Goal: Complete application form

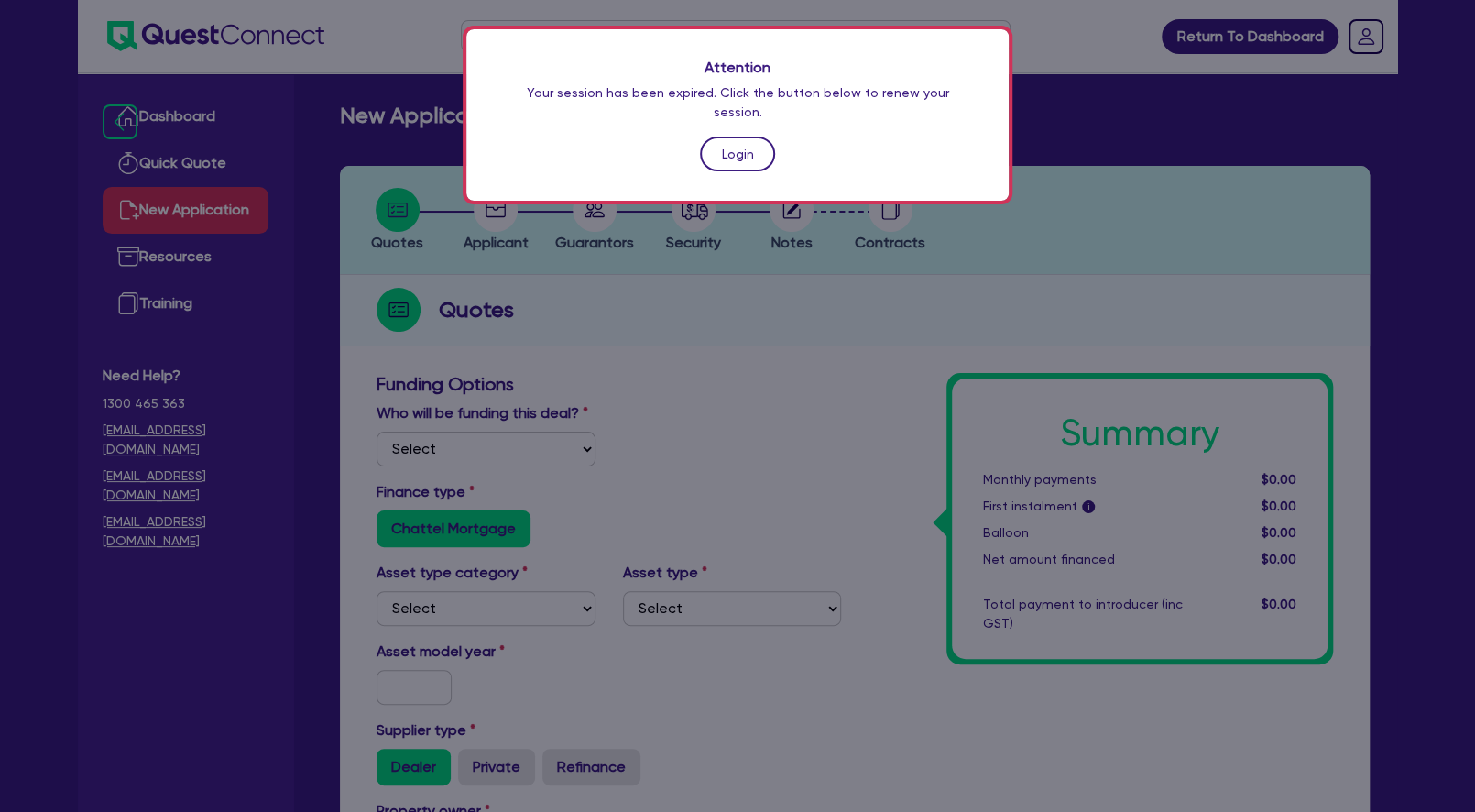
click at [761, 145] on link "Login" at bounding box center [737, 154] width 75 height 35
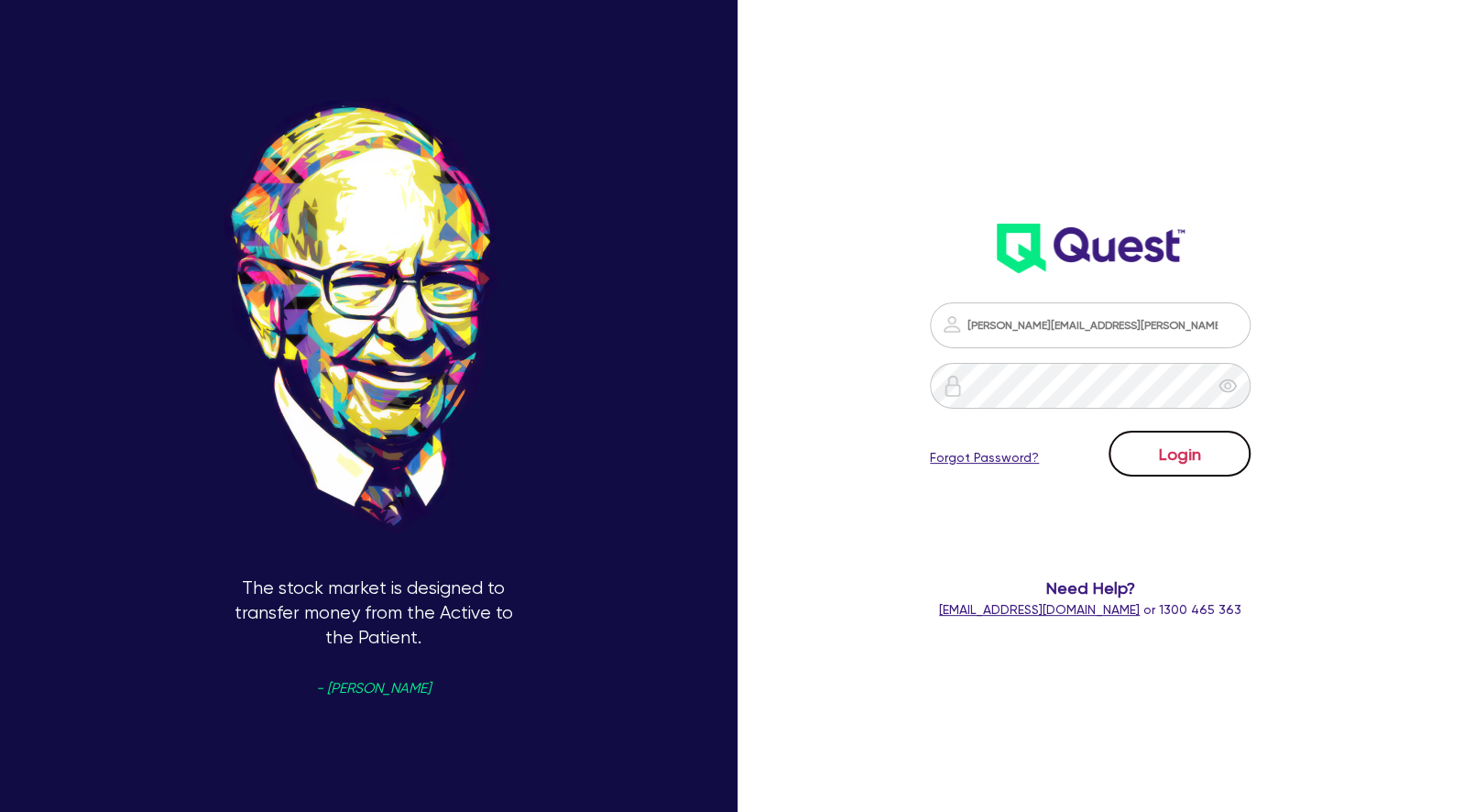
click at [1199, 434] on button "Login" at bounding box center [1180, 453] width 142 height 46
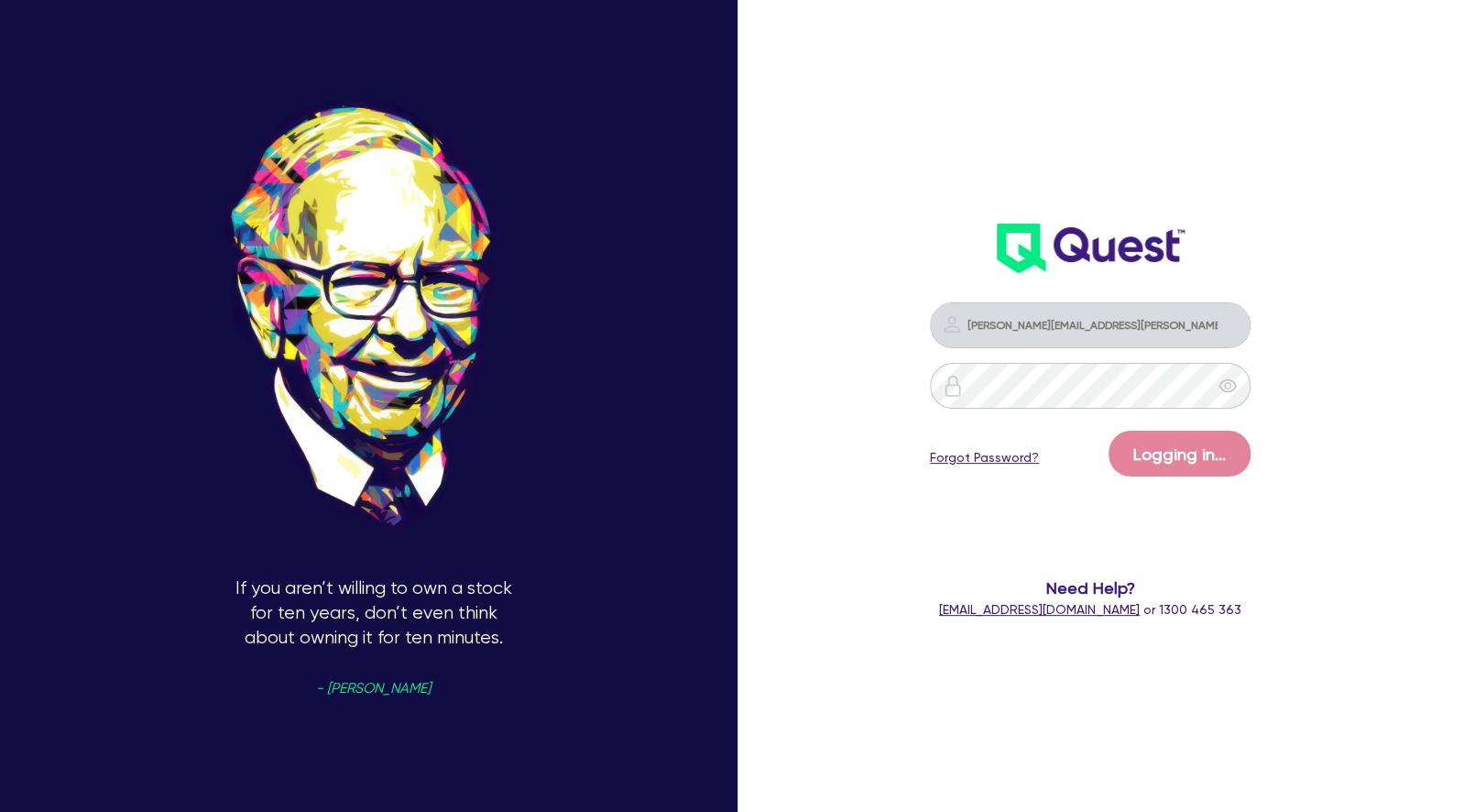
click at [1326, 519] on div "sean.amato@quest.finance Logging in... Forgot Password? Need Help? help@quest.f…" at bounding box center [1111, 406] width 492 height 957
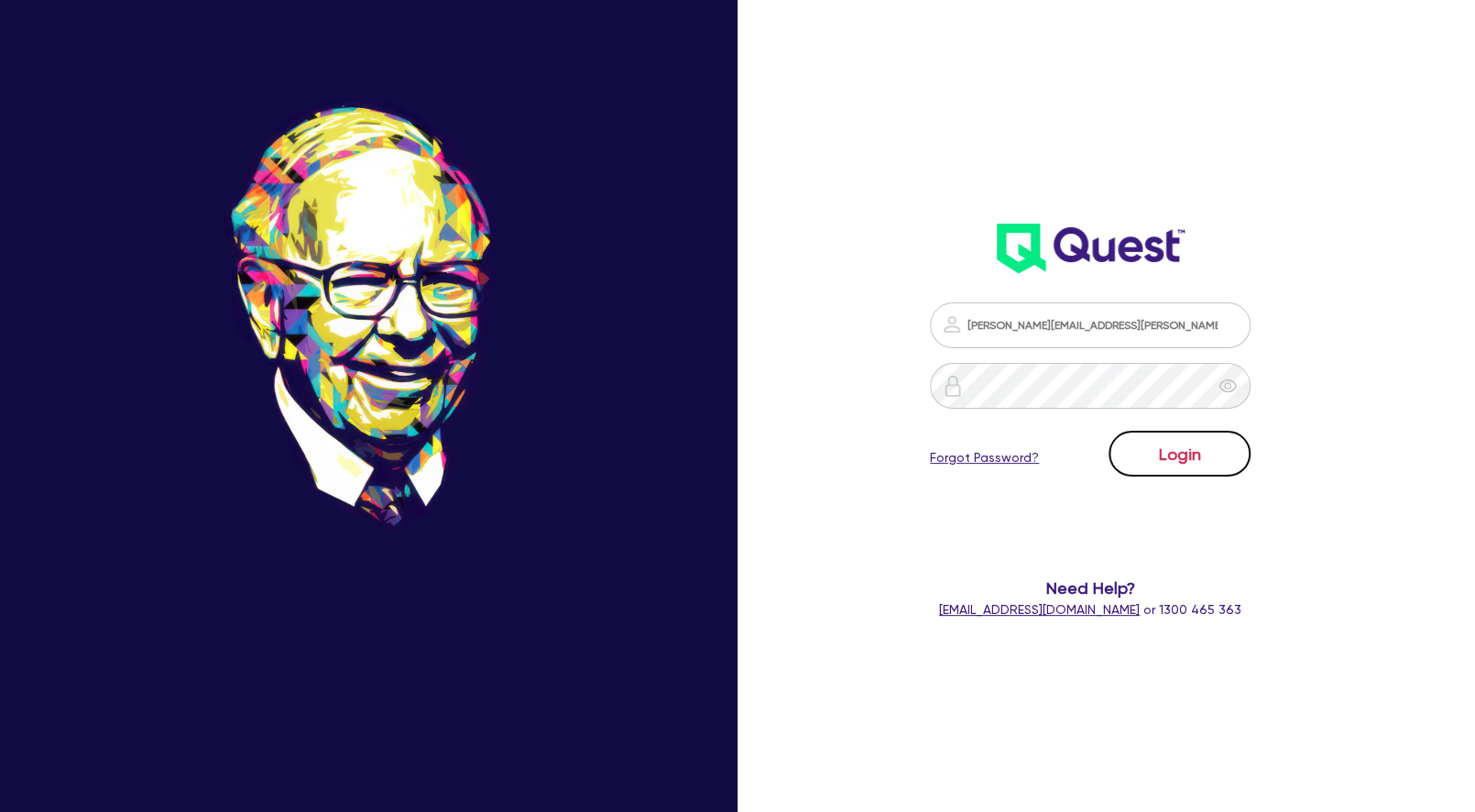
click at [1176, 456] on button "Login" at bounding box center [1180, 453] width 142 height 46
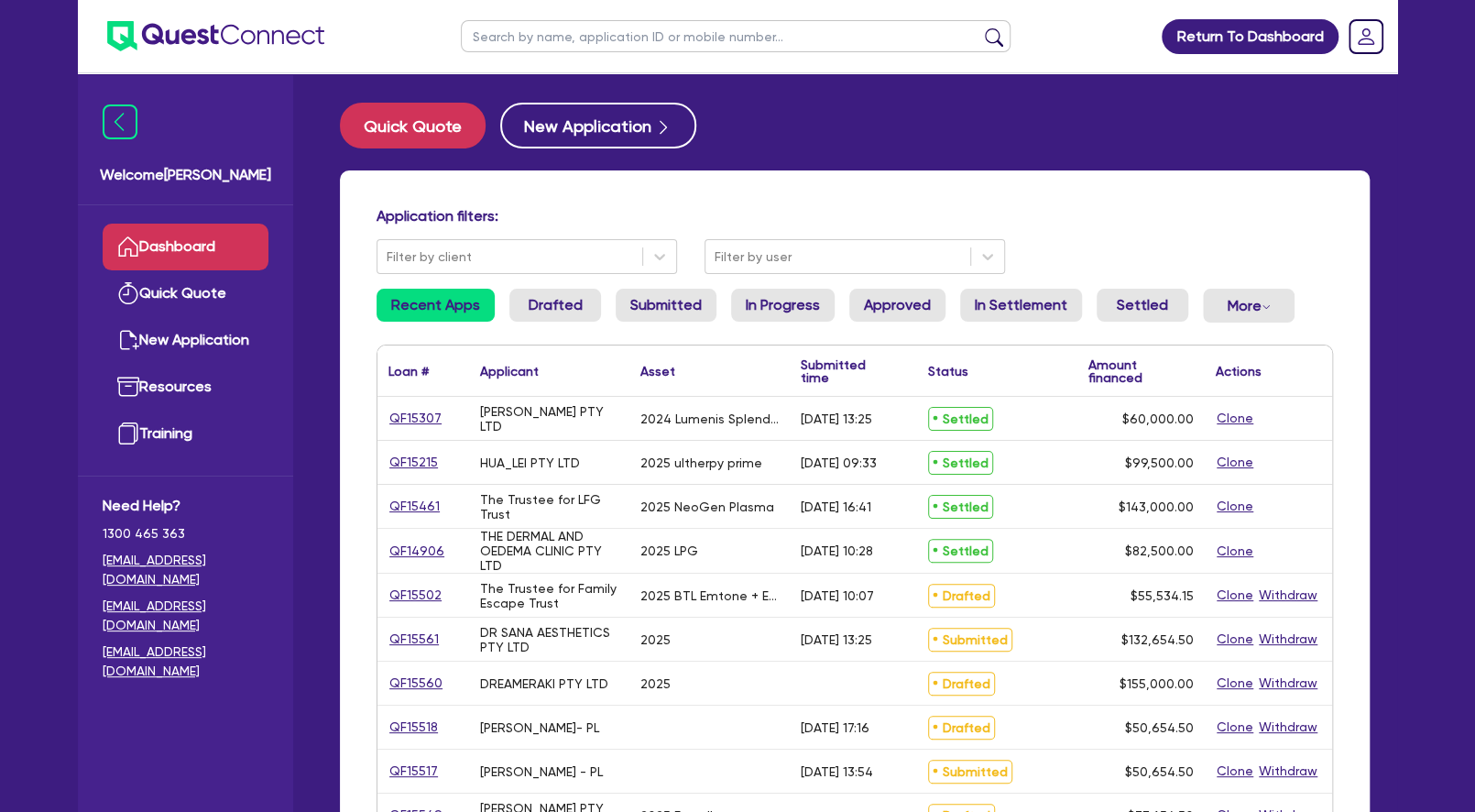
click at [566, 37] on input "text" at bounding box center [735, 37] width 550 height 32
type input "eva"
click at [980, 27] on button "submit" at bounding box center [994, 39] width 29 height 25
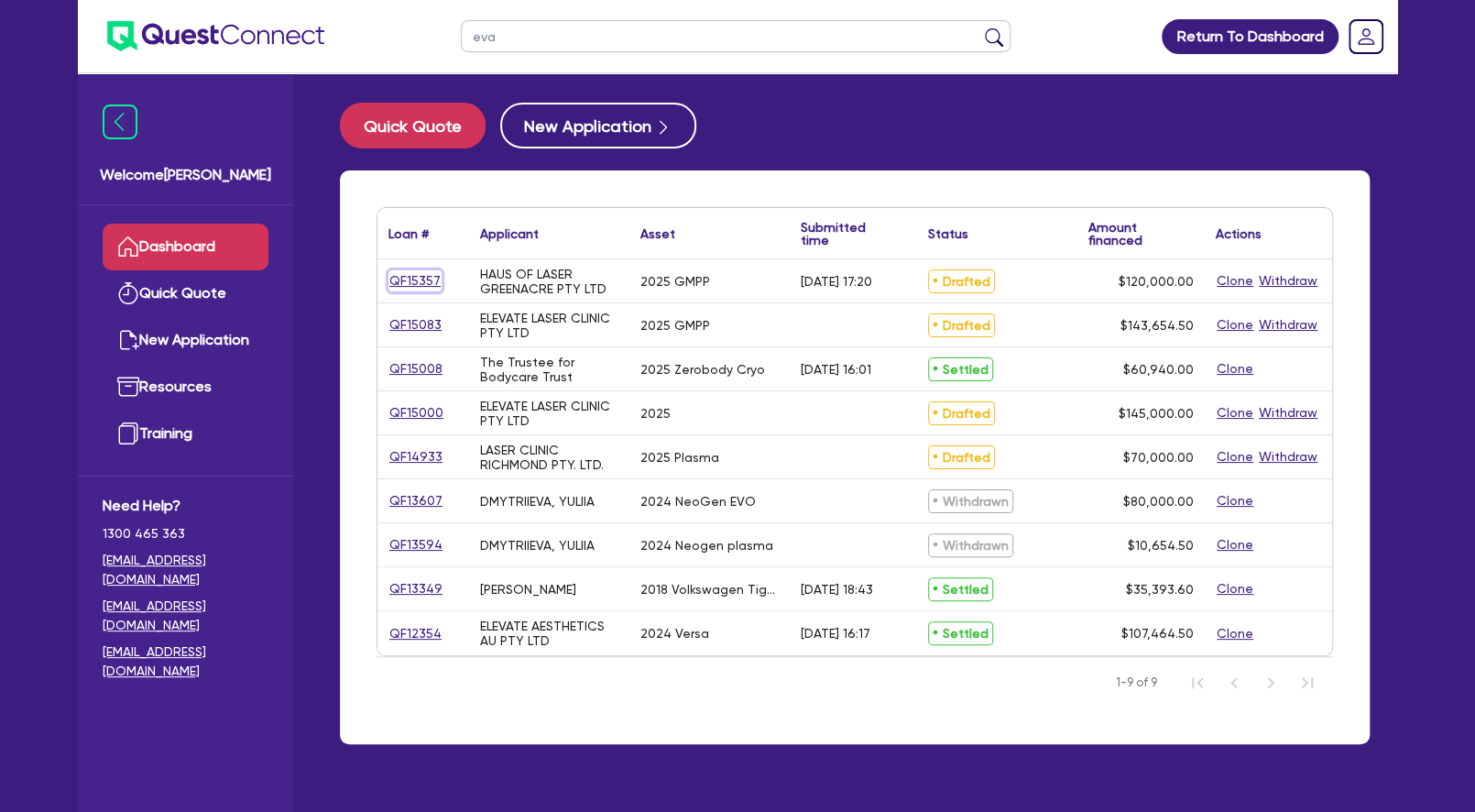
click at [427, 277] on link "QF15357" at bounding box center [415, 281] width 53 height 21
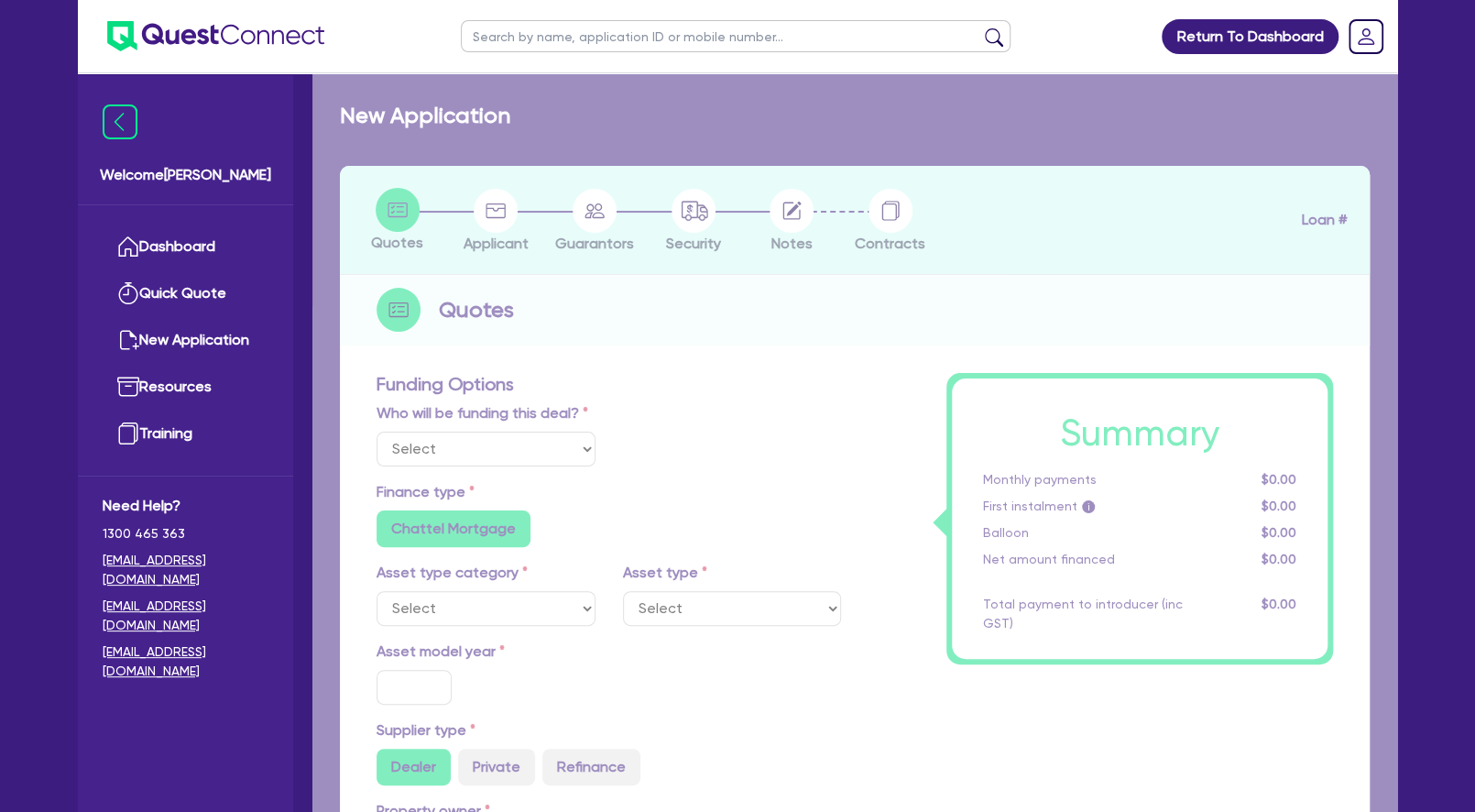
select select "Other"
select select "TERTIARY_ASSETS"
type input "2025"
type input "150,000"
type input "30,000"
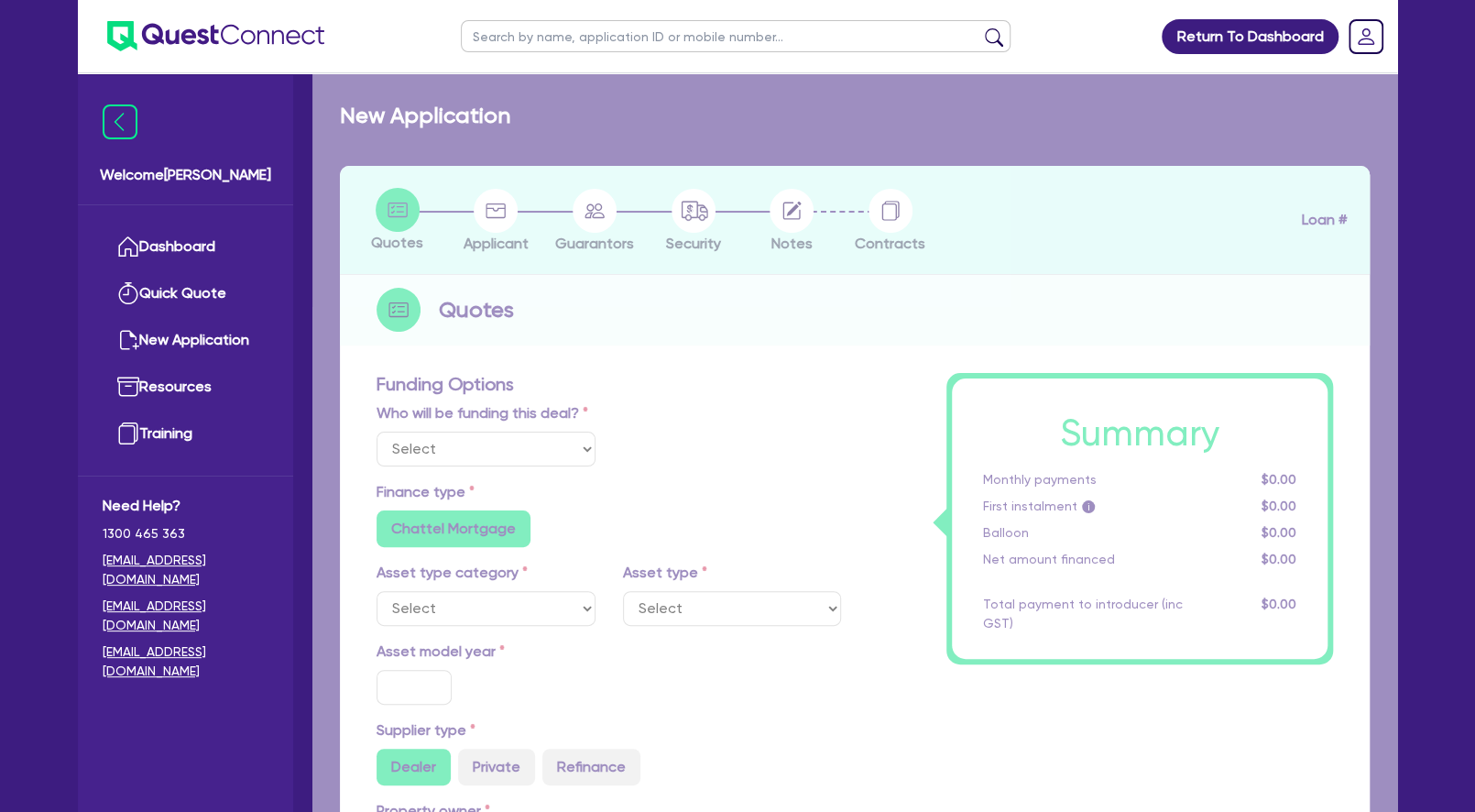
type input "5"
type input "6,000"
radio input "false"
type input "17.95"
radio input "false"
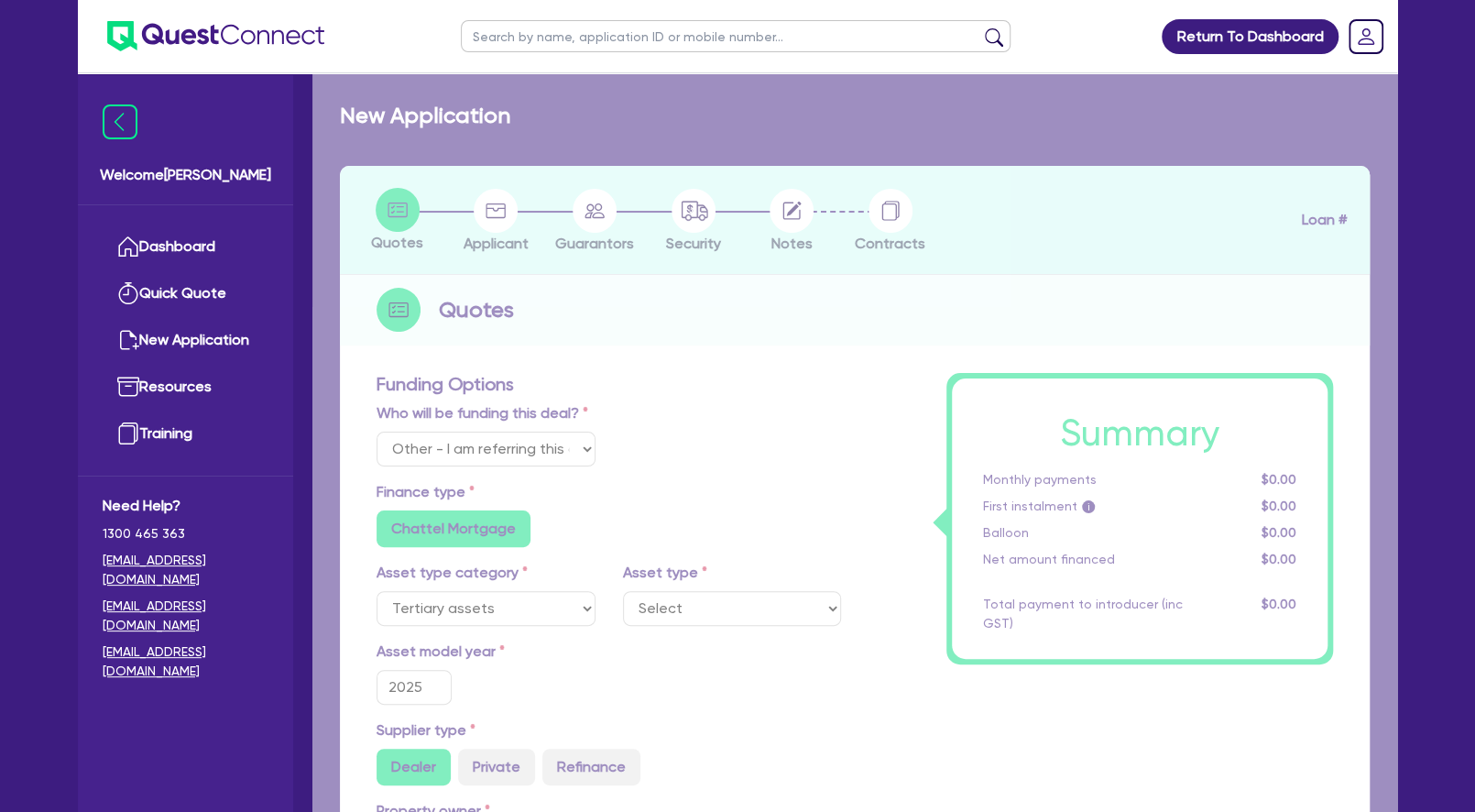
radio input "false"
select select "BEAUTY_EQUIPMENT"
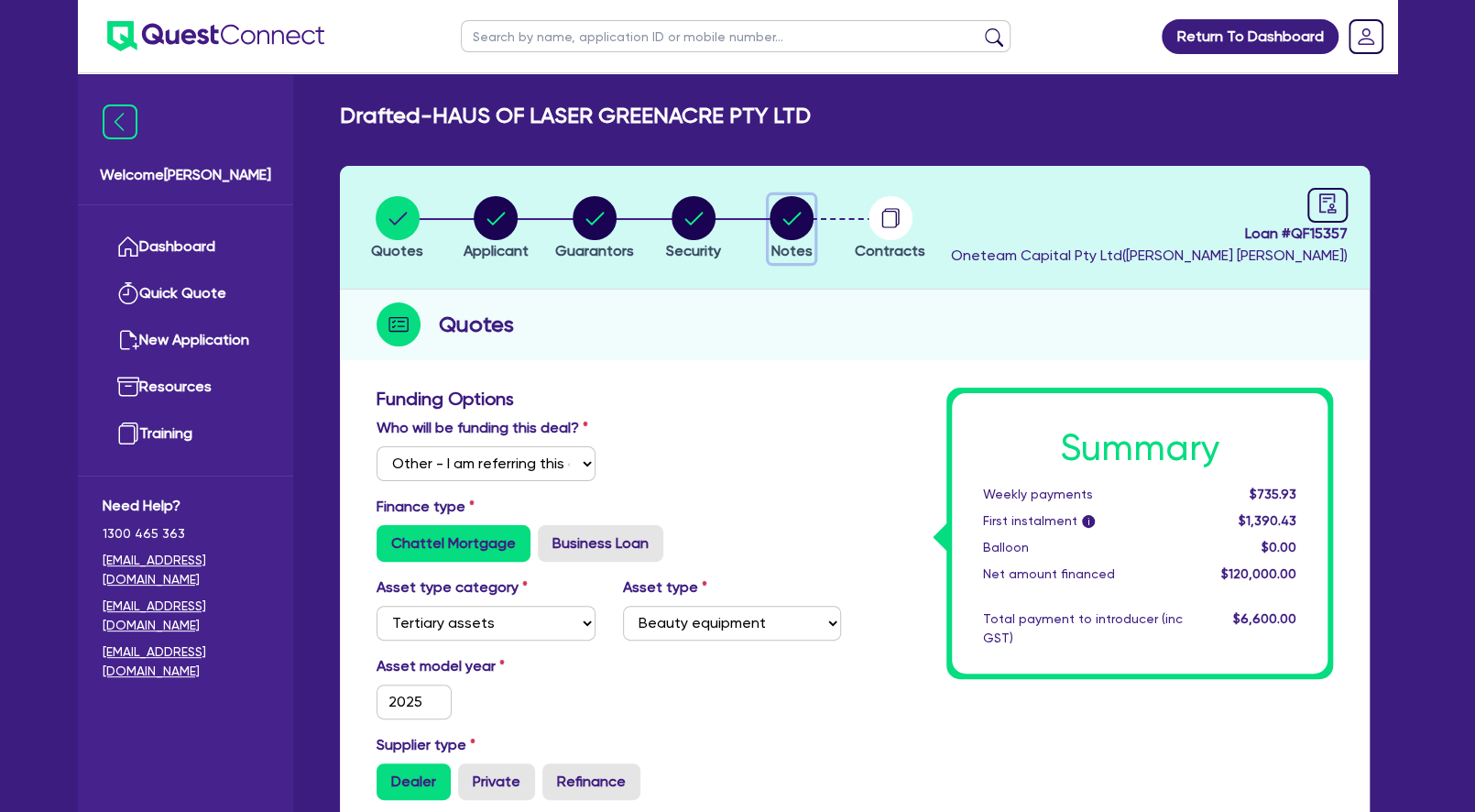
click at [788, 225] on circle "button" at bounding box center [791, 217] width 44 height 44
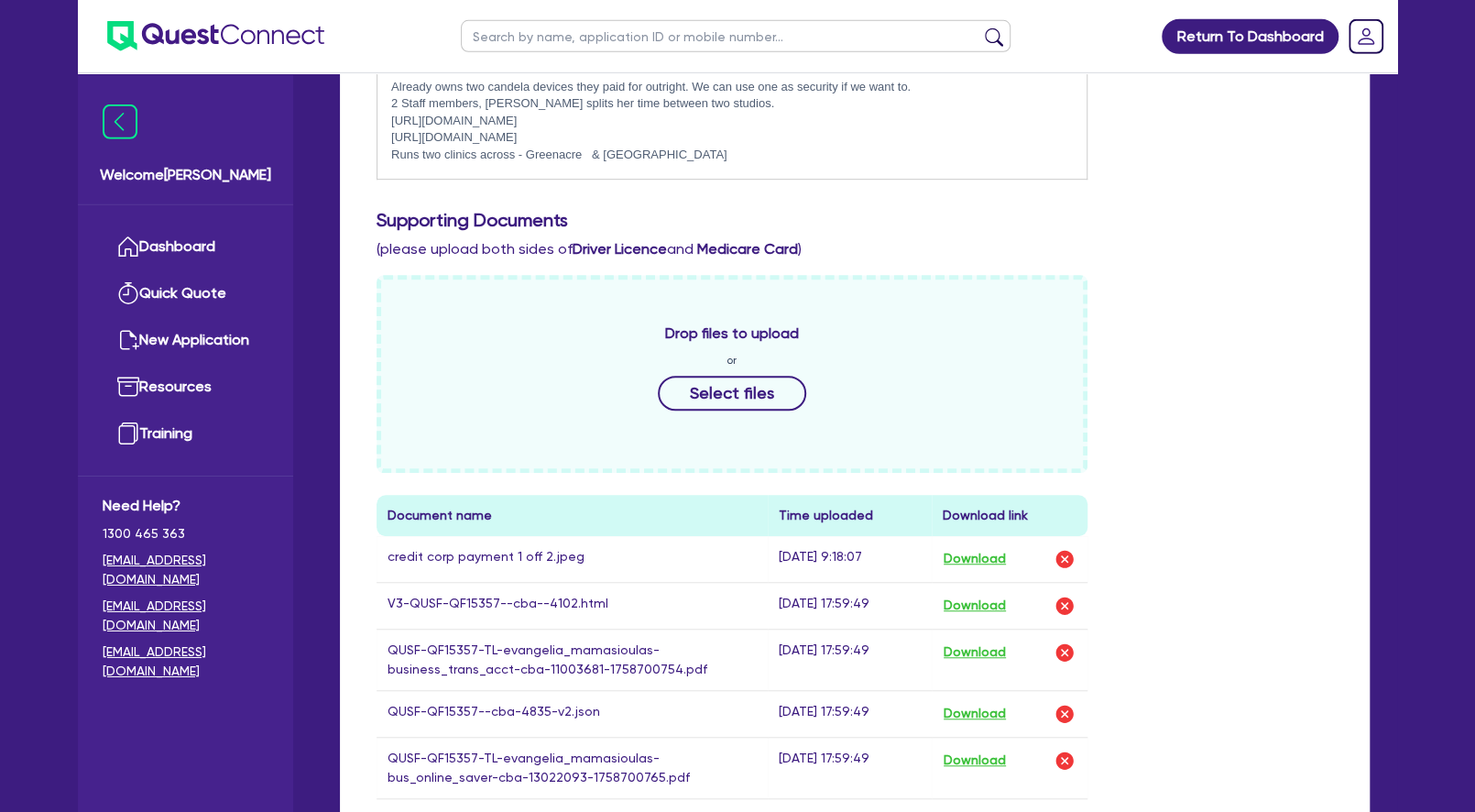
scroll to position [594, 0]
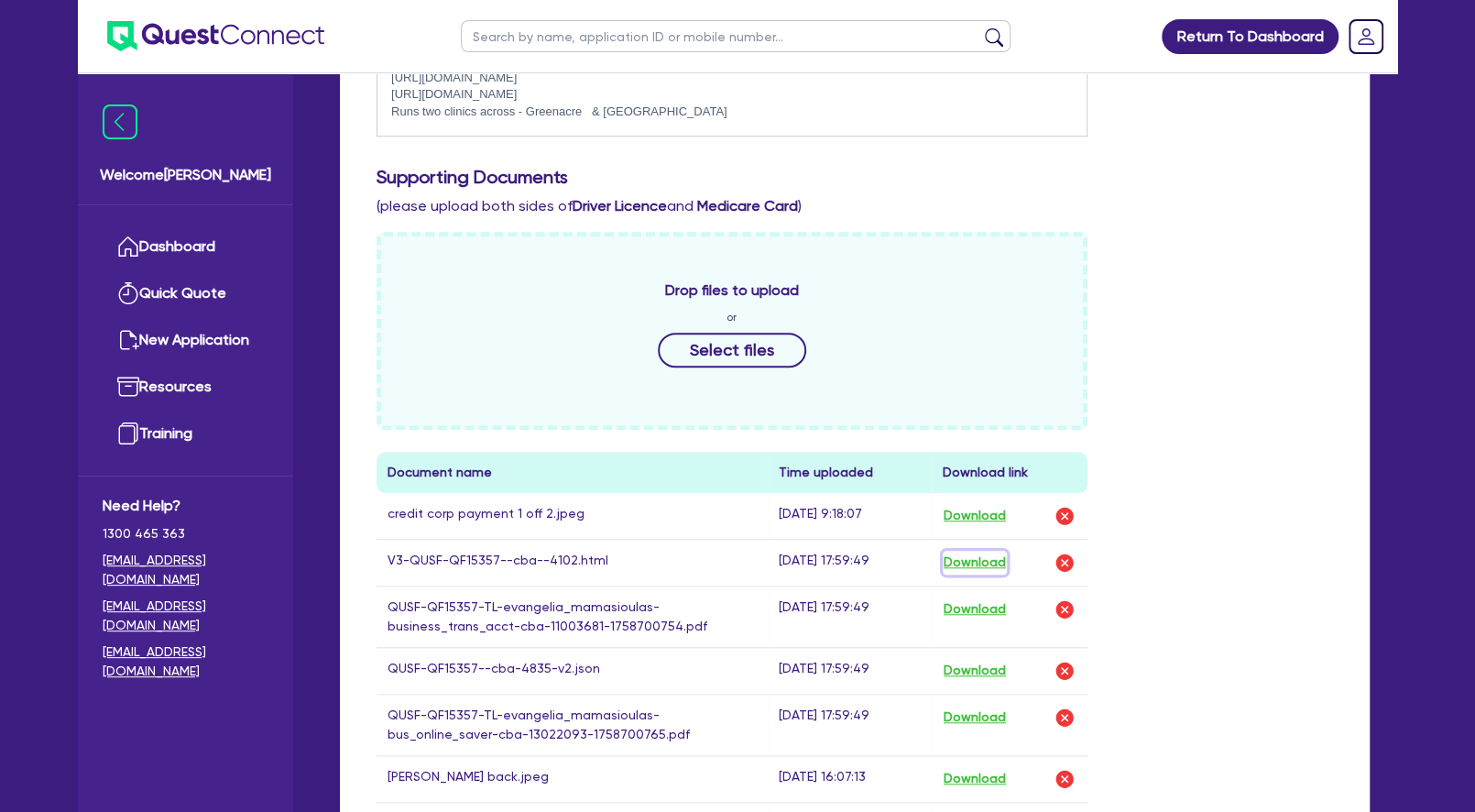
click at [978, 561] on button "Download" at bounding box center [975, 562] width 64 height 23
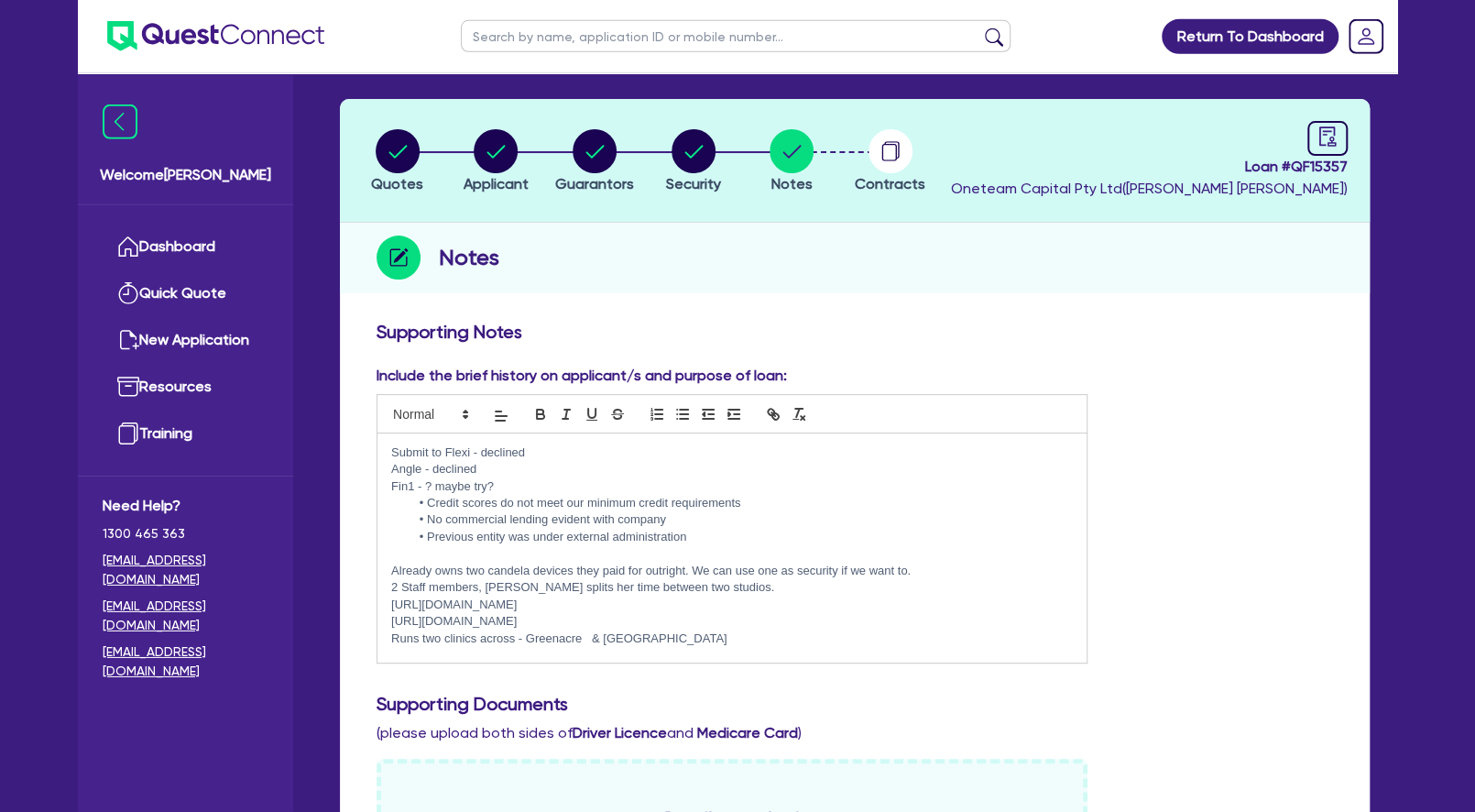
scroll to position [99, 0]
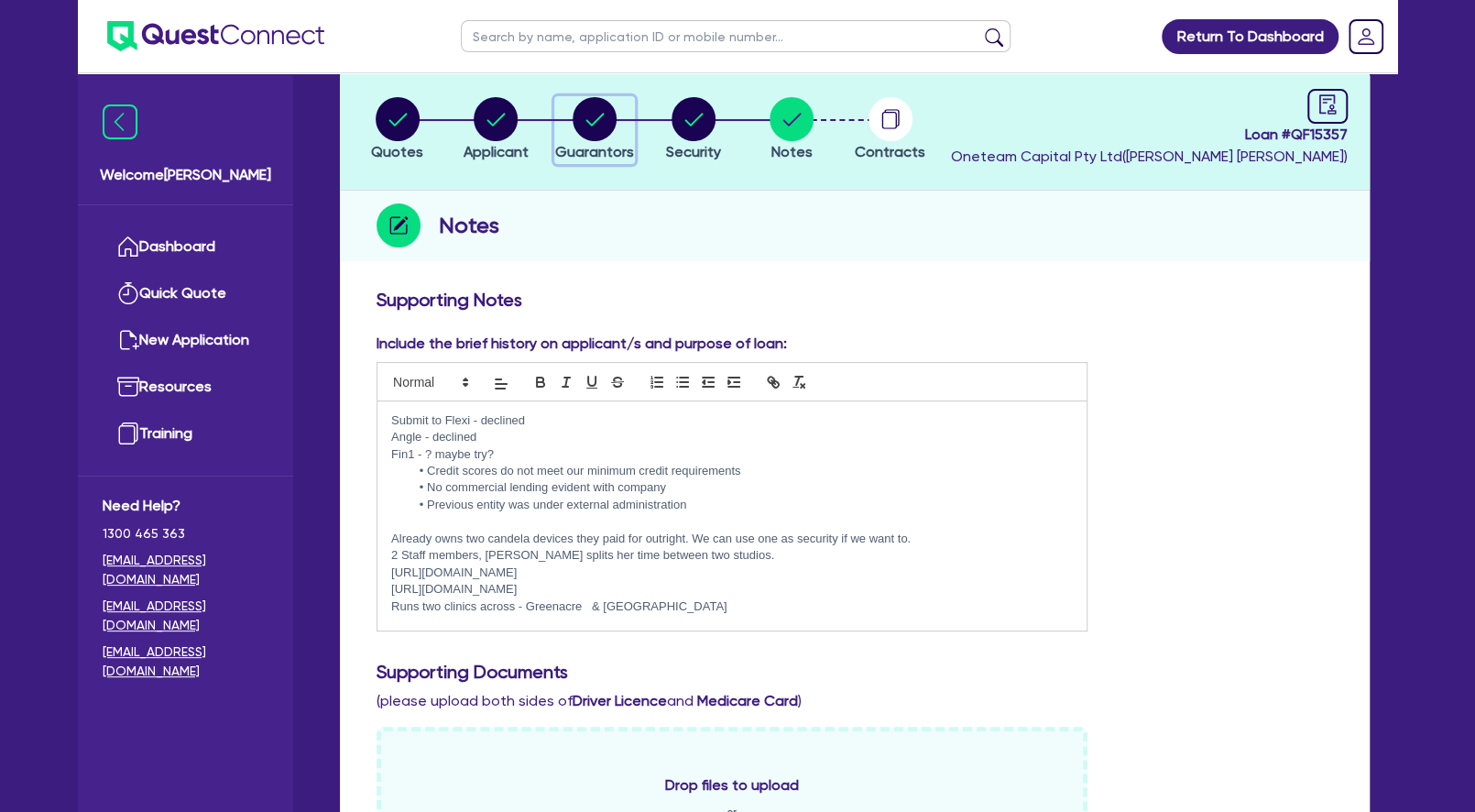
click at [575, 134] on icon "button" at bounding box center [594, 119] width 44 height 44
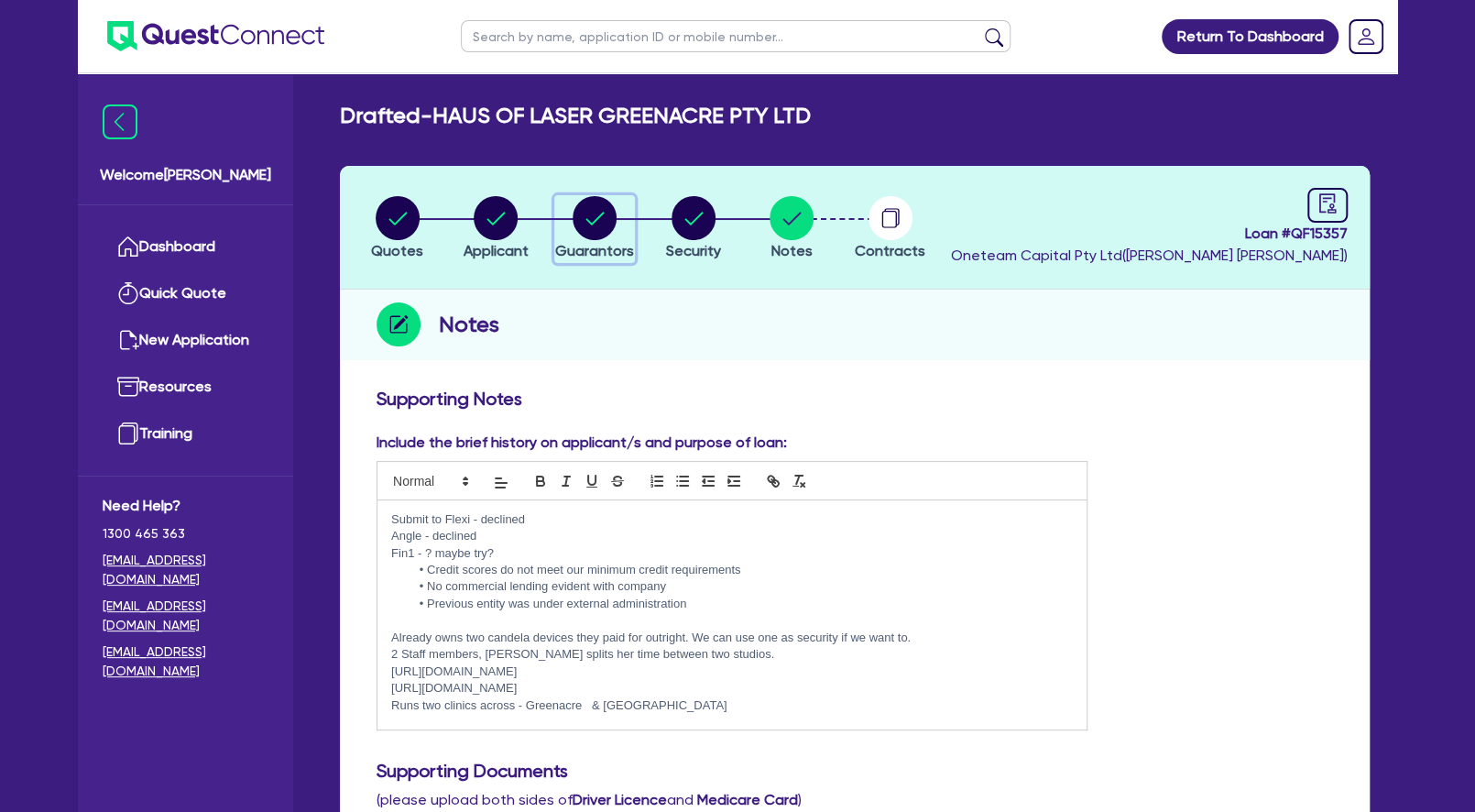
select select "MRS"
select select "[GEOGRAPHIC_DATA]"
select select "DE_FACTO"
select select "VEHICLE"
select select "CASH"
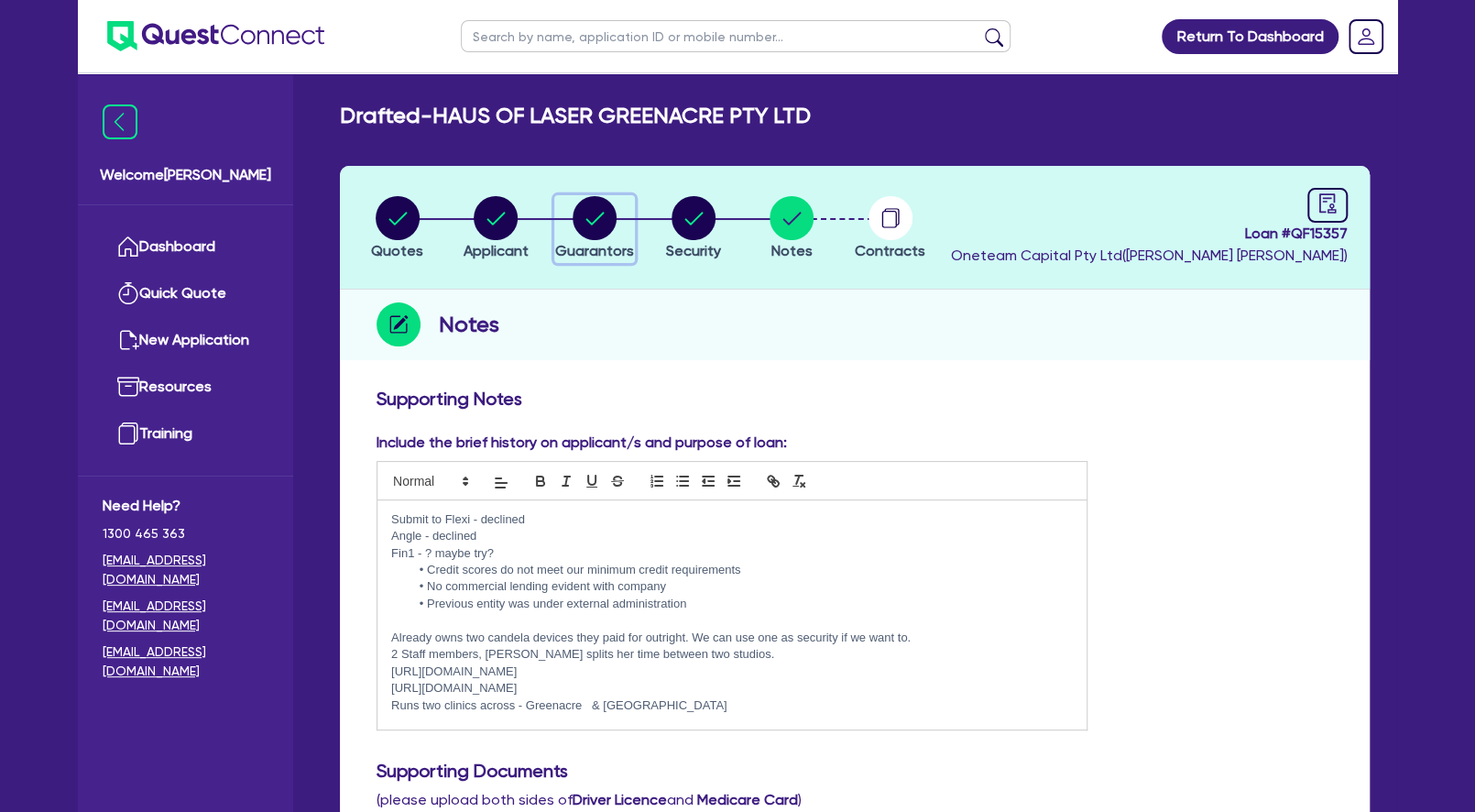
select select "HOUSEHOLD_PERSONAL"
select select "OTHER"
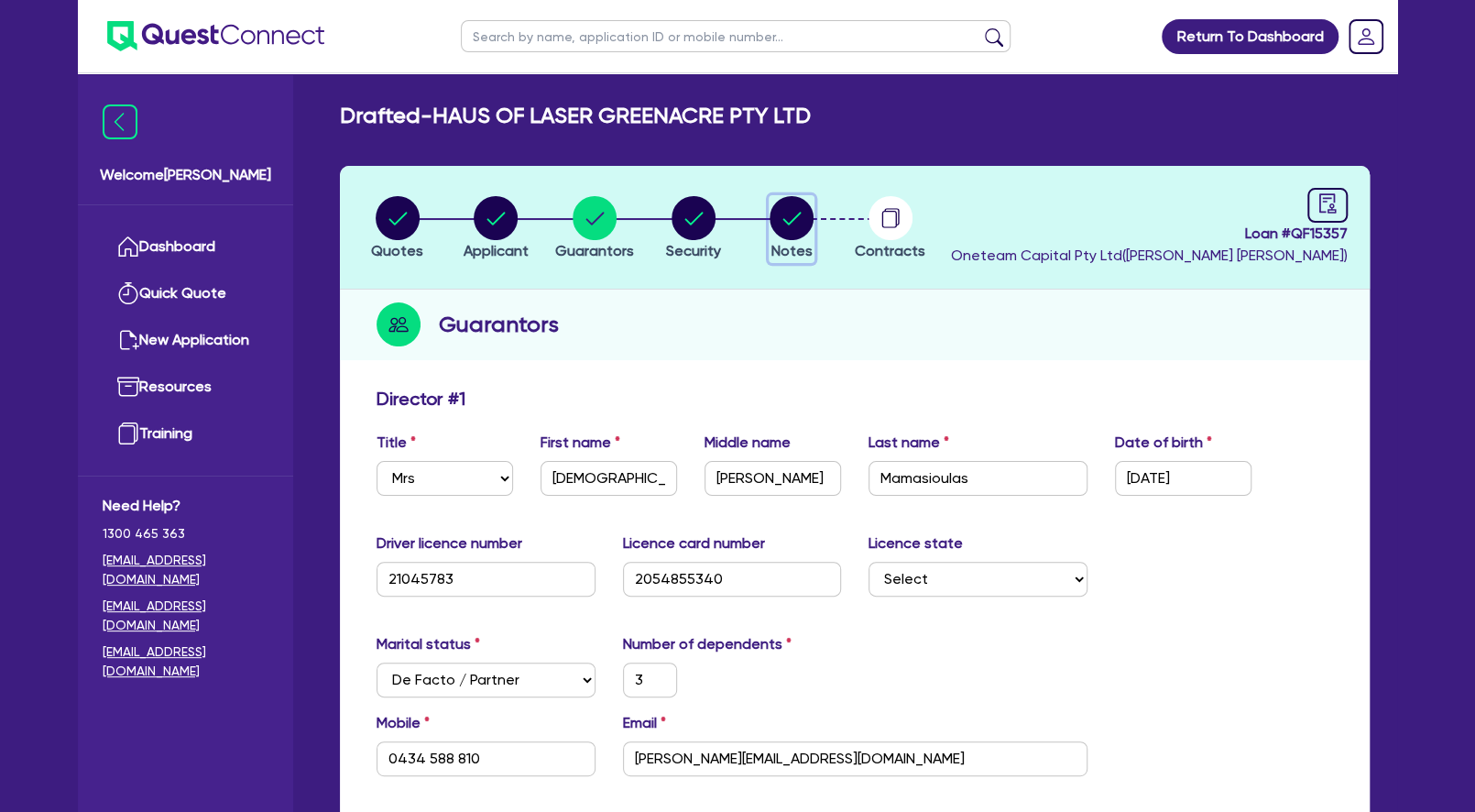
drag, startPoint x: 781, startPoint y: 222, endPoint x: 686, endPoint y: 308, distance: 128.1
click at [782, 221] on circle "button" at bounding box center [791, 217] width 44 height 44
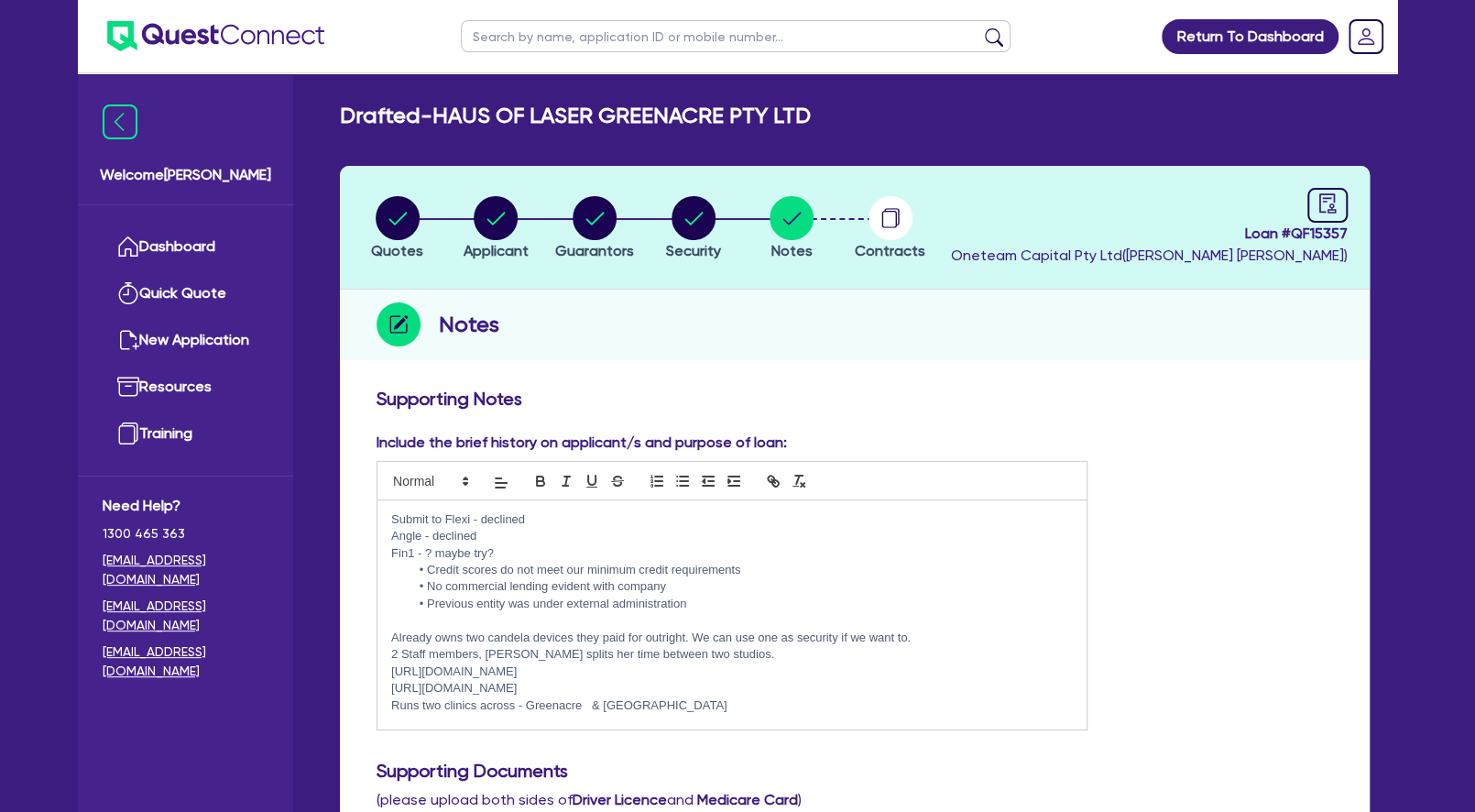
click at [540, 554] on p "Fin1 - ? maybe try?" at bounding box center [732, 554] width 682 height 17
click at [540, 613] on p at bounding box center [732, 620] width 682 height 17
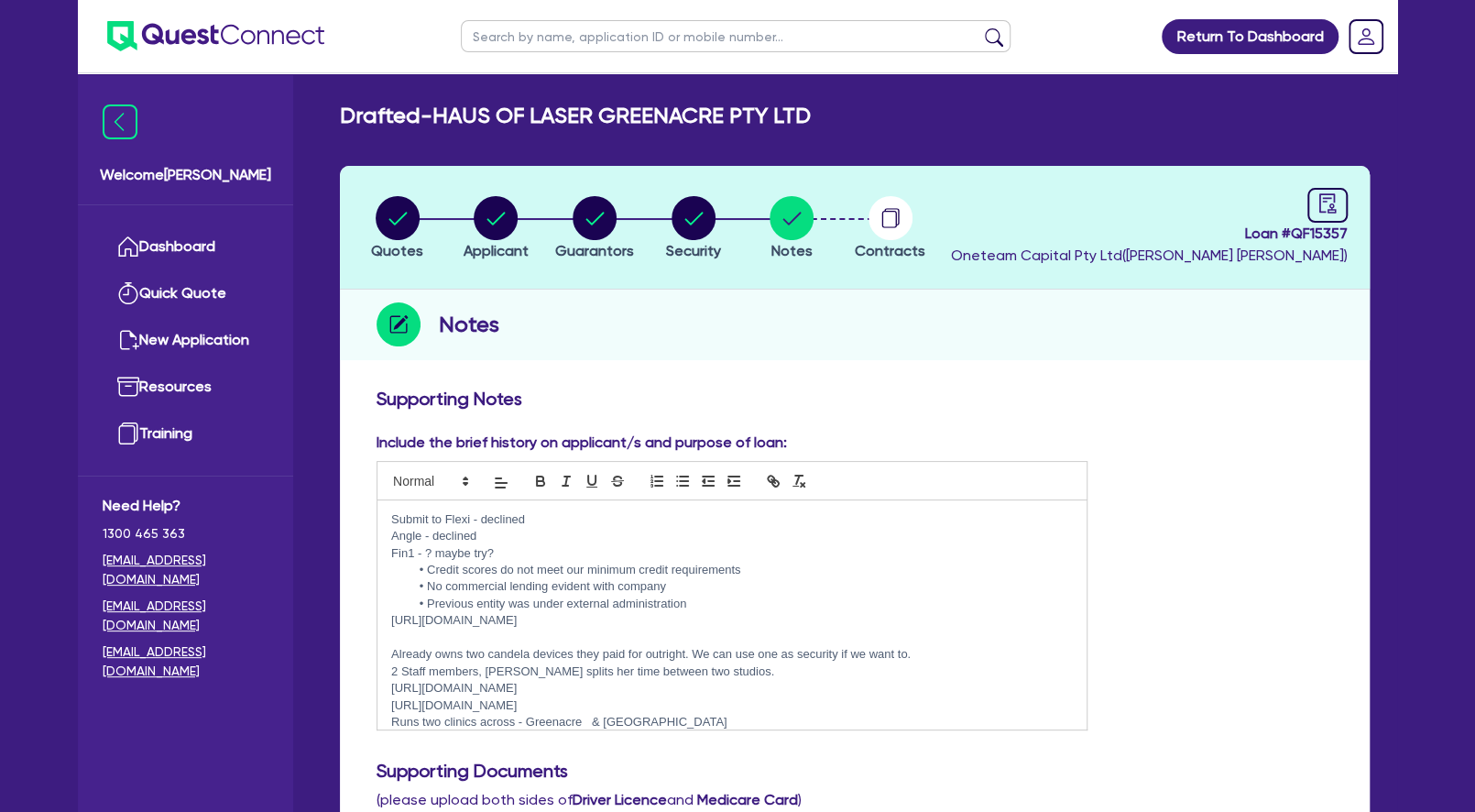
click at [391, 620] on div "Submit to Flexi - declined Angle - declined Fin1 - ? maybe try? Credit scores d…" at bounding box center [731, 614] width 709 height 229
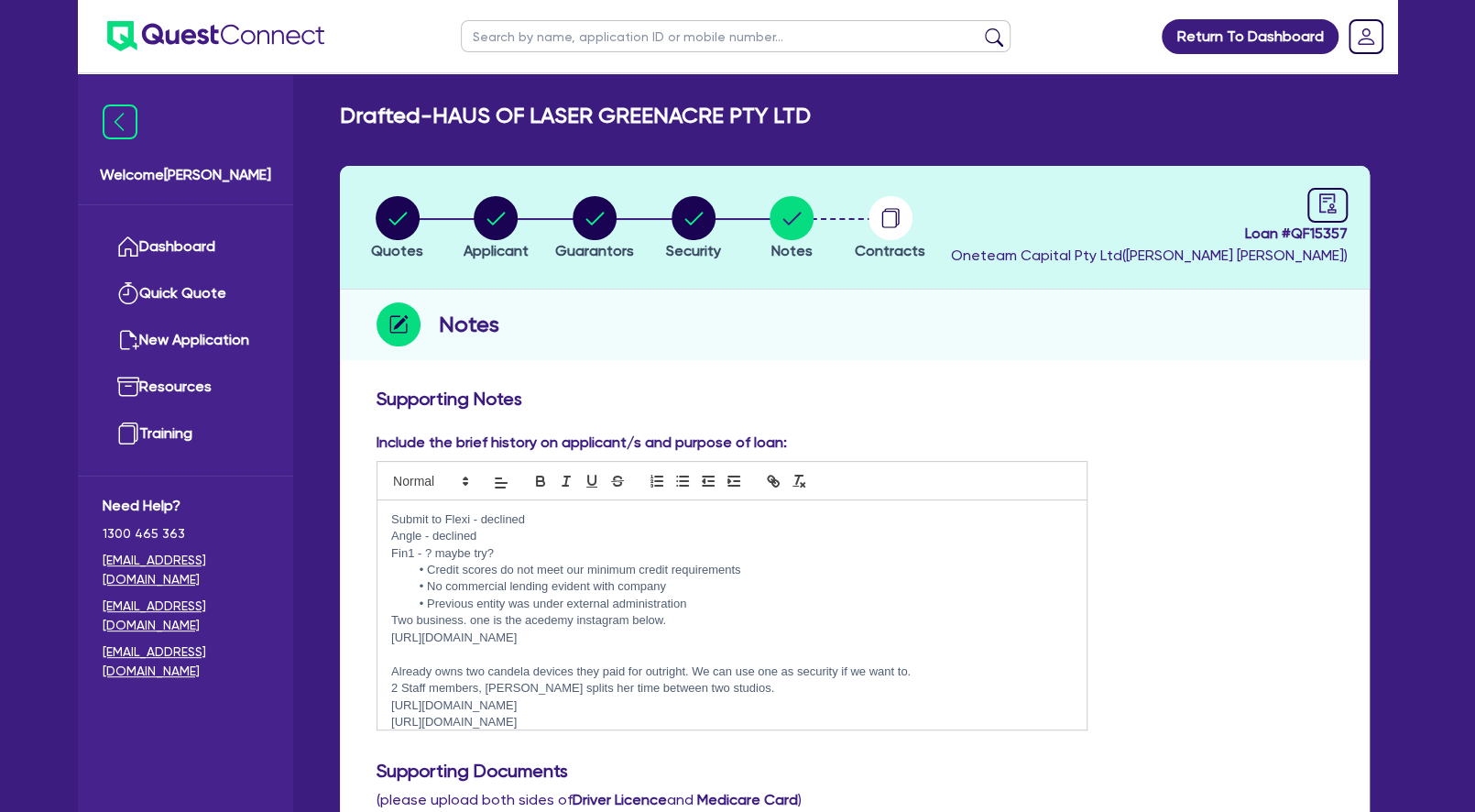
click at [688, 621] on p "Two business. one is the acedemy instagram below." at bounding box center [732, 620] width 682 height 17
click at [403, 222] on circle "button" at bounding box center [397, 217] width 44 height 44
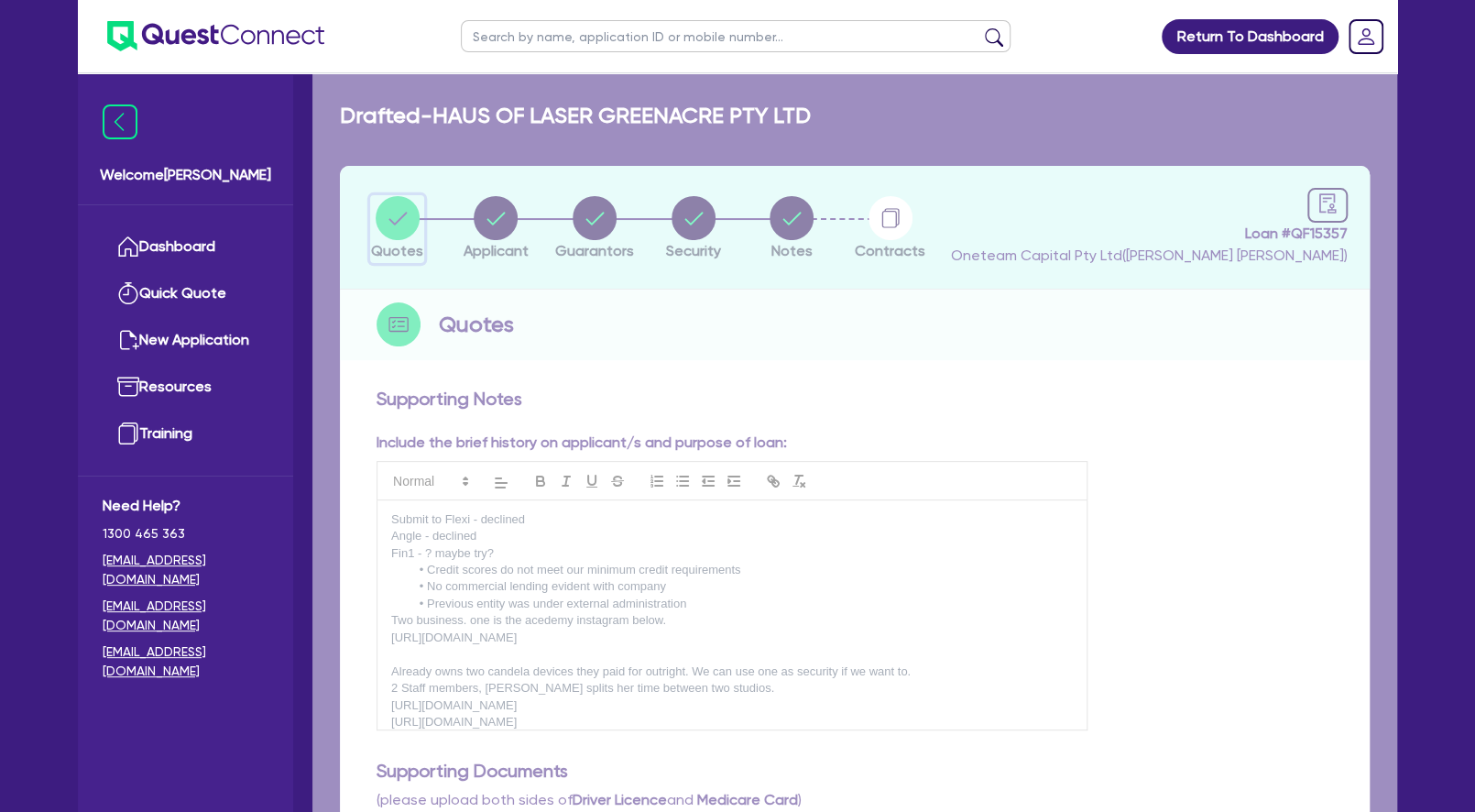
select select "Other"
select select "TERTIARY_ASSETS"
select select "BEAUTY_EQUIPMENT"
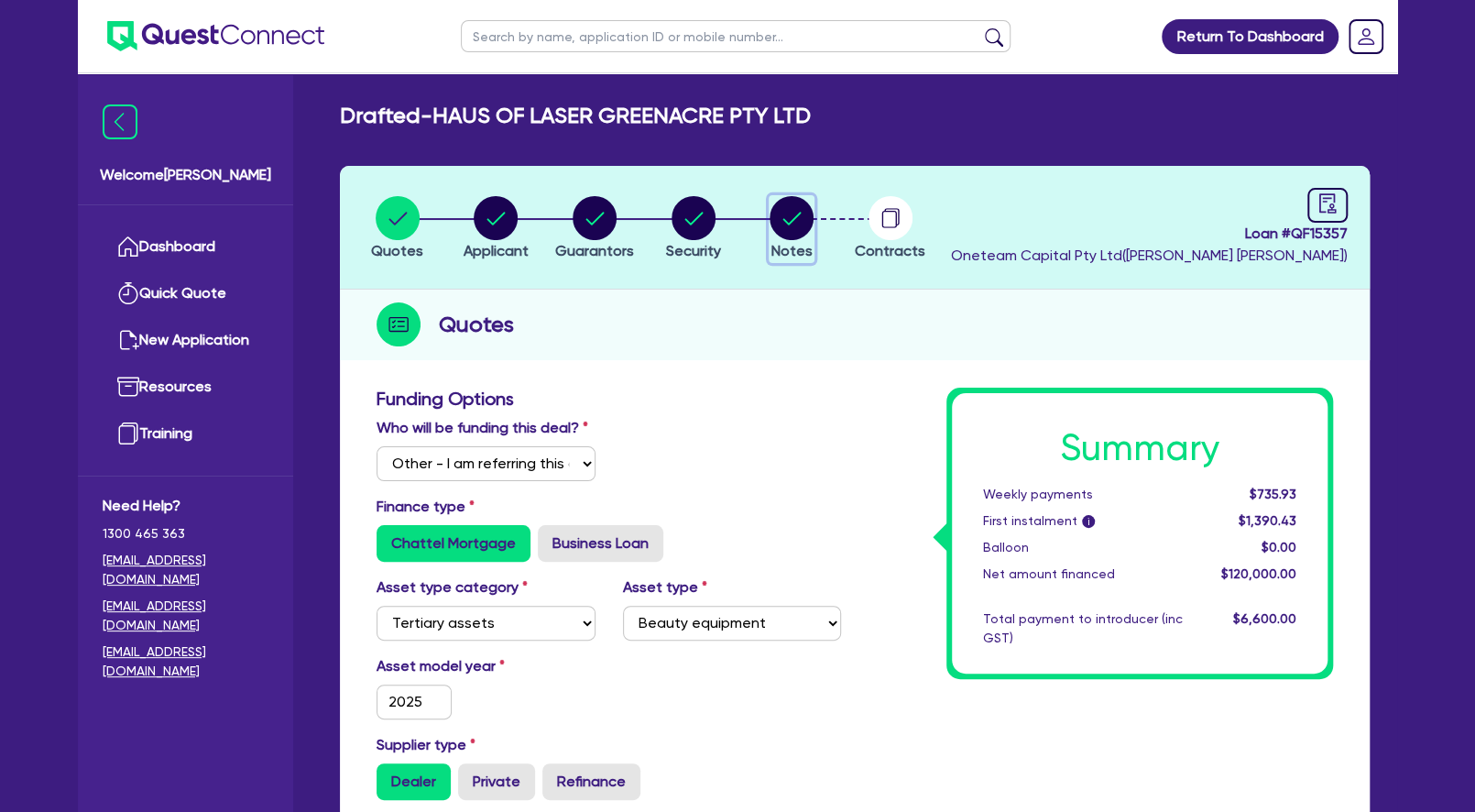
click at [795, 214] on circle "button" at bounding box center [791, 217] width 44 height 44
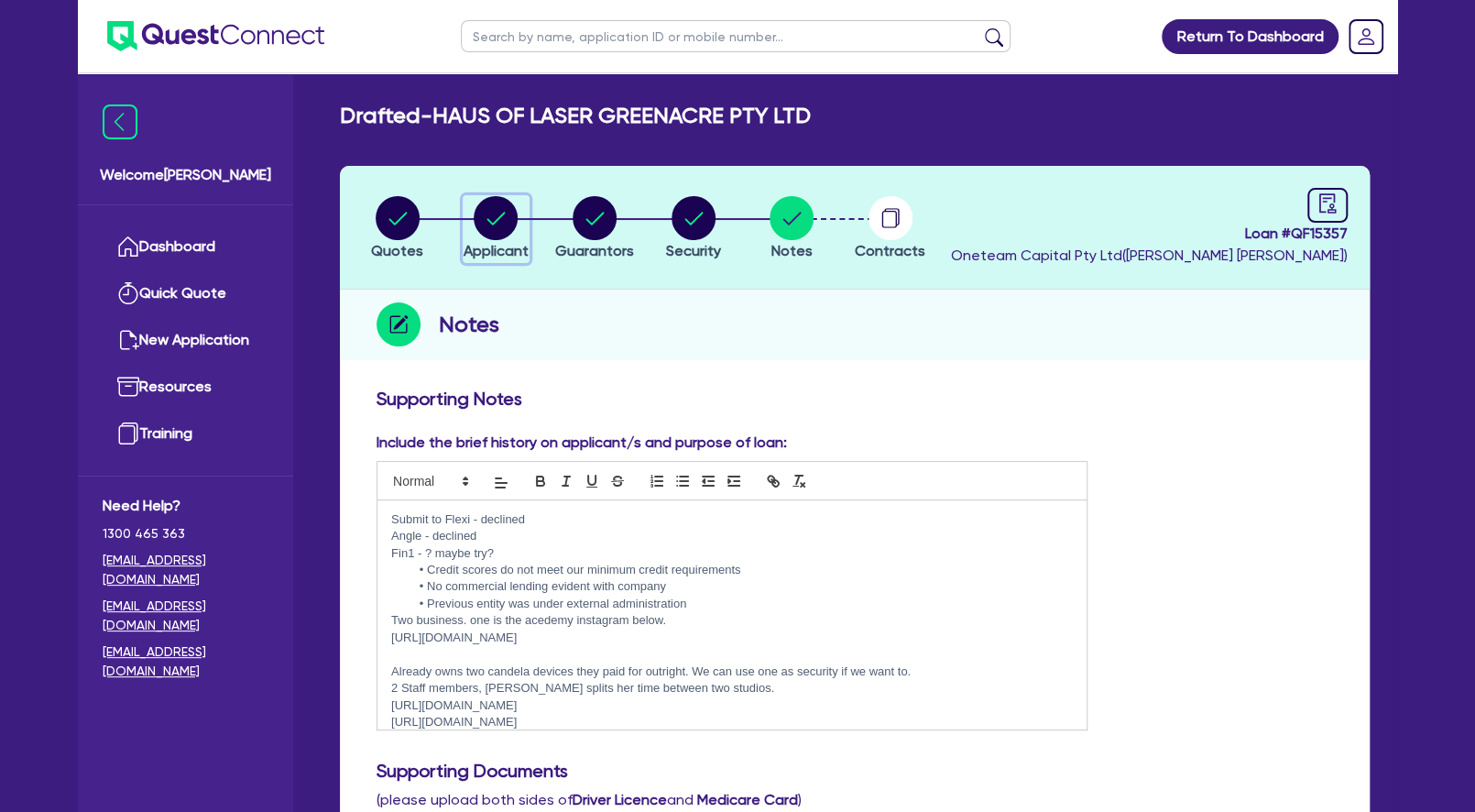
click at [501, 231] on circle "button" at bounding box center [495, 217] width 44 height 44
select select "COMPANY"
select select "HEALTH_BEAUTY"
select select "HAIR_BEAUTY_SALONS"
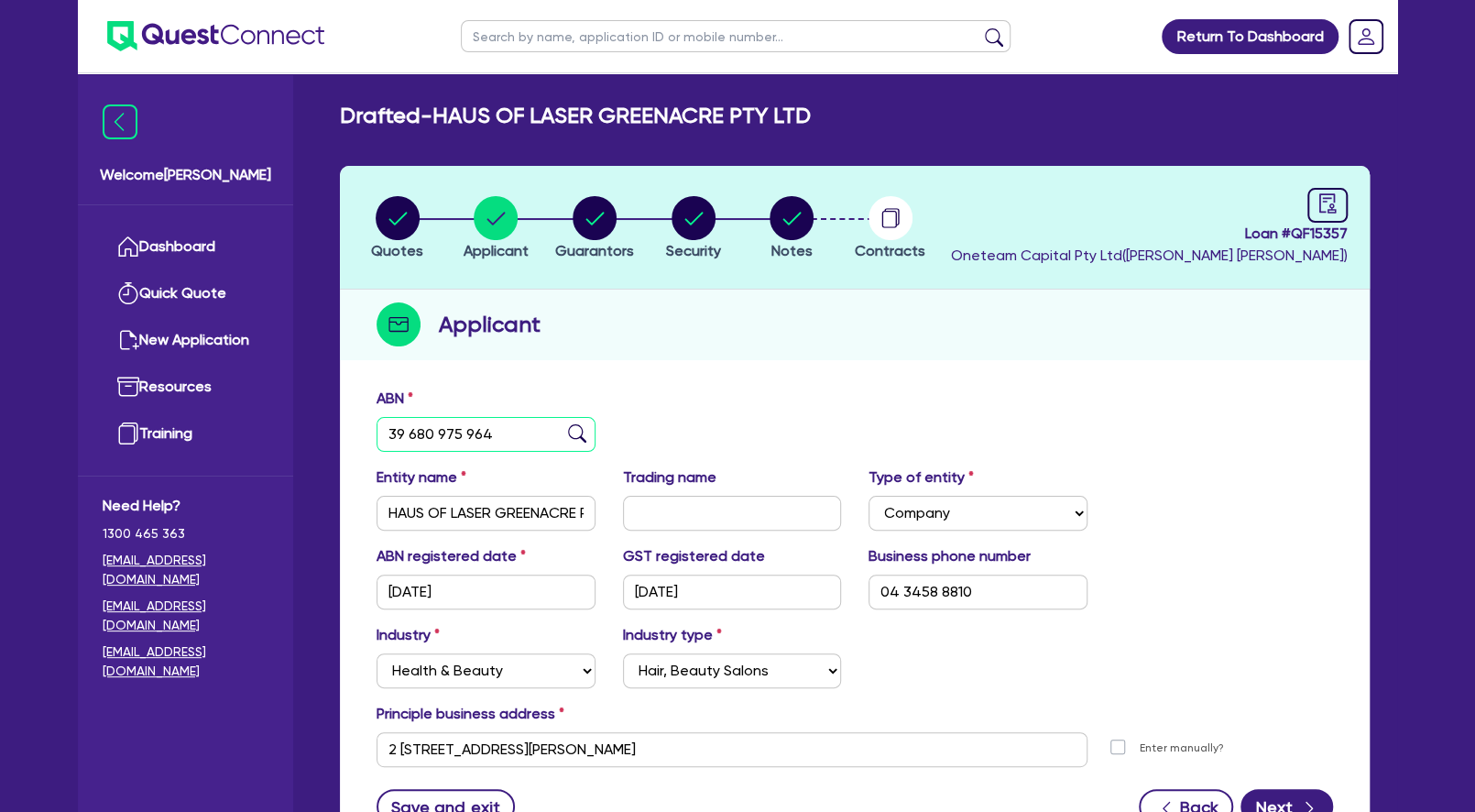
click at [469, 433] on input "39 680 975 964" at bounding box center [486, 434] width 219 height 35
click at [920, 369] on div "Quotes Applicant [GEOGRAPHIC_DATA] Security Notes Contracts Loan # QF15357 Onet…" at bounding box center [855, 512] width 1030 height 694
click at [782, 220] on circle "button" at bounding box center [791, 217] width 44 height 44
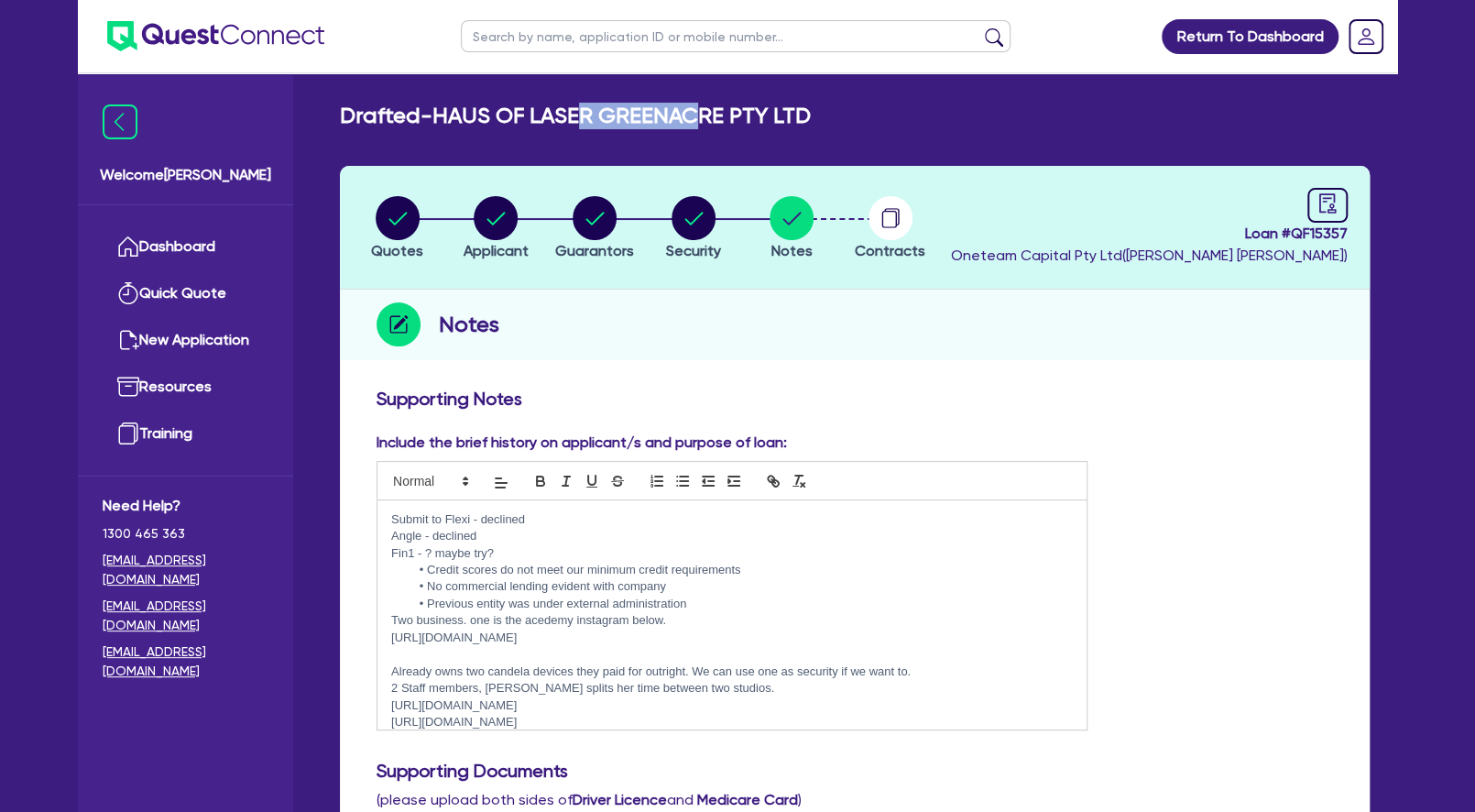
drag, startPoint x: 612, startPoint y: 123, endPoint x: 727, endPoint y: 129, distance: 115.2
drag, startPoint x: 549, startPoint y: 111, endPoint x: 637, endPoint y: 130, distance: 90.0
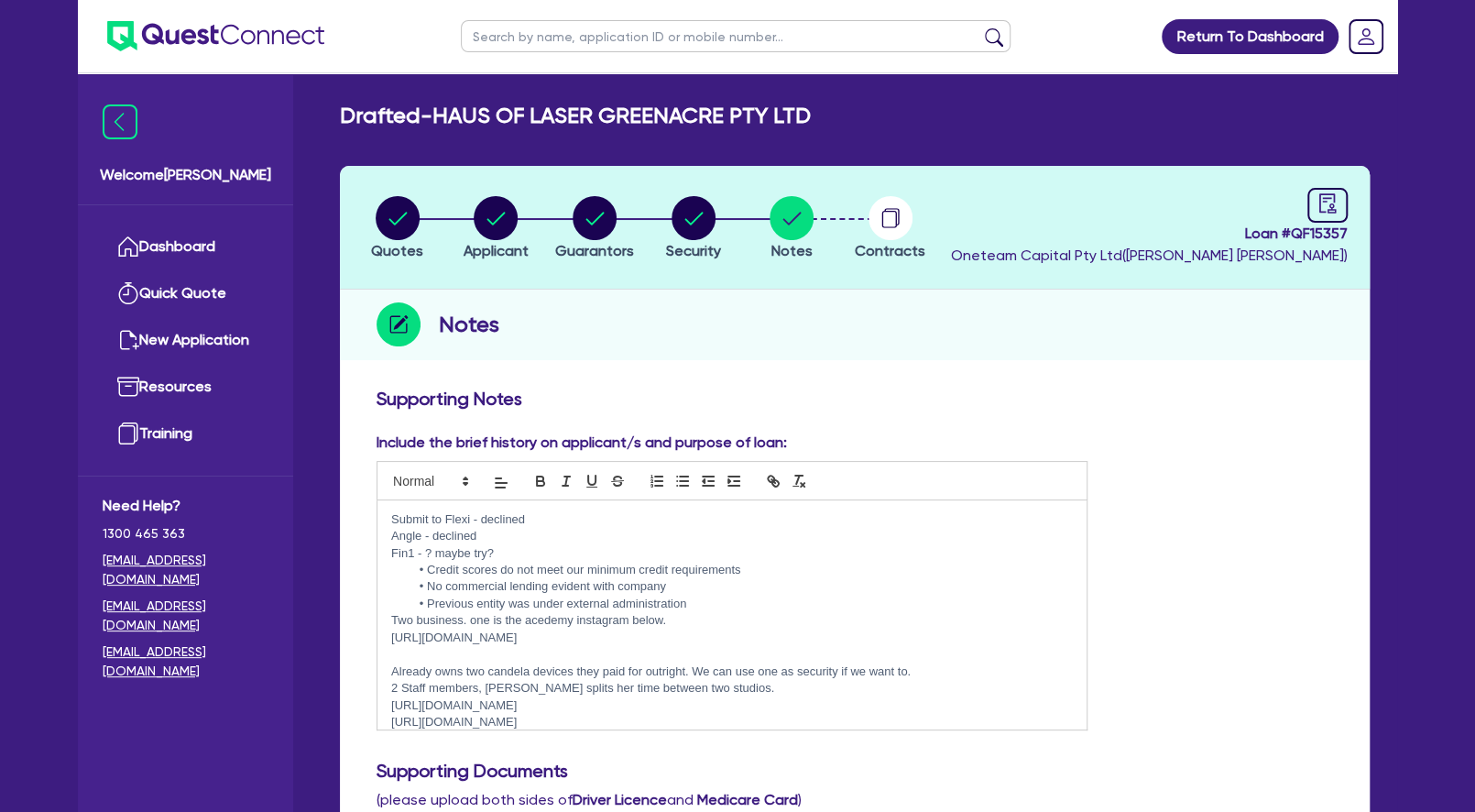
click at [617, 651] on p at bounding box center [732, 655] width 682 height 17
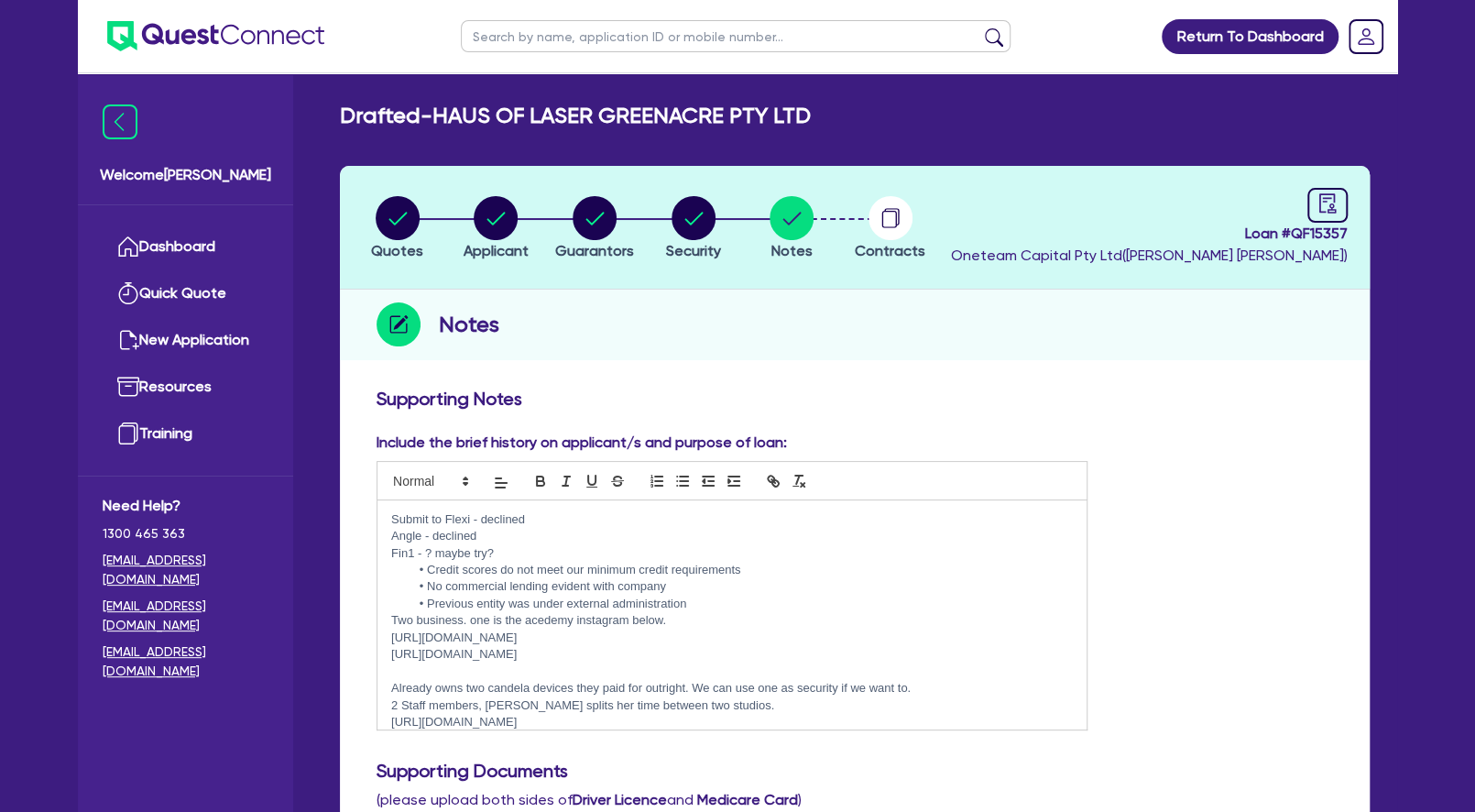
click at [710, 620] on p "Two business. one is the acedemy instagram below." at bounding box center [732, 620] width 682 height 17
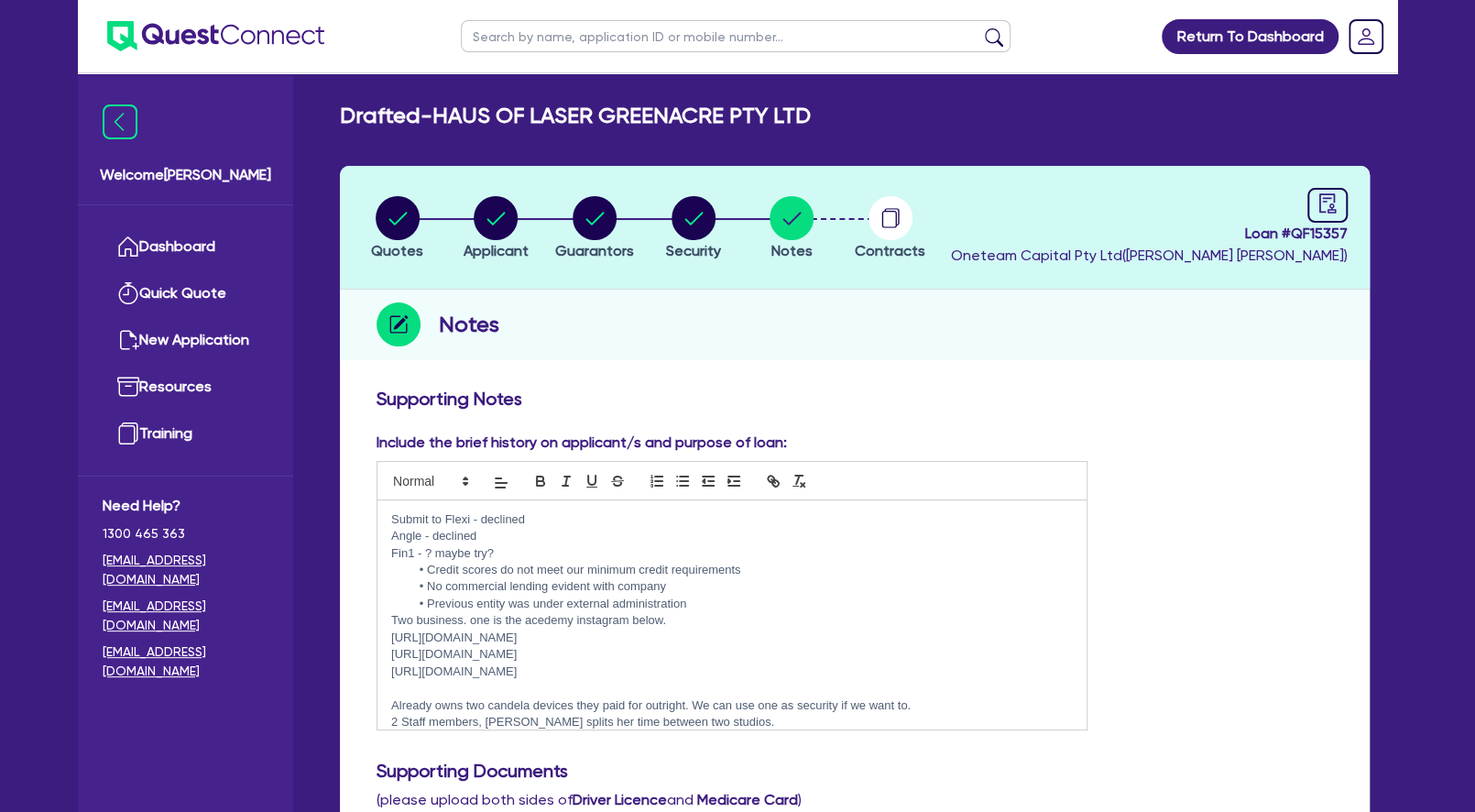
click at [699, 685] on p at bounding box center [732, 688] width 682 height 17
drag, startPoint x: 729, startPoint y: 652, endPoint x: 392, endPoint y: 657, distance: 337.0
click at [392, 657] on p "[URL][DOMAIN_NAME]" at bounding box center [732, 655] width 682 height 17
copy p "[URL][DOMAIN_NAME]"
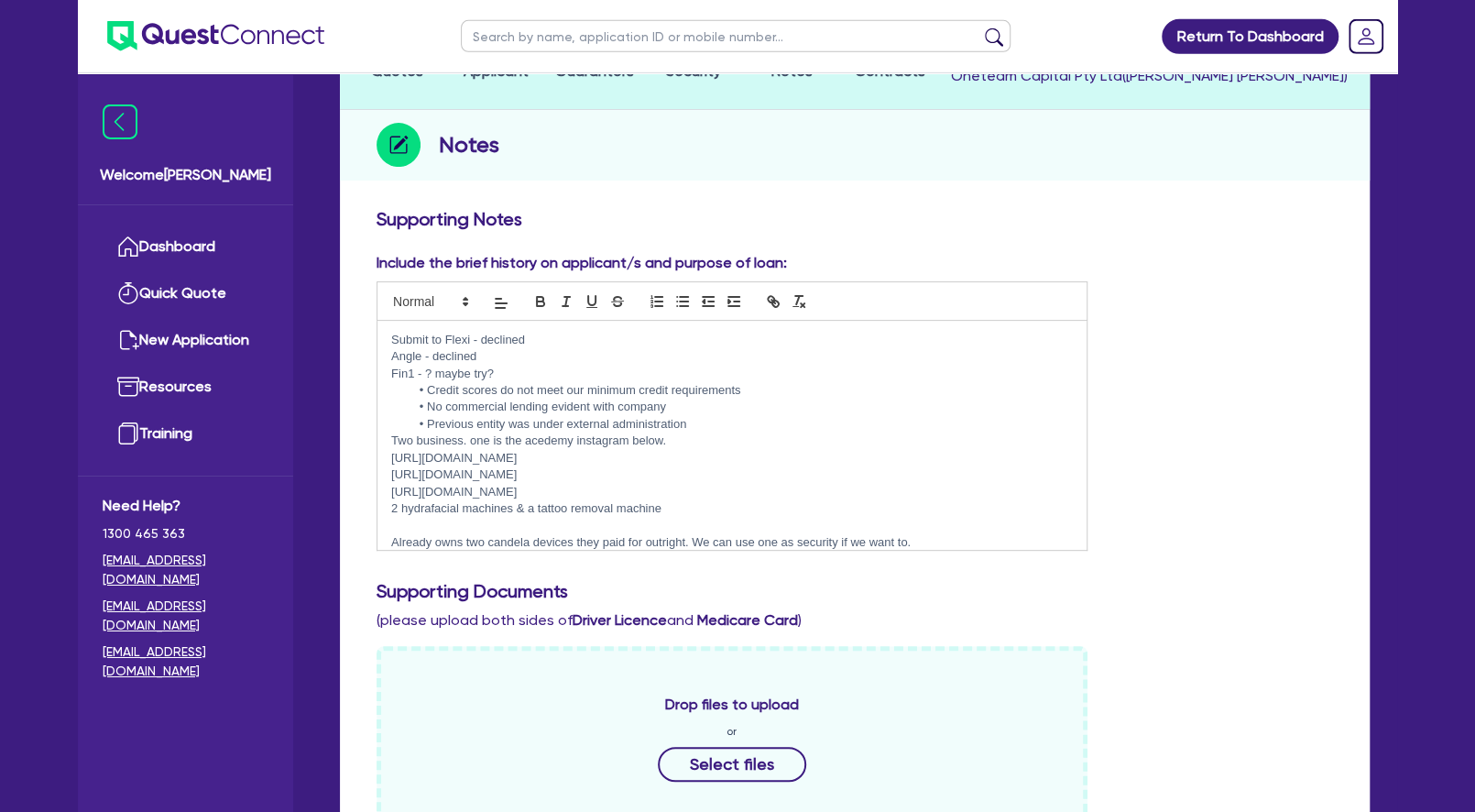
scroll to position [297, 0]
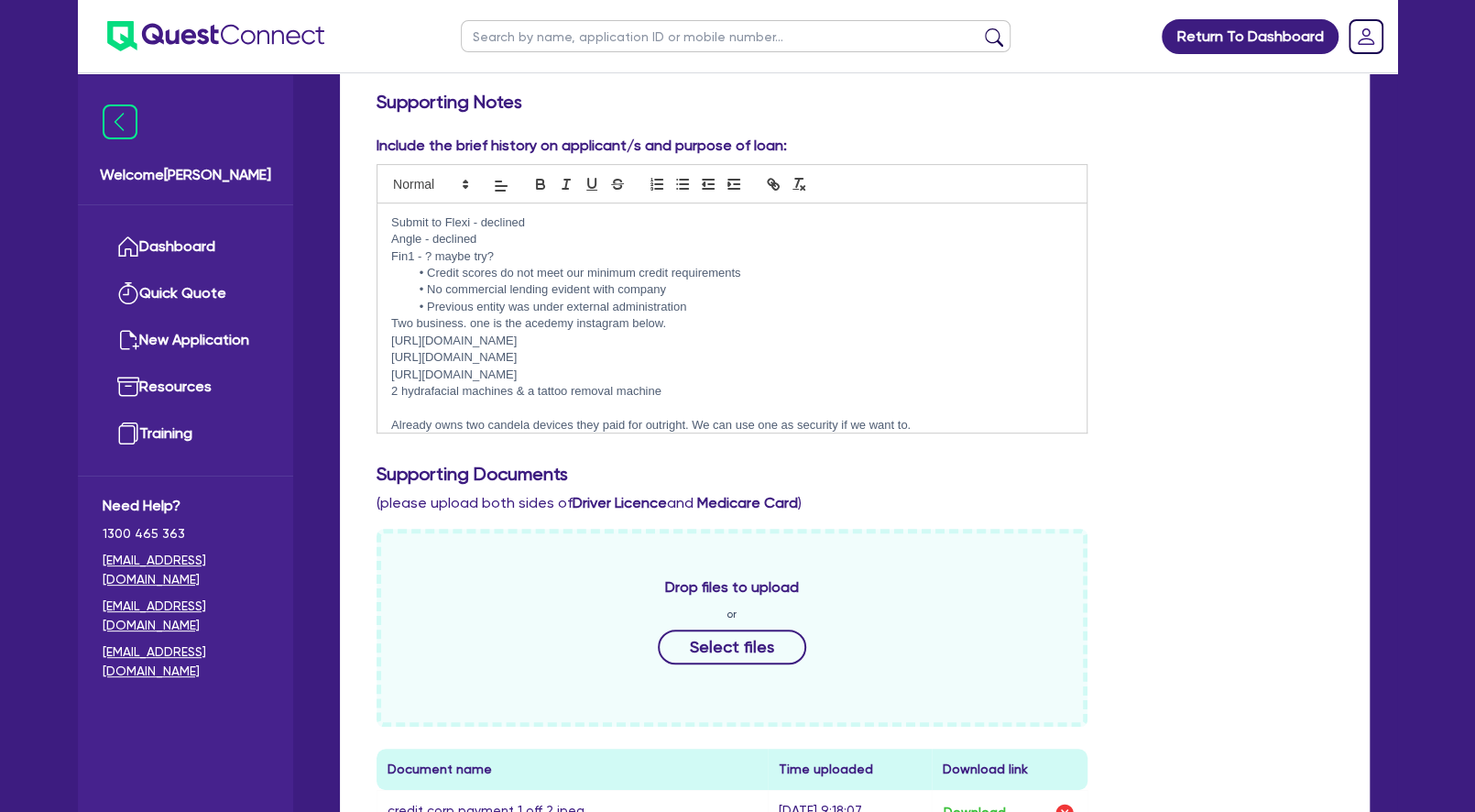
click at [544, 334] on p "[URL][DOMAIN_NAME]" at bounding box center [732, 341] width 682 height 17
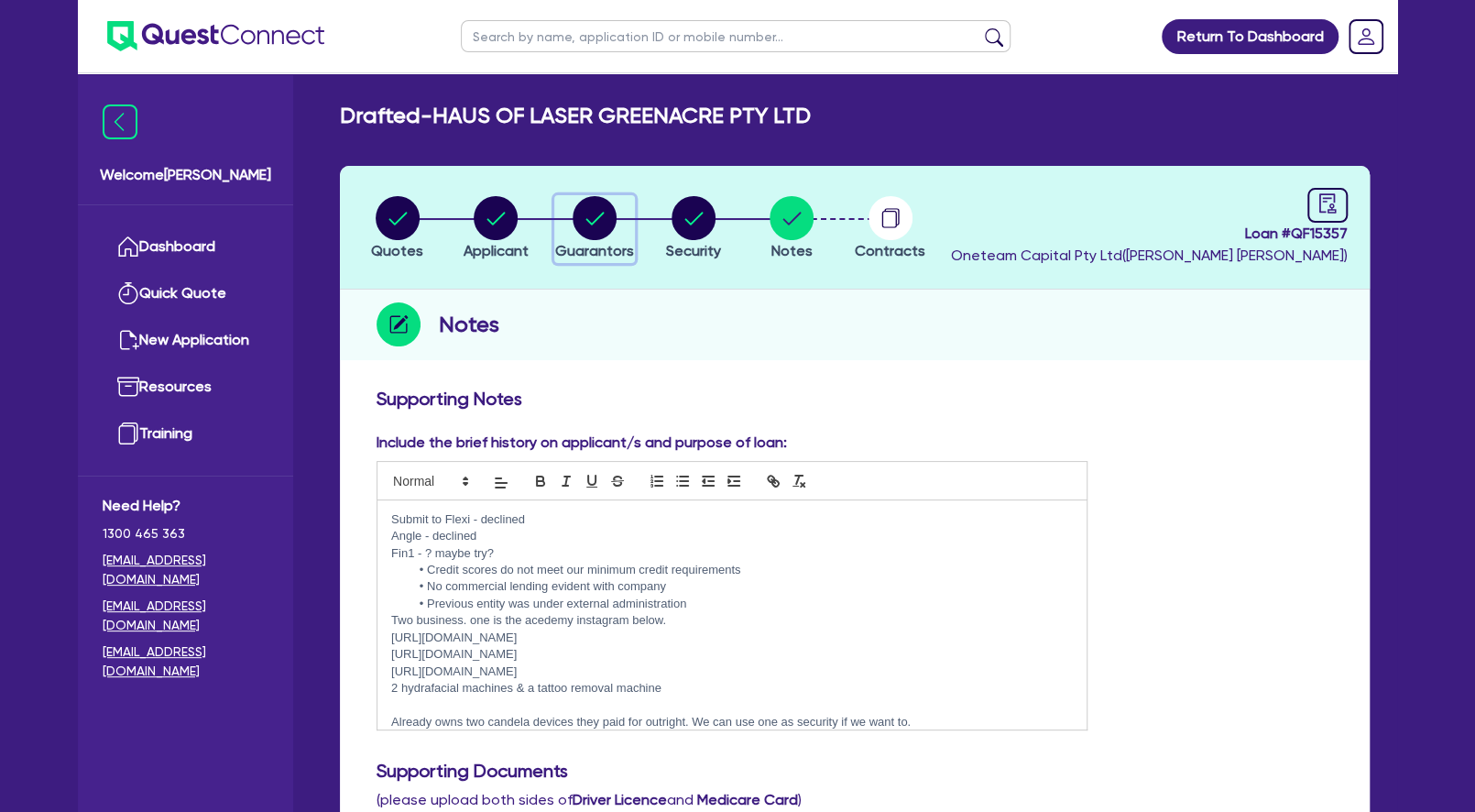
click at [581, 219] on circle "button" at bounding box center [594, 217] width 44 height 44
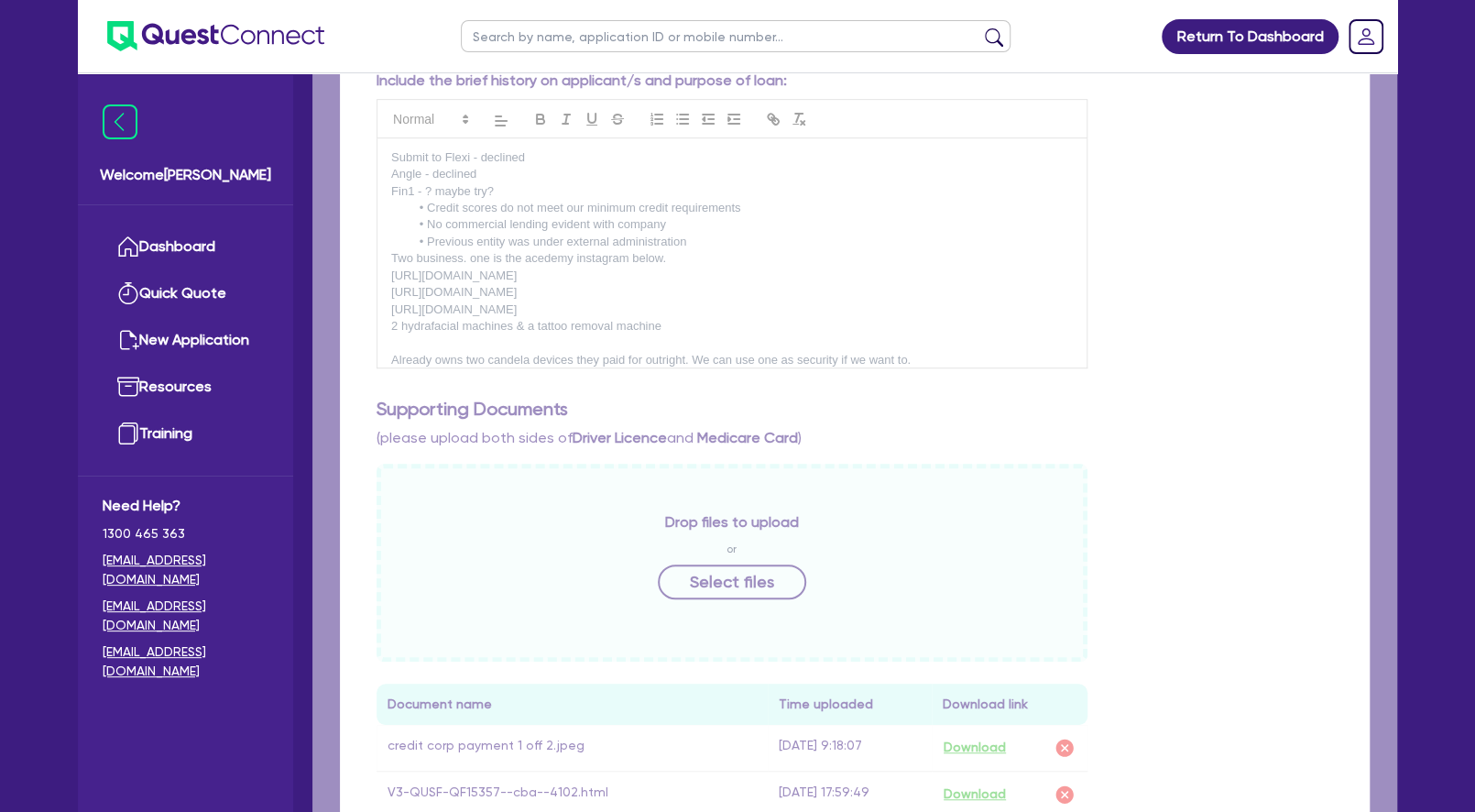
select select "MRS"
select select "[GEOGRAPHIC_DATA]"
select select "DE_FACTO"
select select "VEHICLE"
select select "CASH"
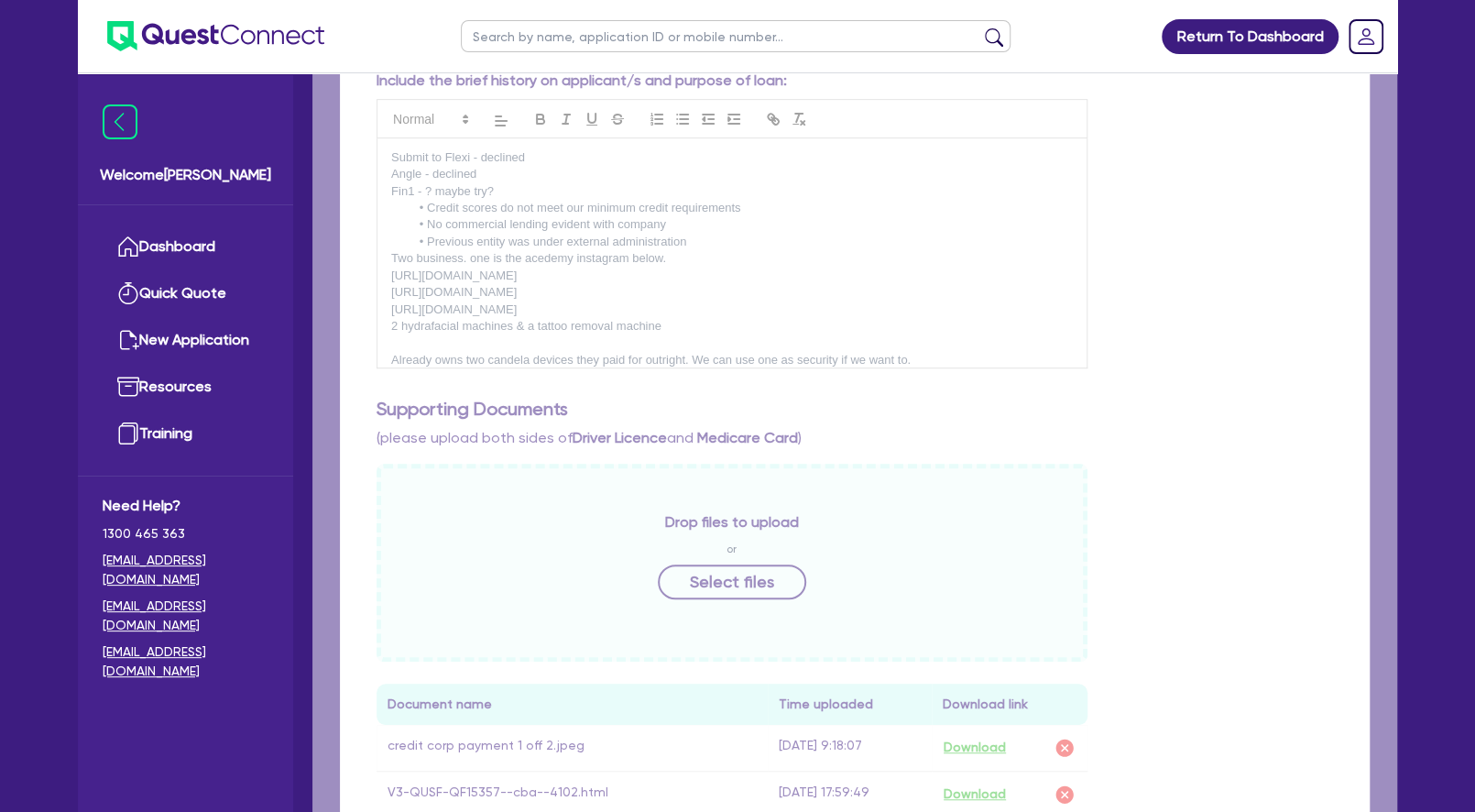
select select "HOUSEHOLD_PERSONAL"
select select "OTHER"
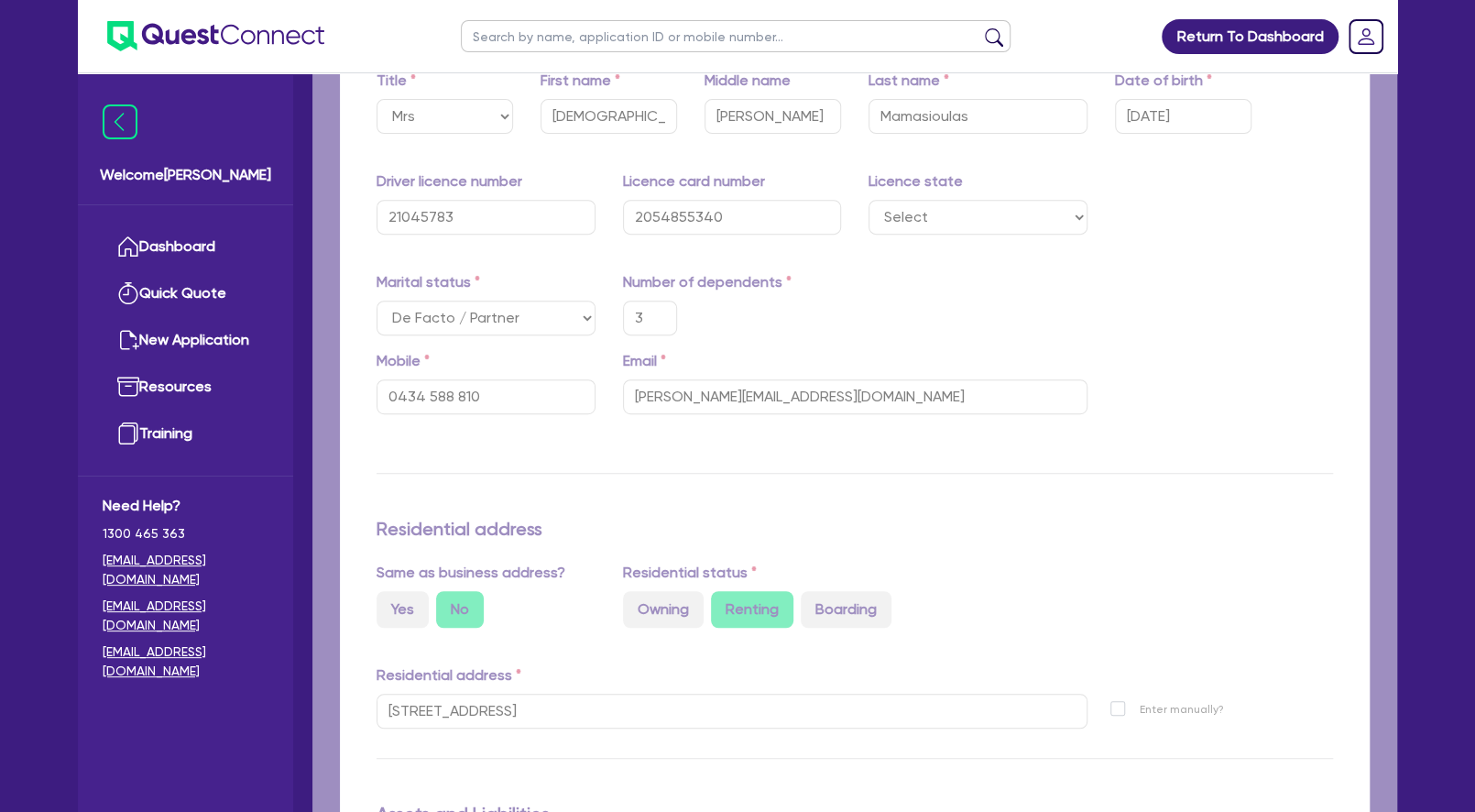
type input "3"
type input "0434 588 810"
type input "180,000"
type input "30,000"
type input "20,000"
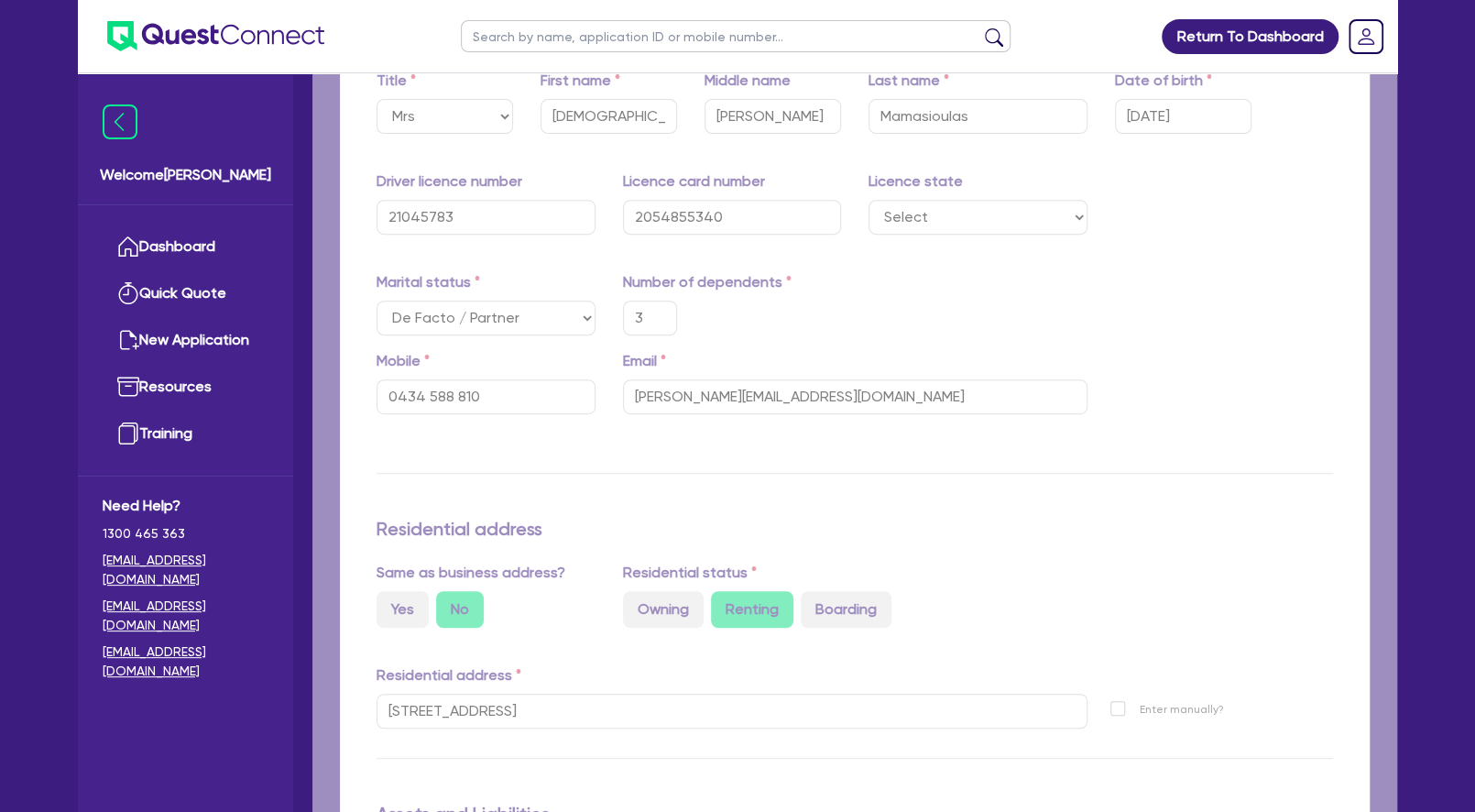
type input "5,000"
type input "50,000"
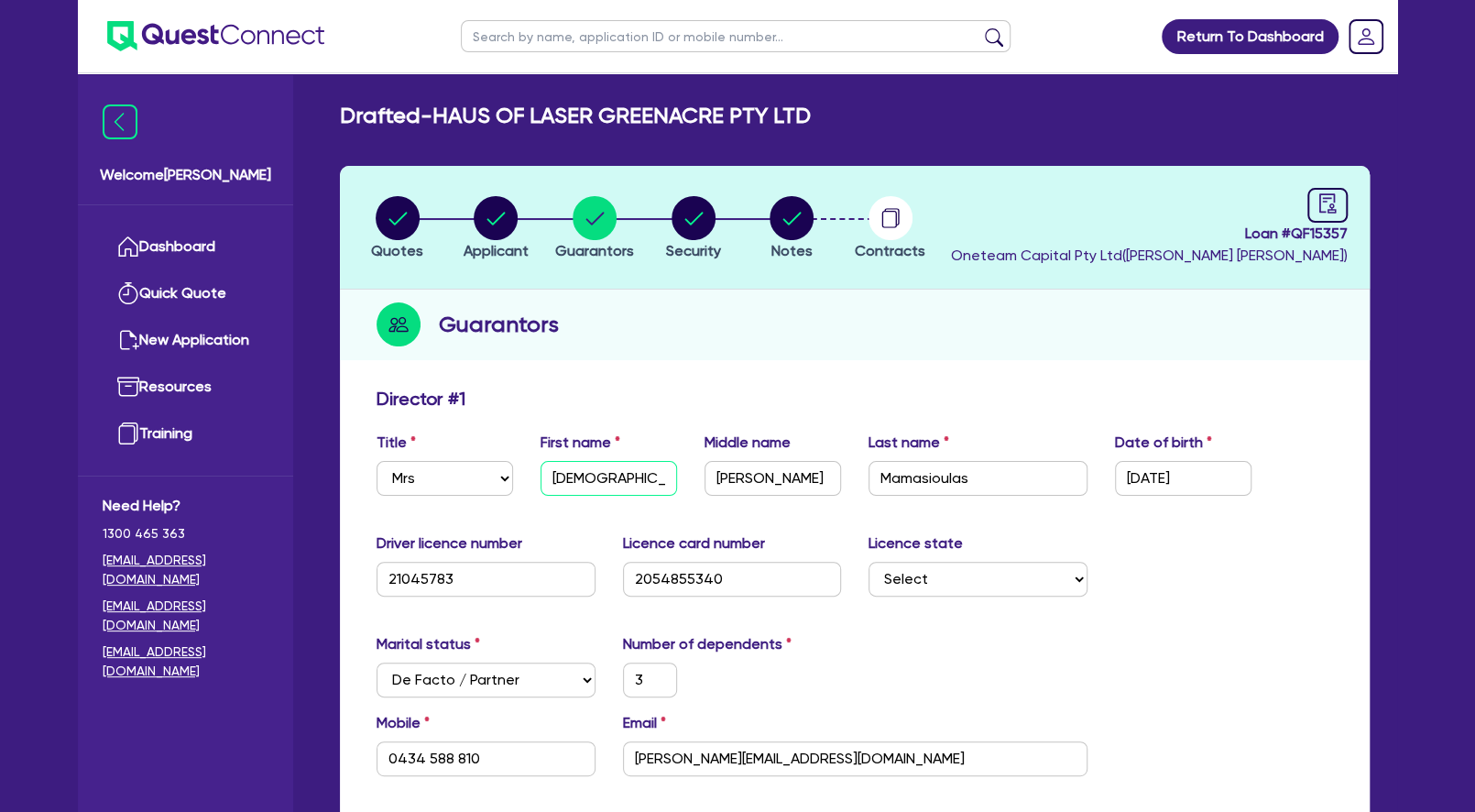
click at [604, 473] on input "[DEMOGRAPHIC_DATA]" at bounding box center [609, 478] width 137 height 35
click at [905, 484] on input "Mamasioulas" at bounding box center [978, 478] width 219 height 35
click at [707, 748] on input "[PERSON_NAME][EMAIL_ADDRESS][DOMAIN_NAME]" at bounding box center [855, 758] width 465 height 35
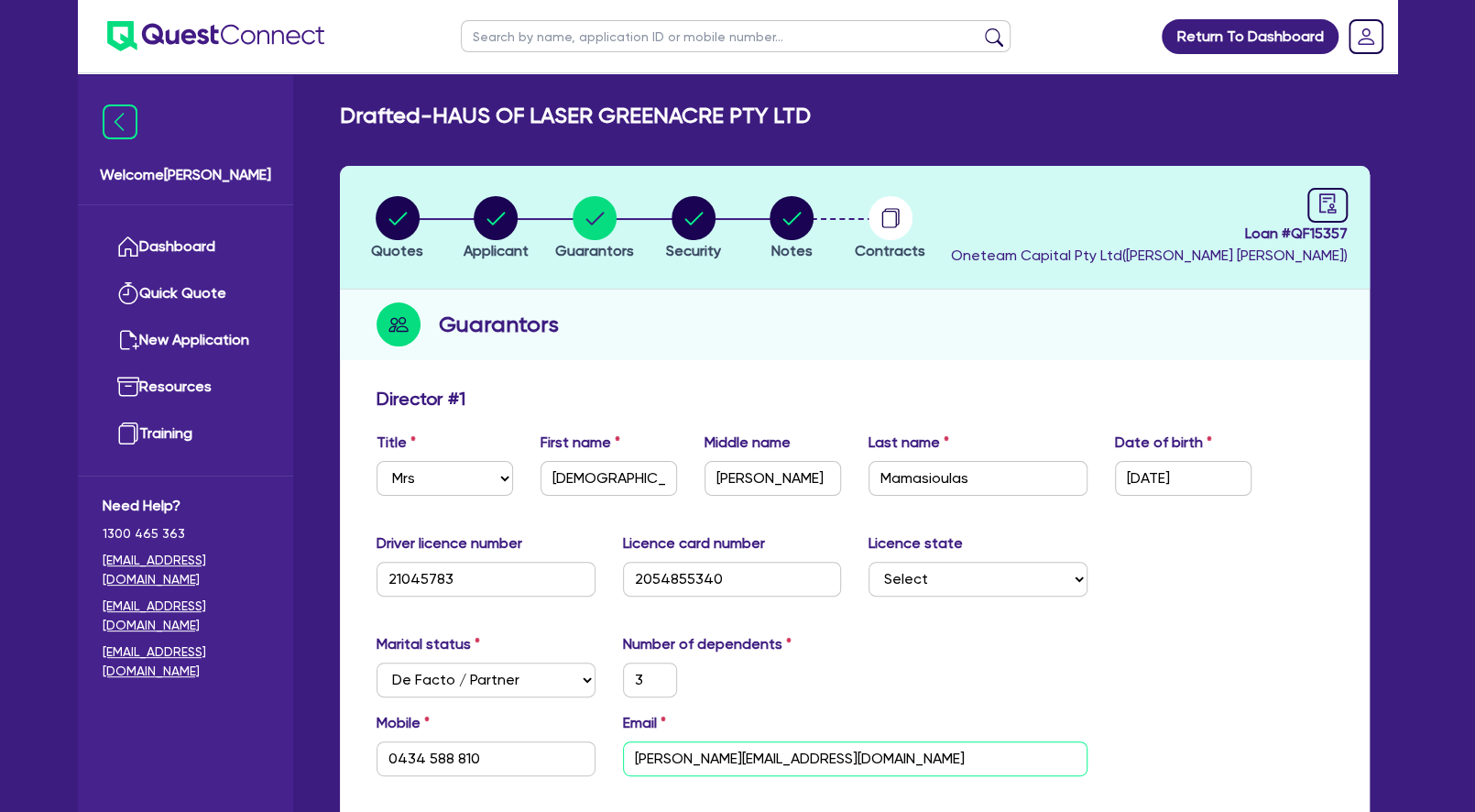
click at [706, 748] on input "[PERSON_NAME][EMAIL_ADDRESS][DOMAIN_NAME]" at bounding box center [855, 758] width 465 height 35
click at [704, 748] on input "[PERSON_NAME][EMAIL_ADDRESS][DOMAIN_NAME]" at bounding box center [855, 758] width 465 height 35
click at [711, 753] on input "[PERSON_NAME][EMAIL_ADDRESS][DOMAIN_NAME]" at bounding box center [855, 758] width 465 height 35
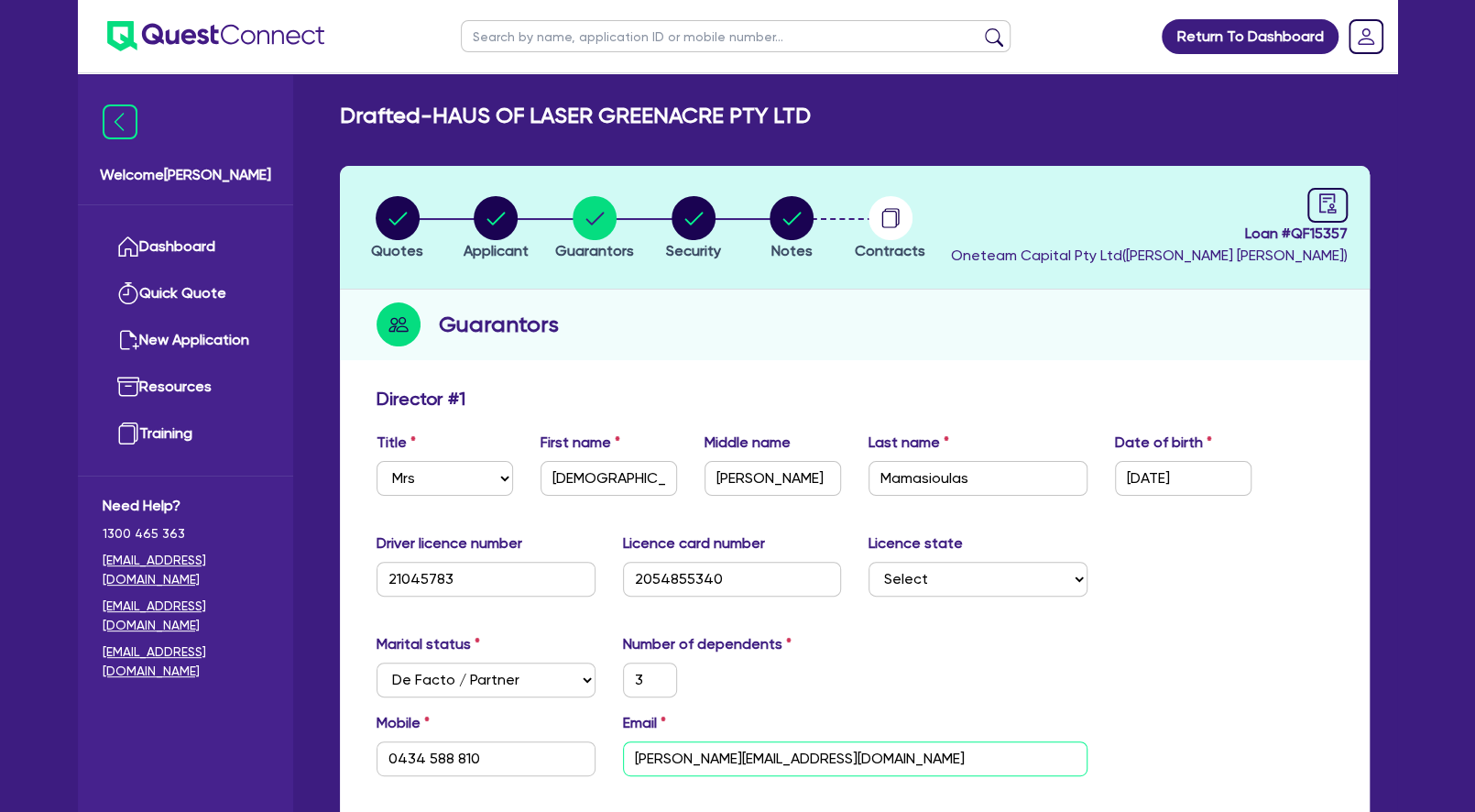
click at [757, 755] on input "[PERSON_NAME][EMAIL_ADDRESS][DOMAIN_NAME]" at bounding box center [855, 758] width 465 height 35
drag, startPoint x: 920, startPoint y: 757, endPoint x: 623, endPoint y: 746, distance: 297.2
click at [625, 749] on input "[PERSON_NAME][EMAIL_ADDRESS][DOMAIN_NAME]" at bounding box center [855, 758] width 465 height 35
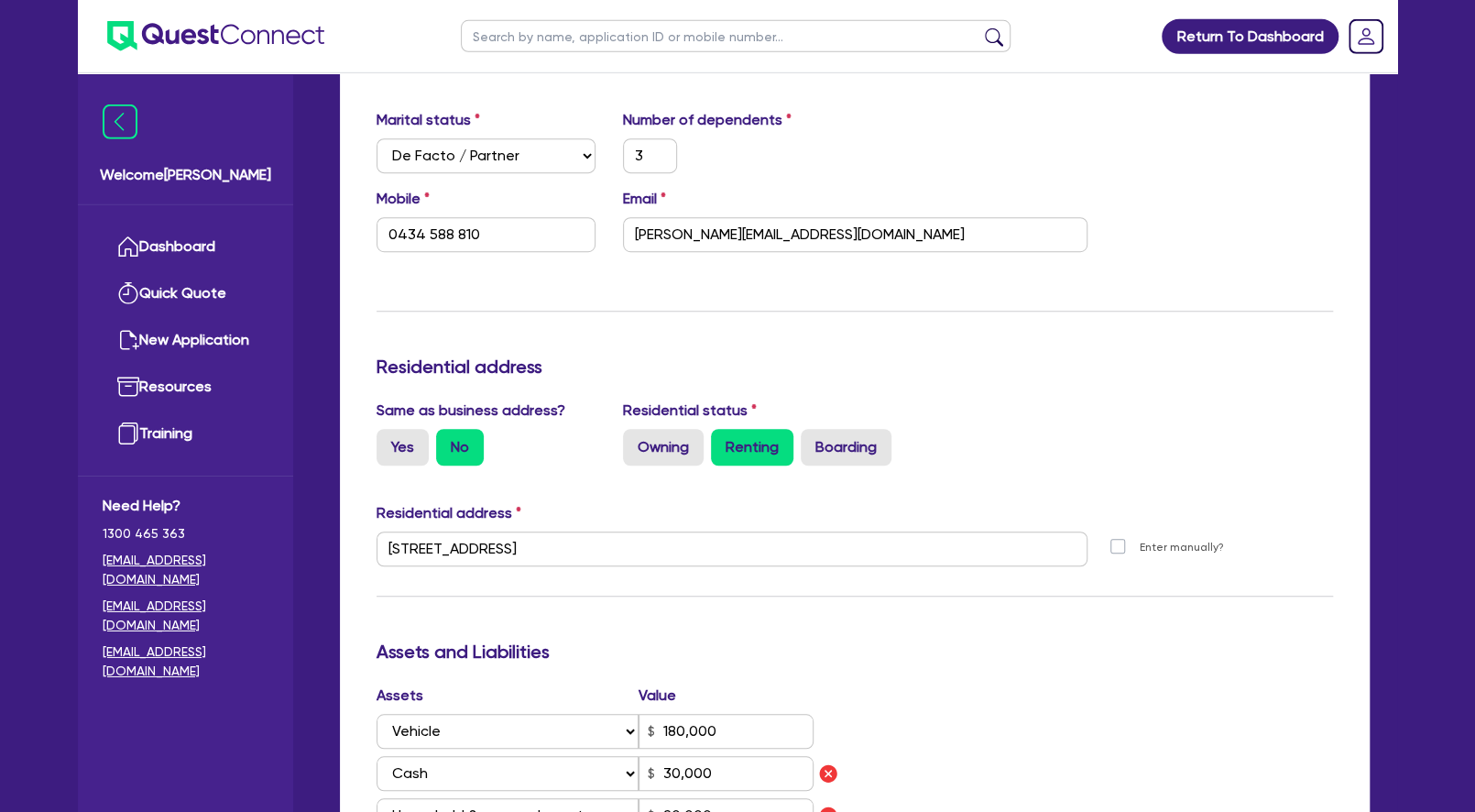
scroll to position [594, 0]
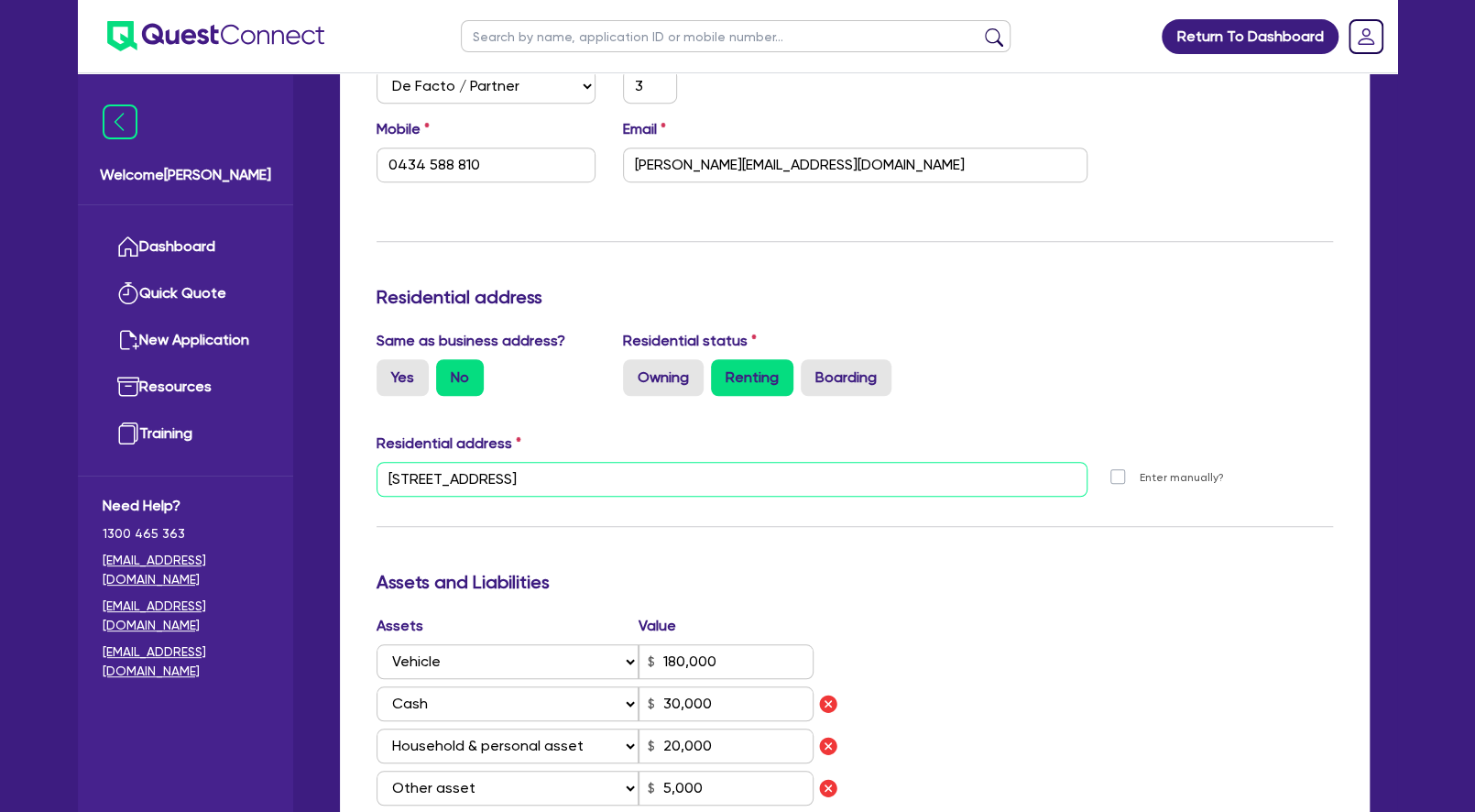
click at [568, 480] on input "[STREET_ADDRESS]" at bounding box center [731, 479] width 711 height 35
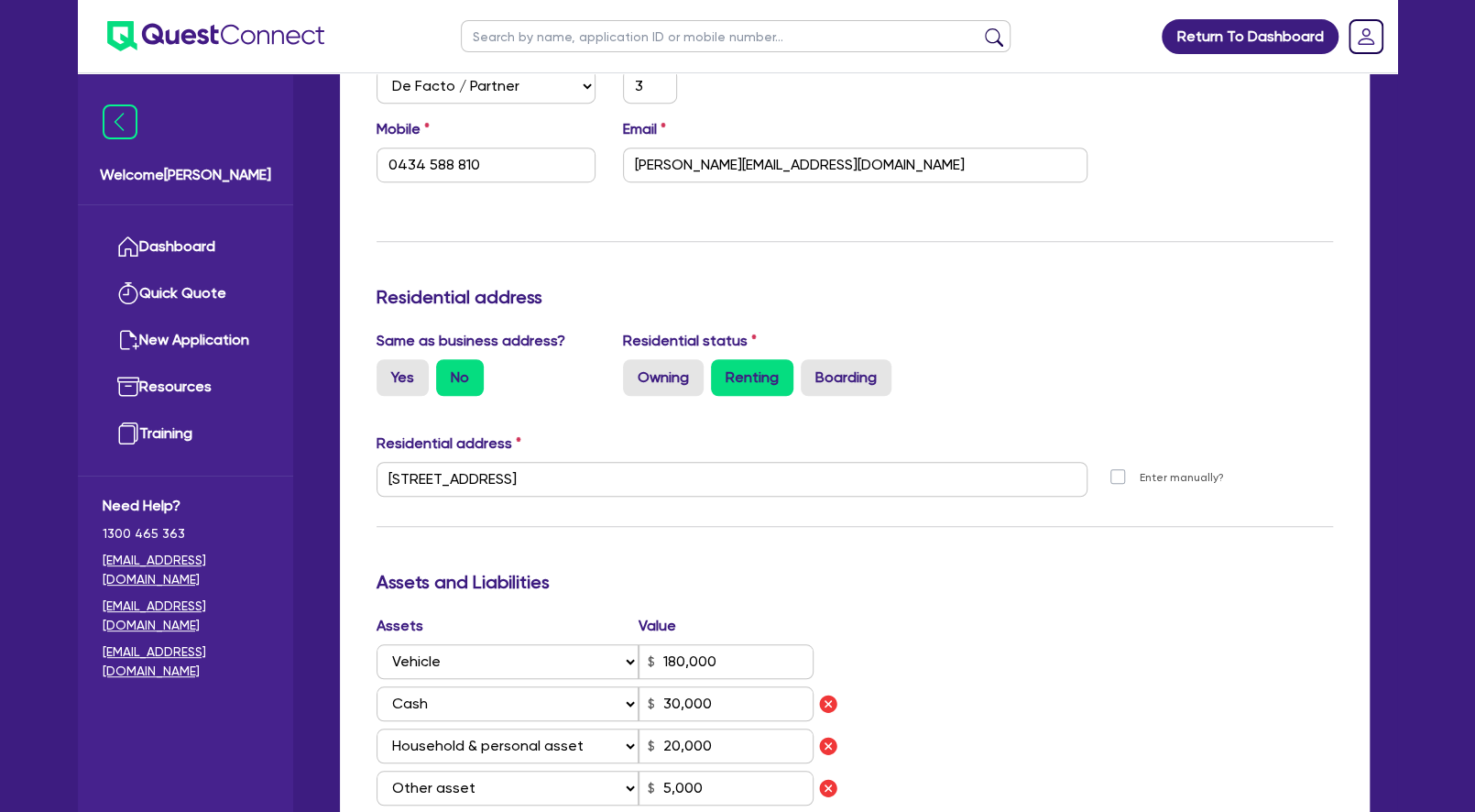
click at [769, 529] on div "Update residential status for Director #1 Boarding is only acceptable when the …" at bounding box center [854, 535] width 956 height 1482
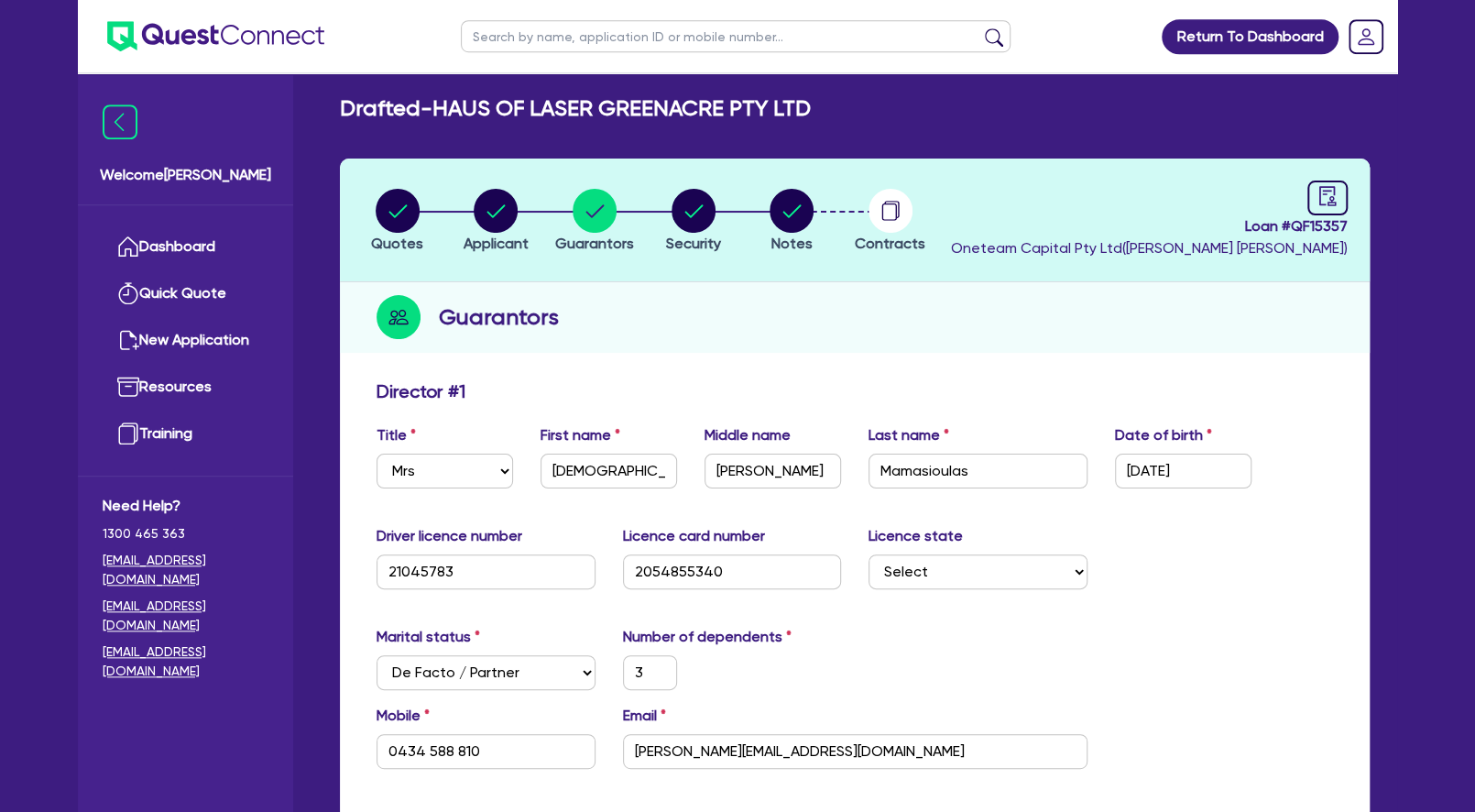
scroll to position [0, 0]
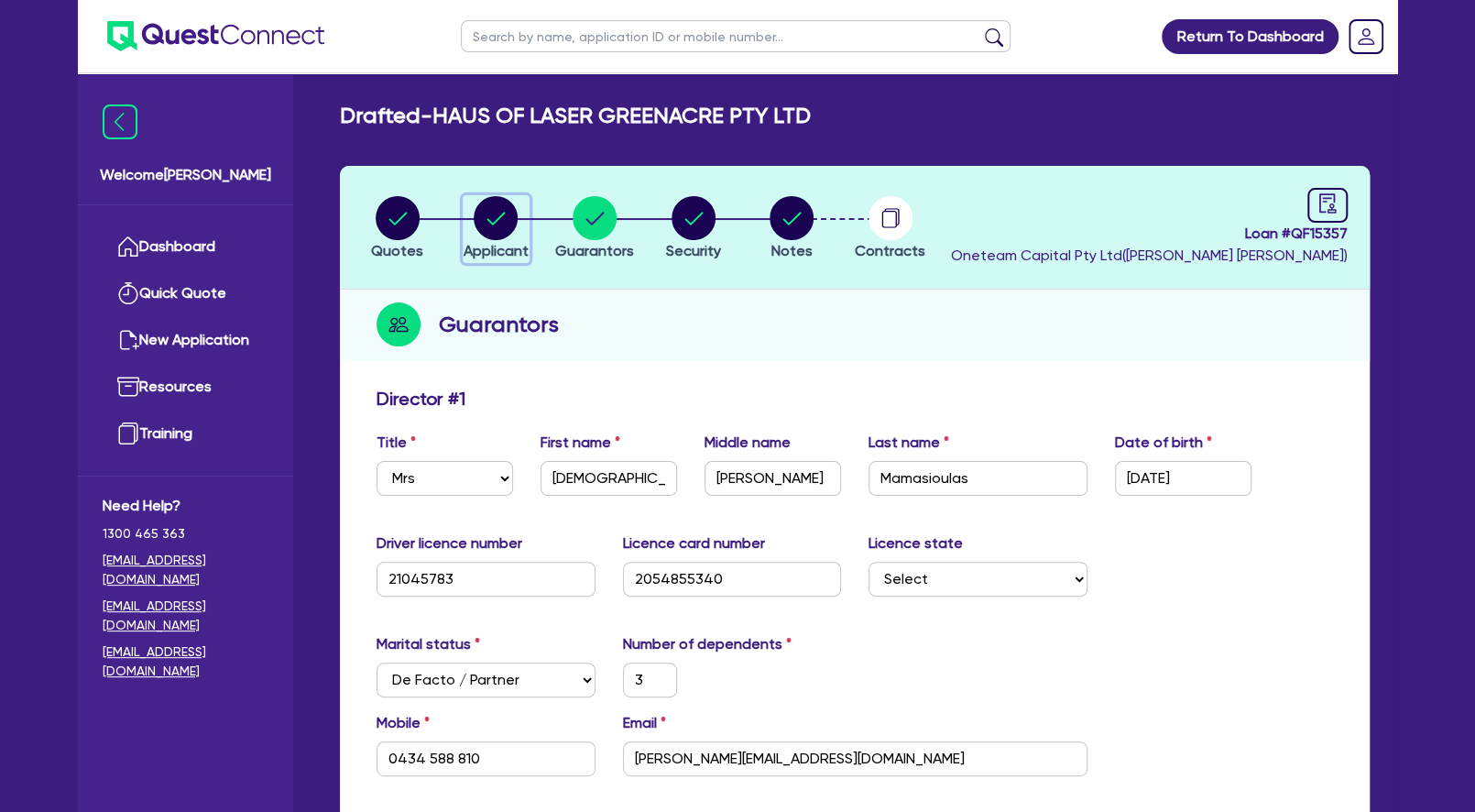
click at [511, 222] on circle "button" at bounding box center [495, 217] width 44 height 44
select select "COMPANY"
select select "HEALTH_BEAUTY"
select select "HAIR_BEAUTY_SALONS"
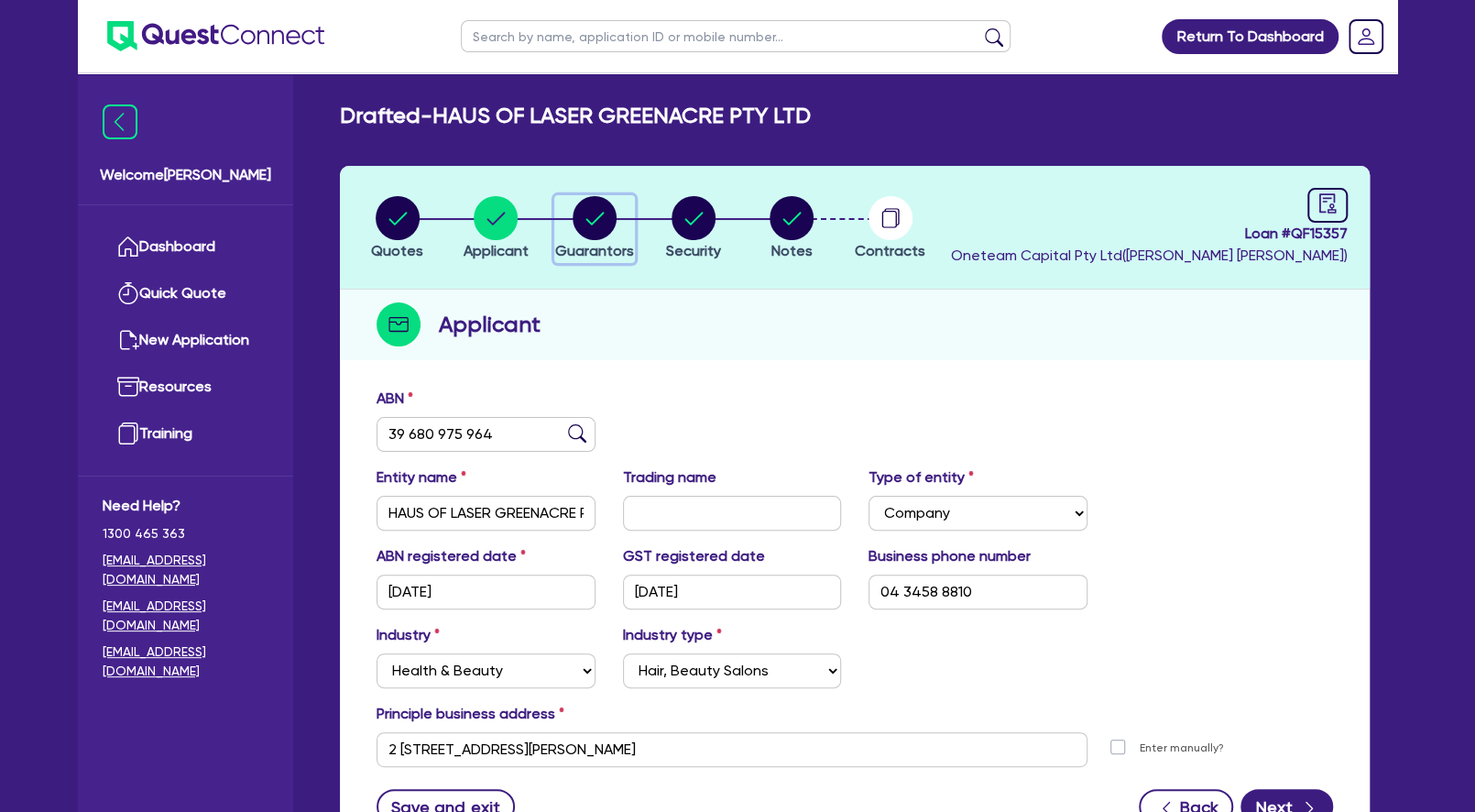
click at [602, 224] on circle "button" at bounding box center [594, 217] width 44 height 44
select select "MRS"
select select "[GEOGRAPHIC_DATA]"
select select "DE_FACTO"
select select "VEHICLE"
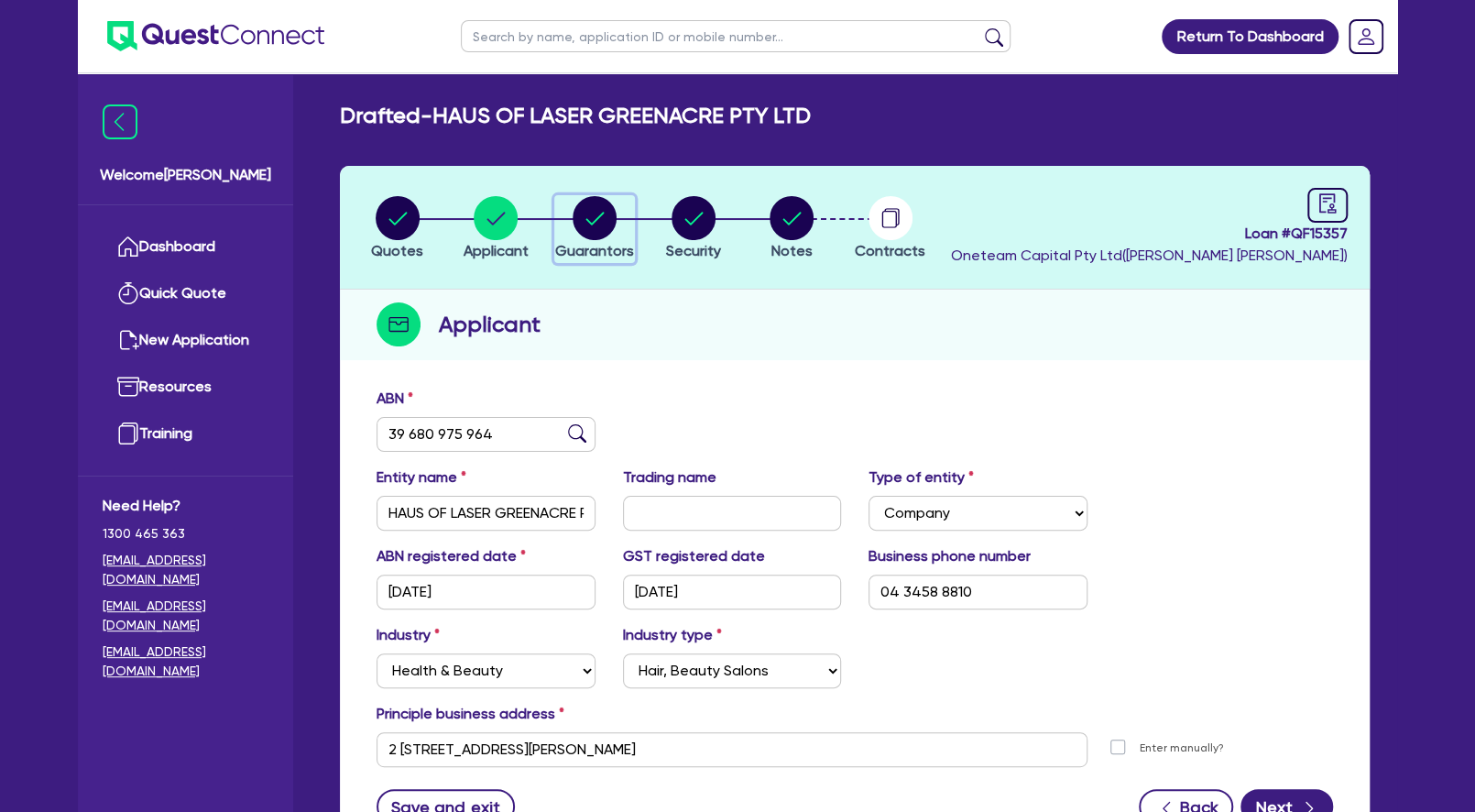
select select "CASH"
select select "HOUSEHOLD_PERSONAL"
select select "OTHER"
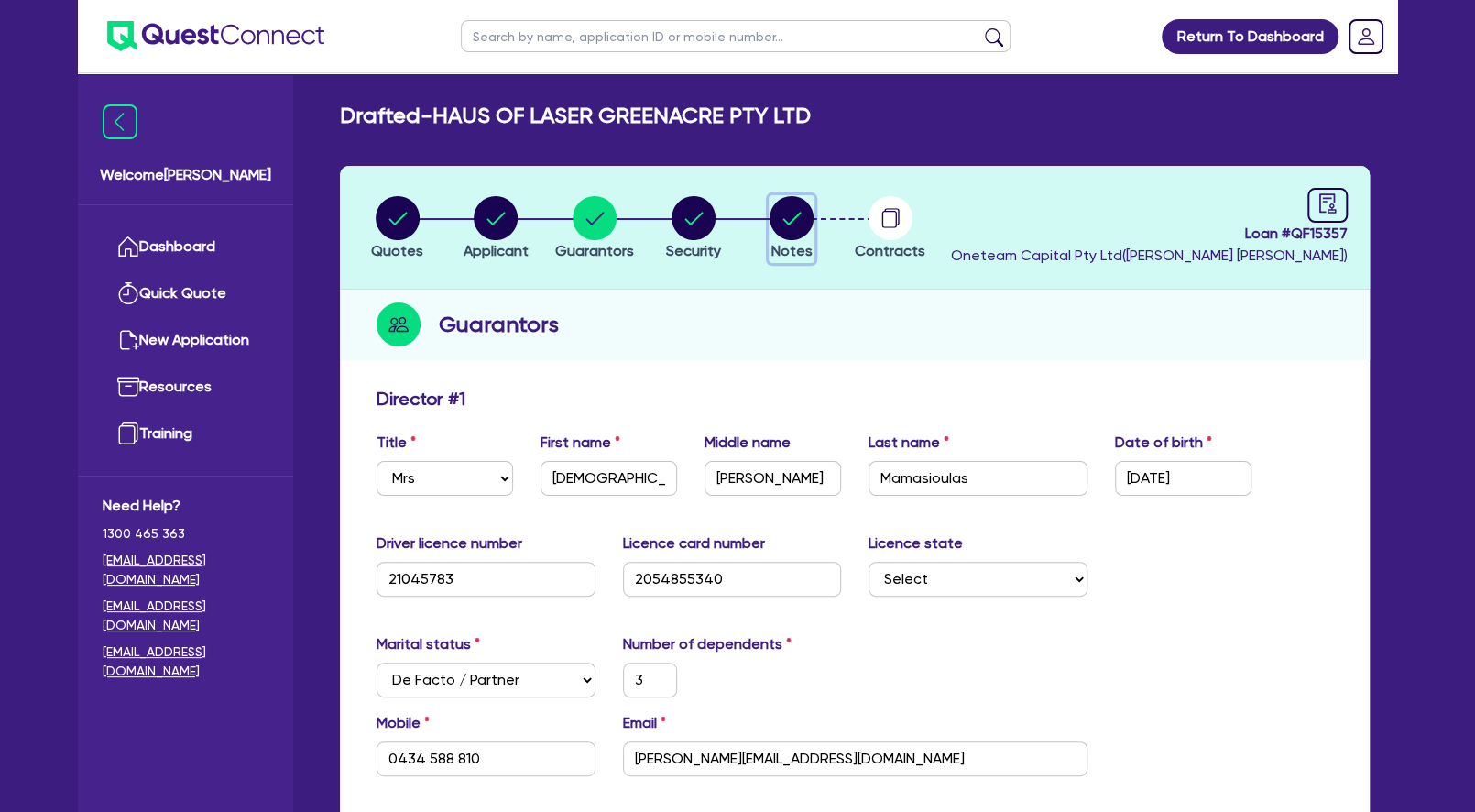
click at [784, 228] on circle "button" at bounding box center [791, 217] width 44 height 44
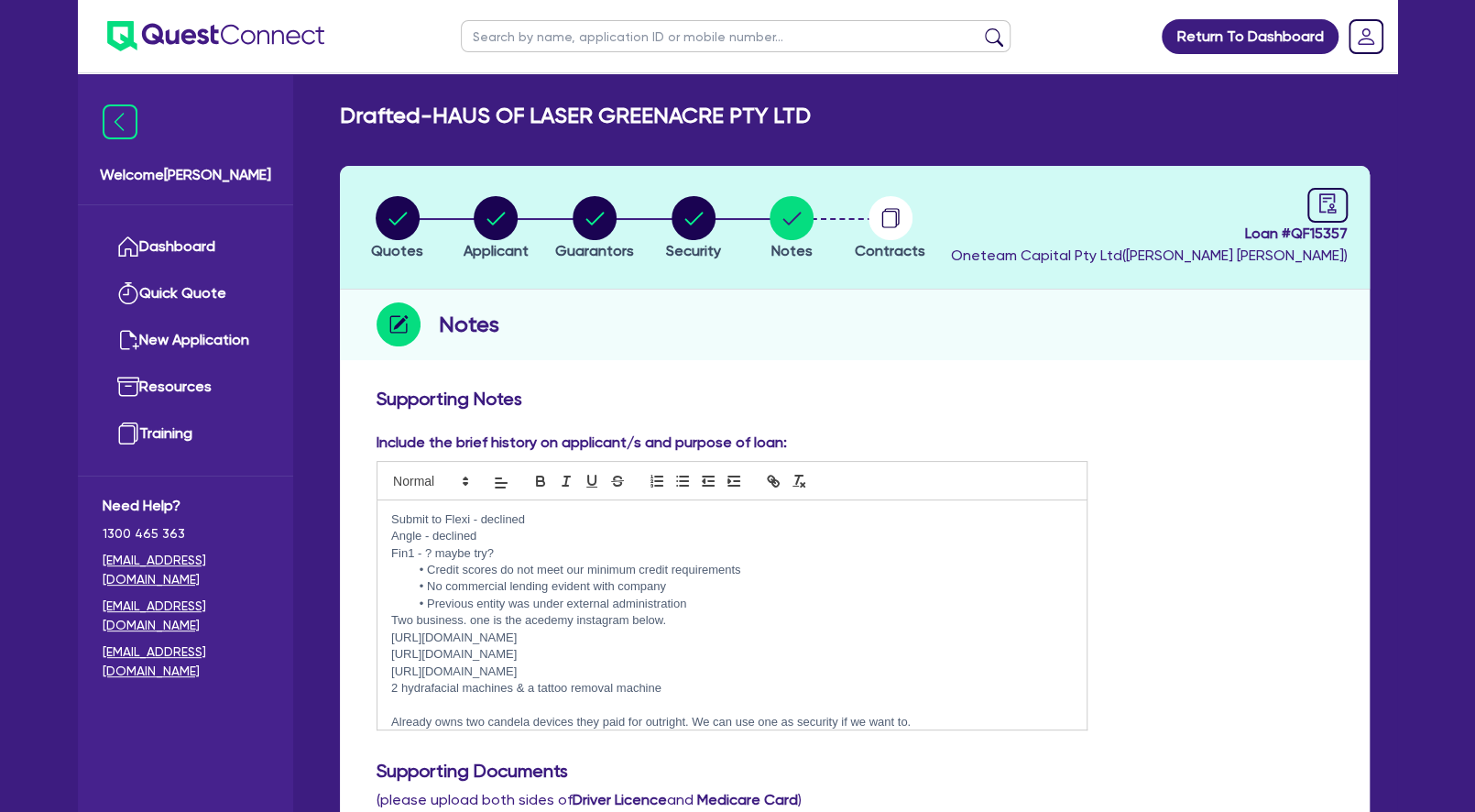
click at [522, 556] on p "Fin1 - ? maybe try?" at bounding box center [732, 554] width 682 height 17
click at [525, 537] on p "Angle - declined" at bounding box center [732, 536] width 682 height 17
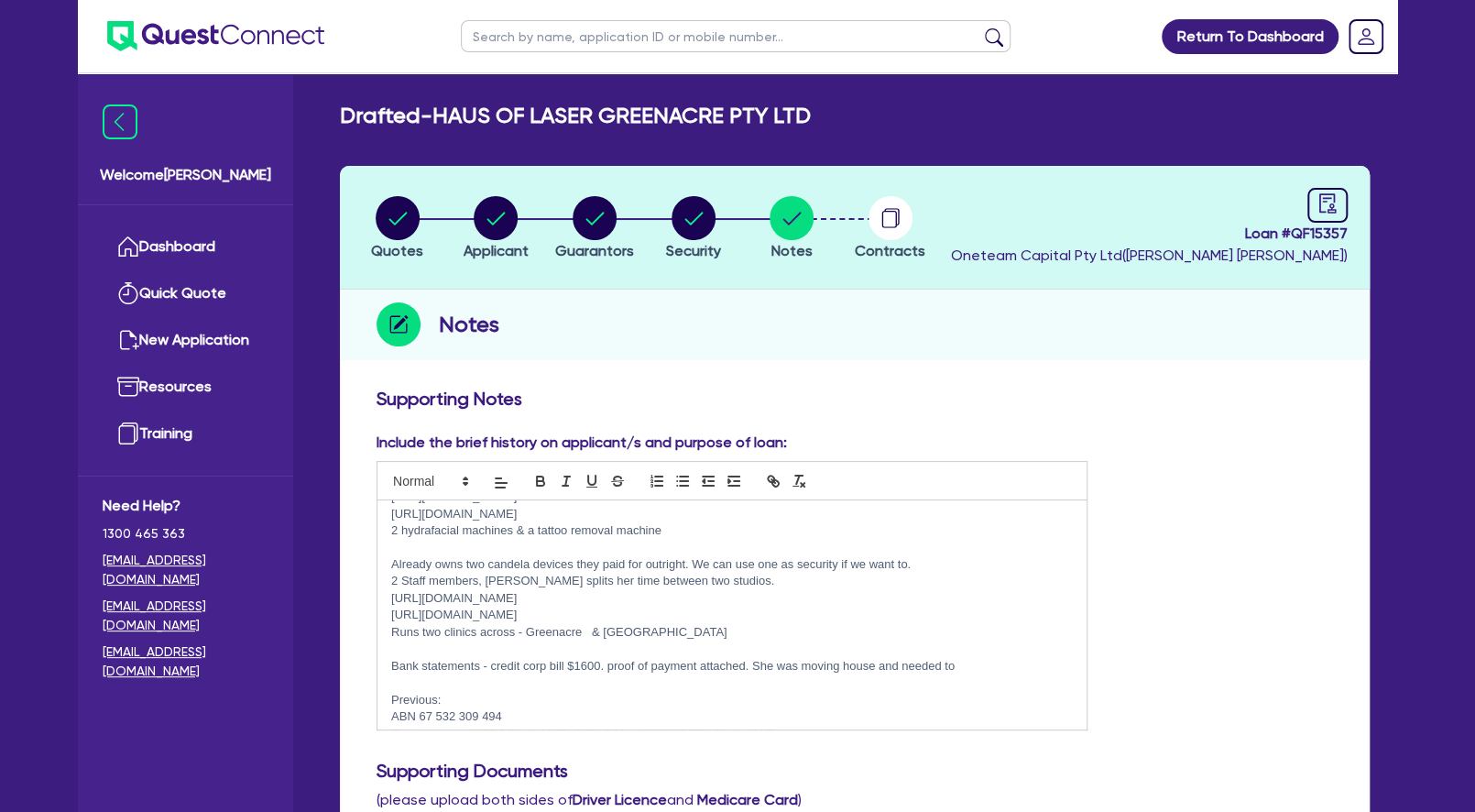
scroll to position [157, 0]
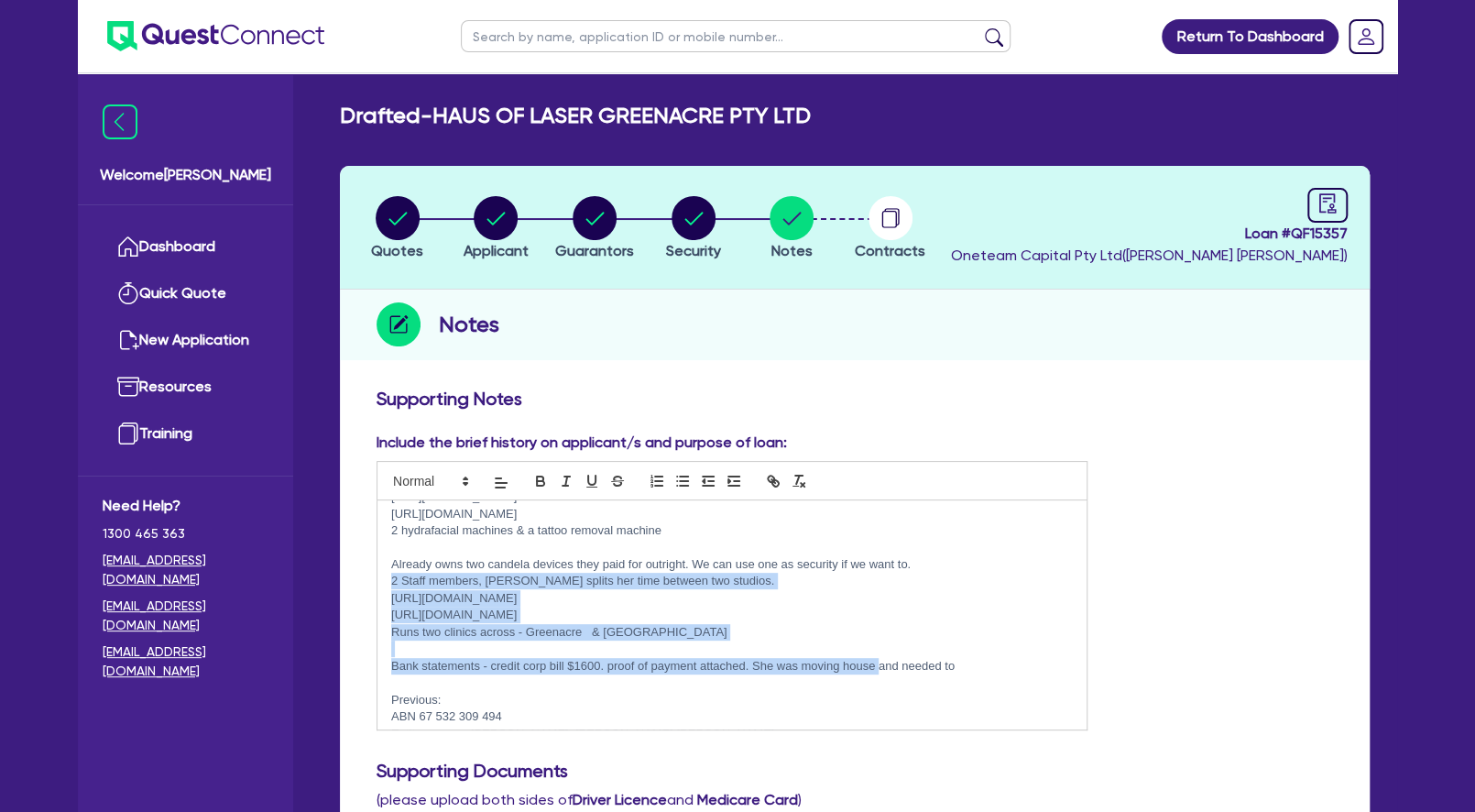
drag, startPoint x: 392, startPoint y: 576, endPoint x: 878, endPoint y: 660, distance: 493.2
click at [878, 660] on div "Submit to Flexi - declined Angle - declined Fin1 - ? maybe try? Credit scores d…" at bounding box center [731, 614] width 709 height 229
copy div "2 Staff members, [PERSON_NAME] splits her time between two studios. [URL][DOMAI…"
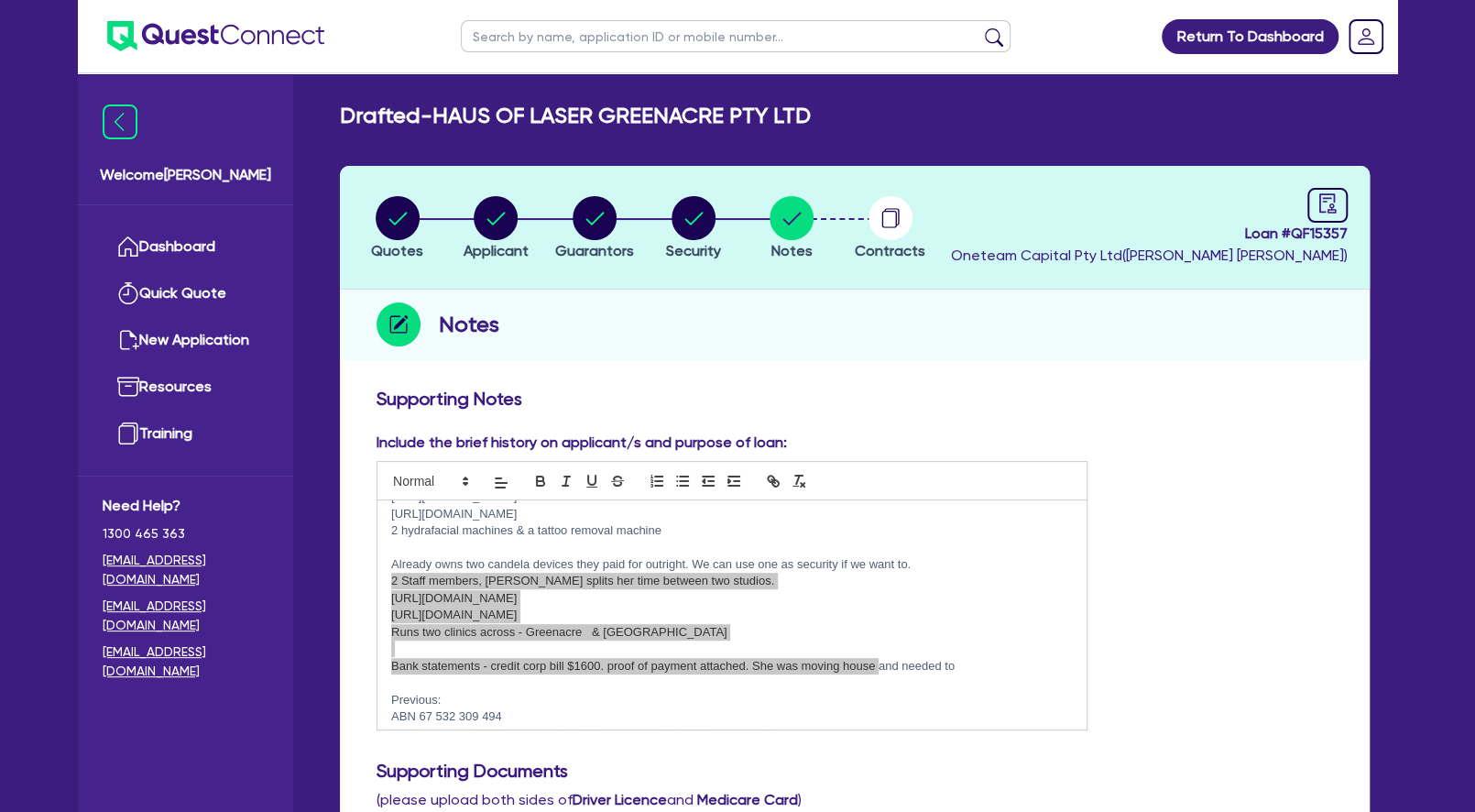
scroll to position [237, 0]
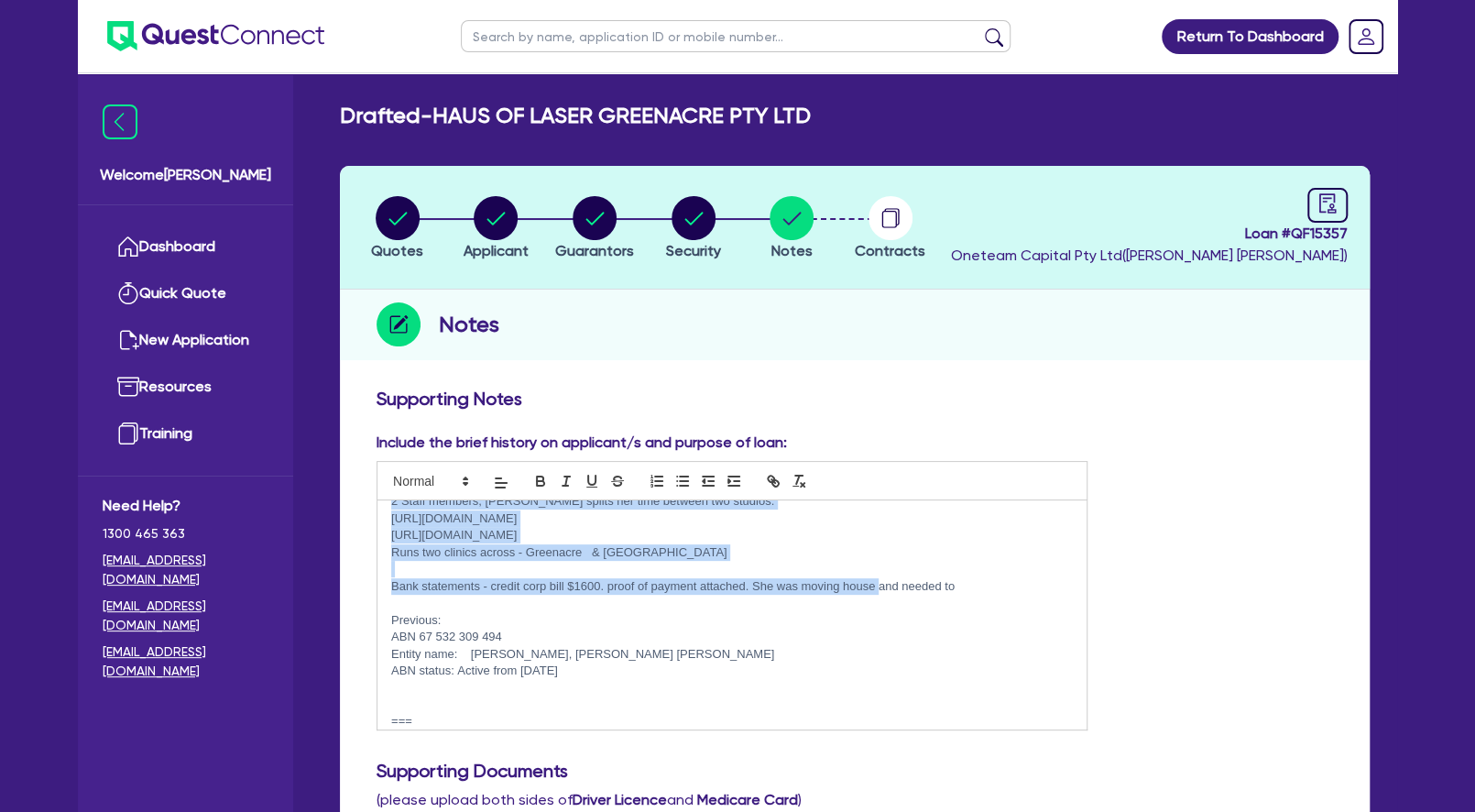
drag, startPoint x: 613, startPoint y: 671, endPoint x: 392, endPoint y: 621, distance: 226.6
click at [392, 621] on div "Submit to Flexi - declined Angle - declined Fin1 - ? maybe try? Credit scores d…" at bounding box center [731, 614] width 709 height 229
copy div "Previous: ABN 67 532 309 494 Entity name: [PERSON_NAME], [DEMOGRAPHIC_DATA] [PE…"
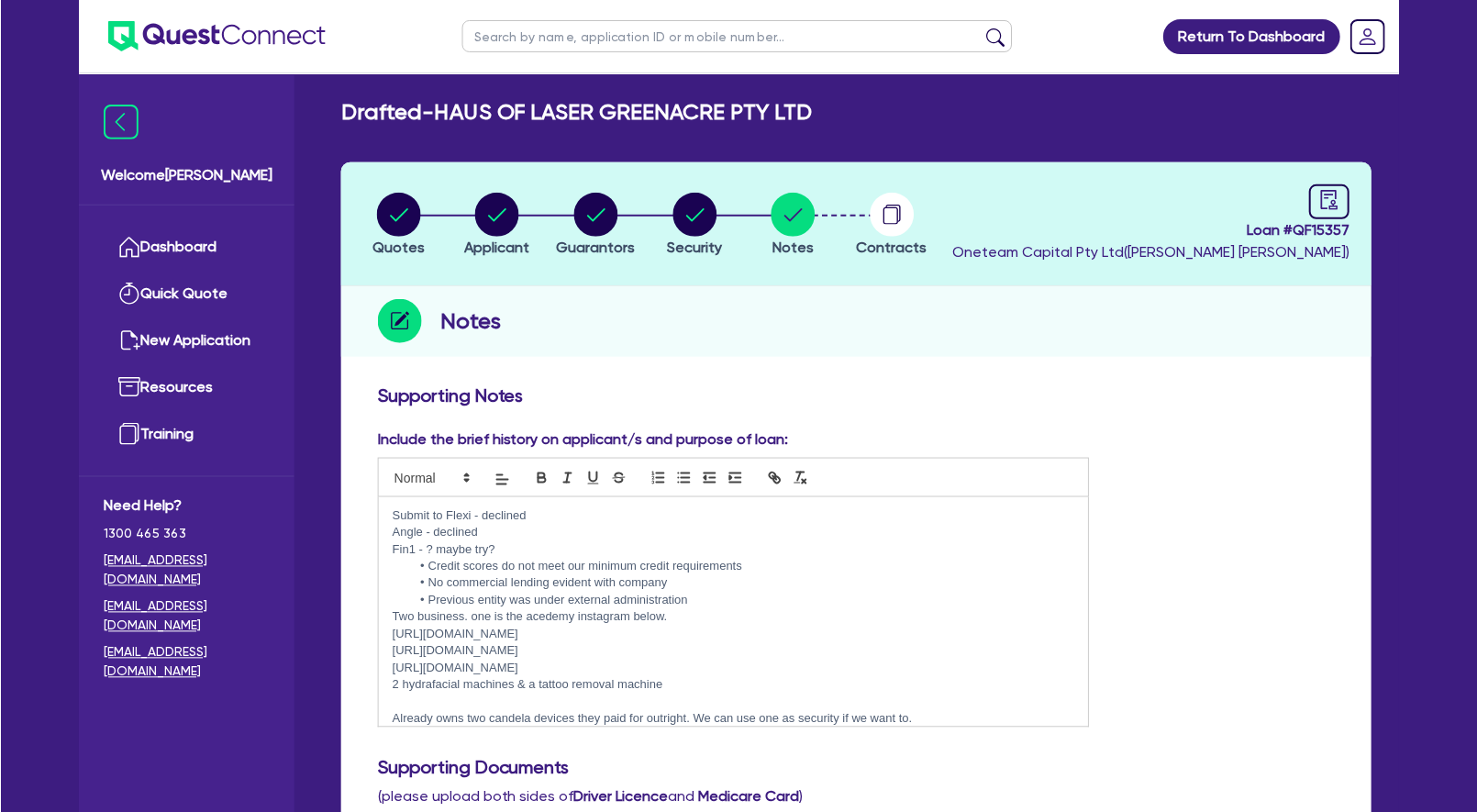
scroll to position [0, 0]
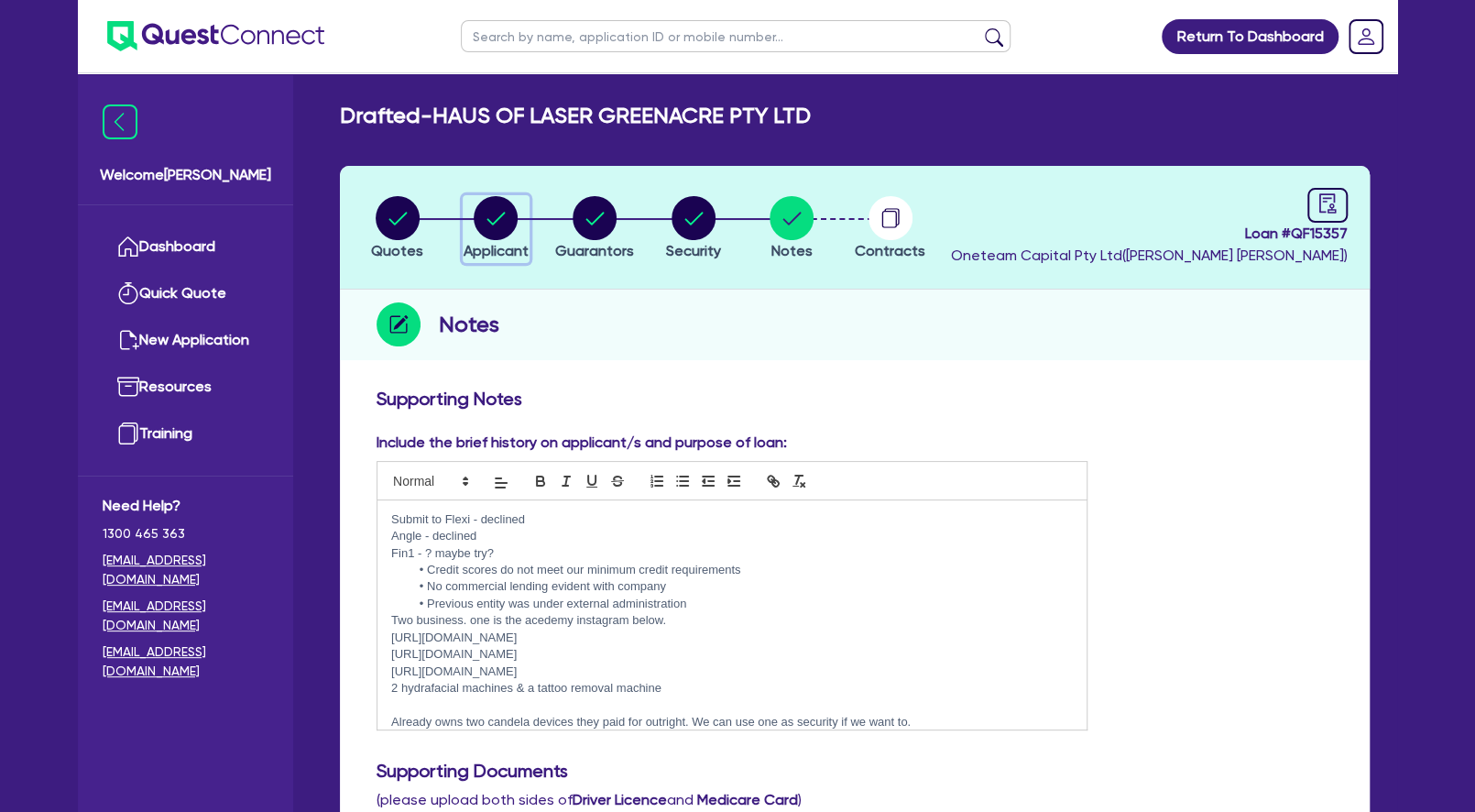
click at [515, 217] on circle "button" at bounding box center [495, 217] width 44 height 44
select select "COMPANY"
select select "HEALTH_BEAUTY"
select select "HAIR_BEAUTY_SALONS"
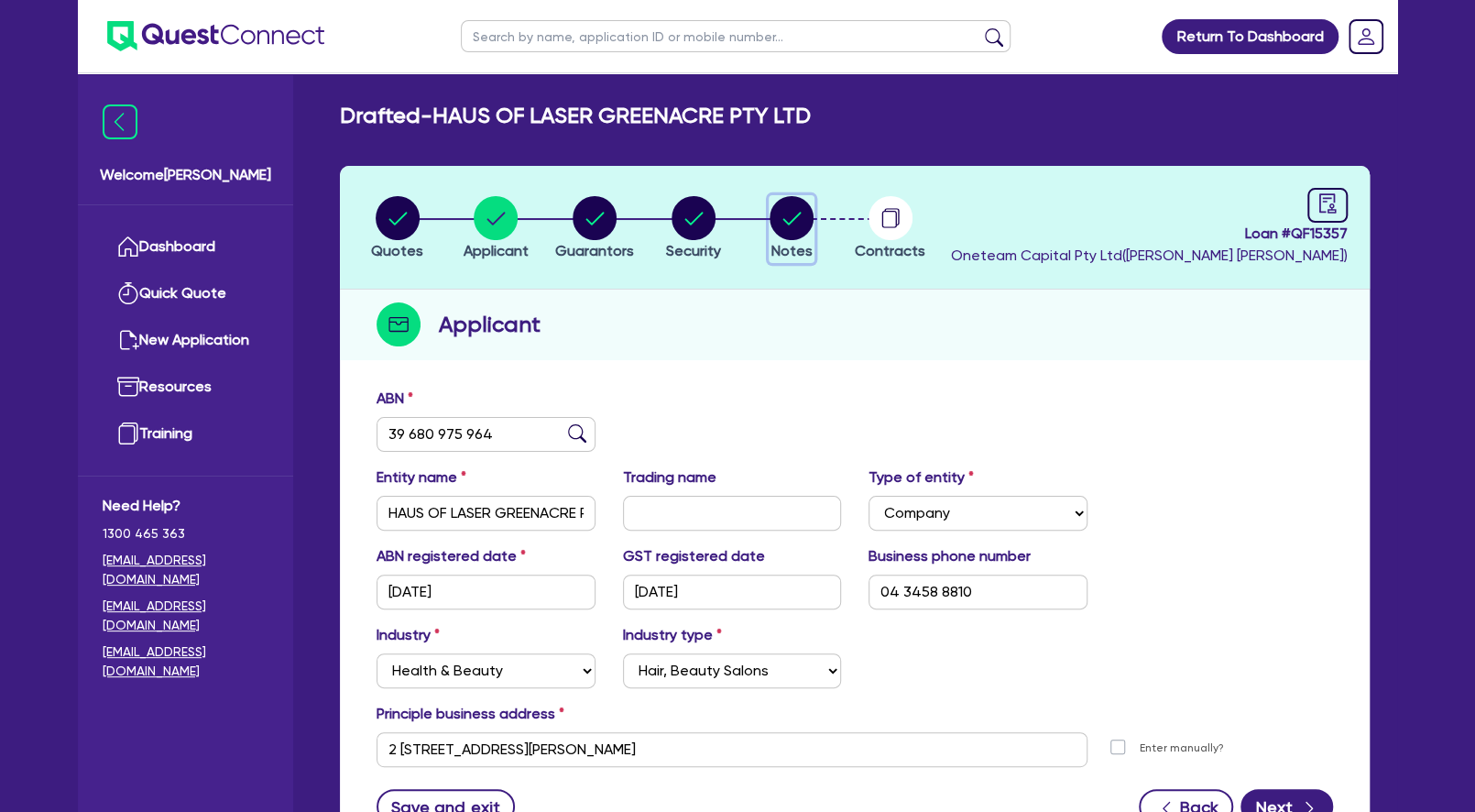
click at [789, 225] on circle "button" at bounding box center [791, 217] width 44 height 44
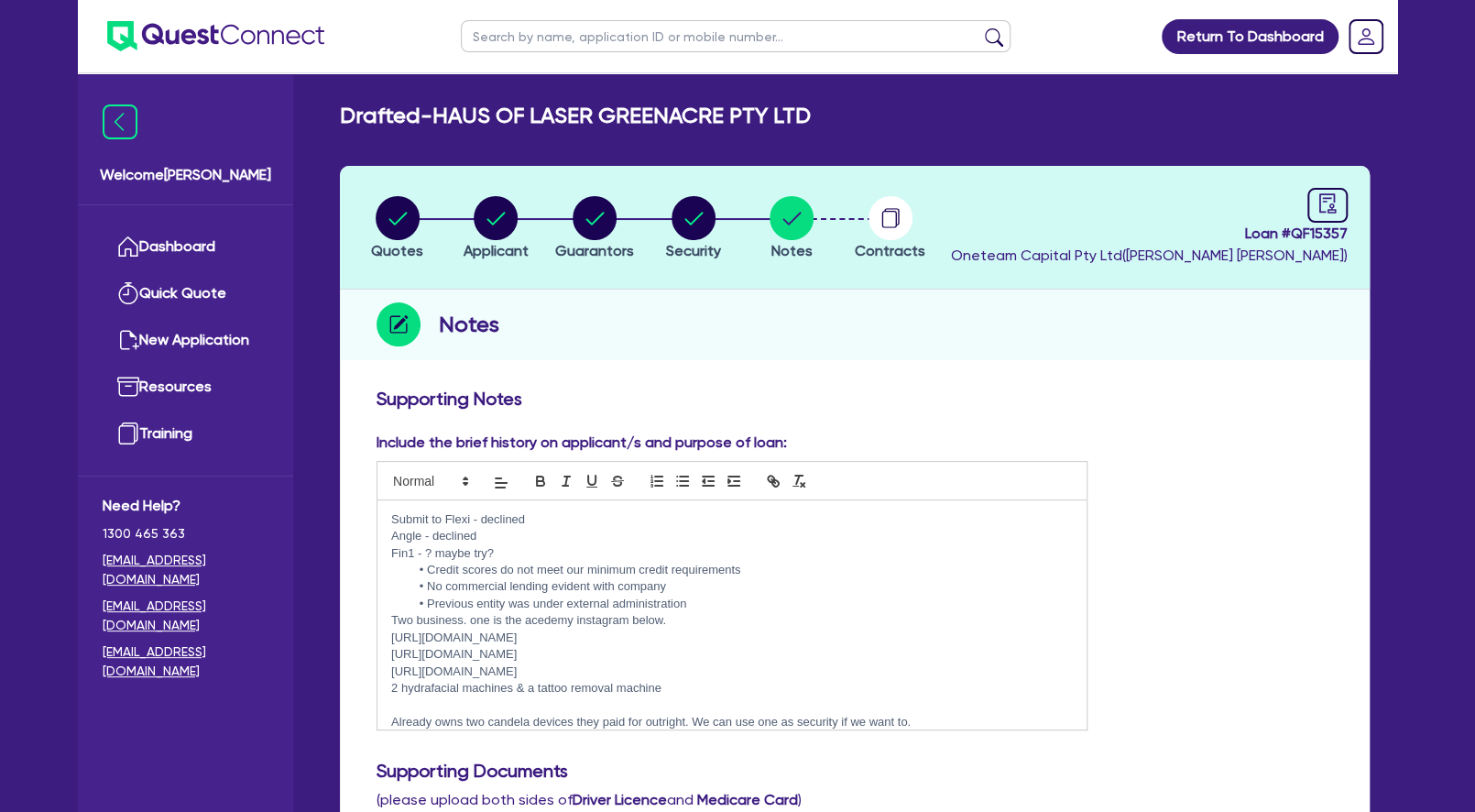
drag, startPoint x: 395, startPoint y: 621, endPoint x: 718, endPoint y: 677, distance: 327.8
click at [718, 677] on div "Submit to Flexi - declined Angle - declined Fin1 - ? maybe try? Credit scores d…" at bounding box center [731, 614] width 709 height 229
click at [718, 674] on p "[URL][DOMAIN_NAME]" at bounding box center [732, 672] width 682 height 17
drag, startPoint x: 725, startPoint y: 672, endPoint x: 391, endPoint y: 624, distance: 337.4
click at [391, 624] on div "Submit to Flexi - declined Angle - declined Fin1 - ? maybe try? Credit scores d…" at bounding box center [731, 614] width 709 height 229
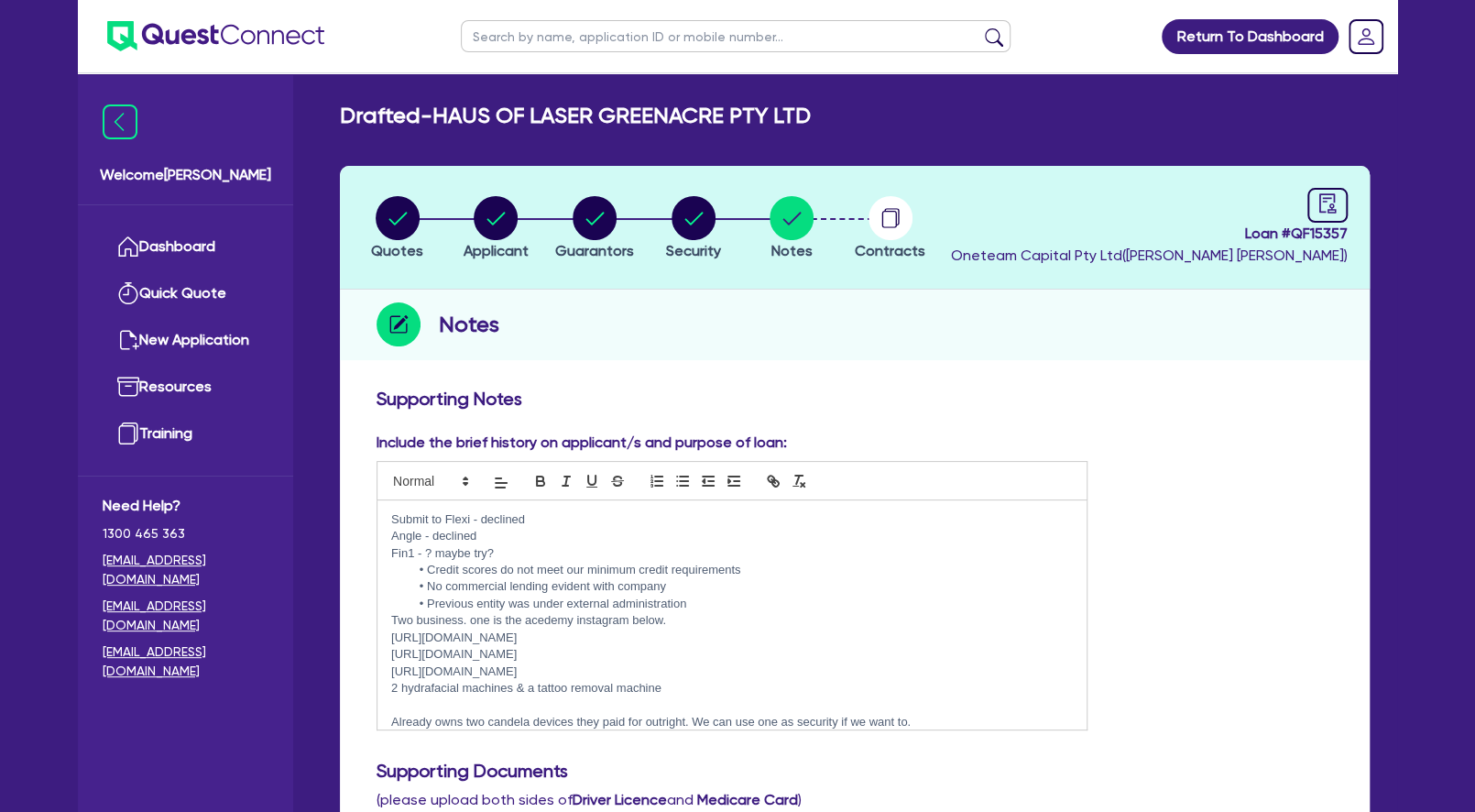
drag, startPoint x: 682, startPoint y: 693, endPoint x: 390, endPoint y: 625, distance: 299.8
click at [390, 625] on div "Submit to Flexi - declined Angle - declined Fin1 - ? maybe try? Credit scores d…" at bounding box center [731, 614] width 709 height 229
copy div "Two business. one is the acedemy instagram below. [URL][DOMAIN_NAME] [URL][DOMA…"
click at [496, 223] on circle "button" at bounding box center [495, 217] width 44 height 44
select select "COMPANY"
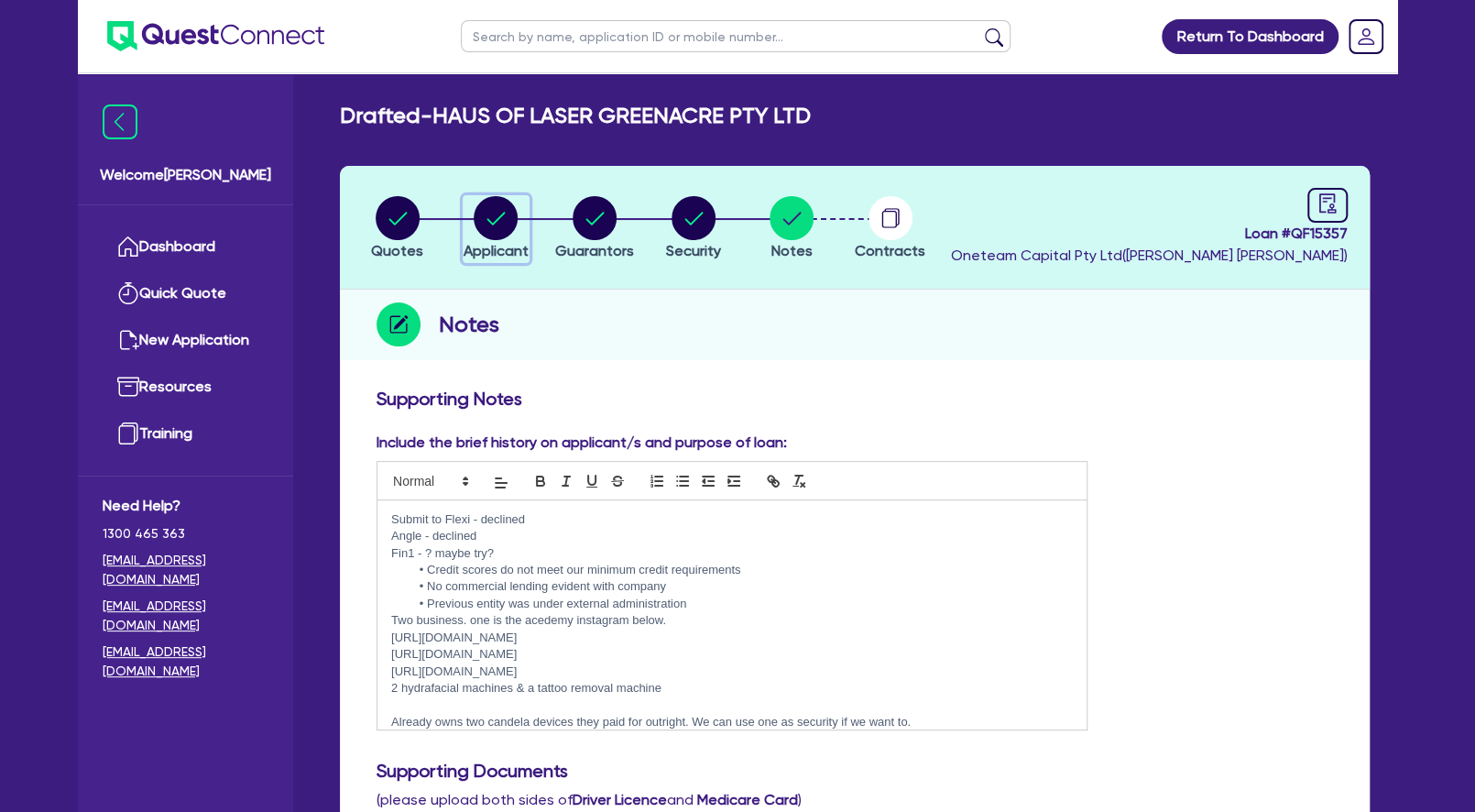
select select "HEALTH_BEAUTY"
select select "HAIR_BEAUTY_SALONS"
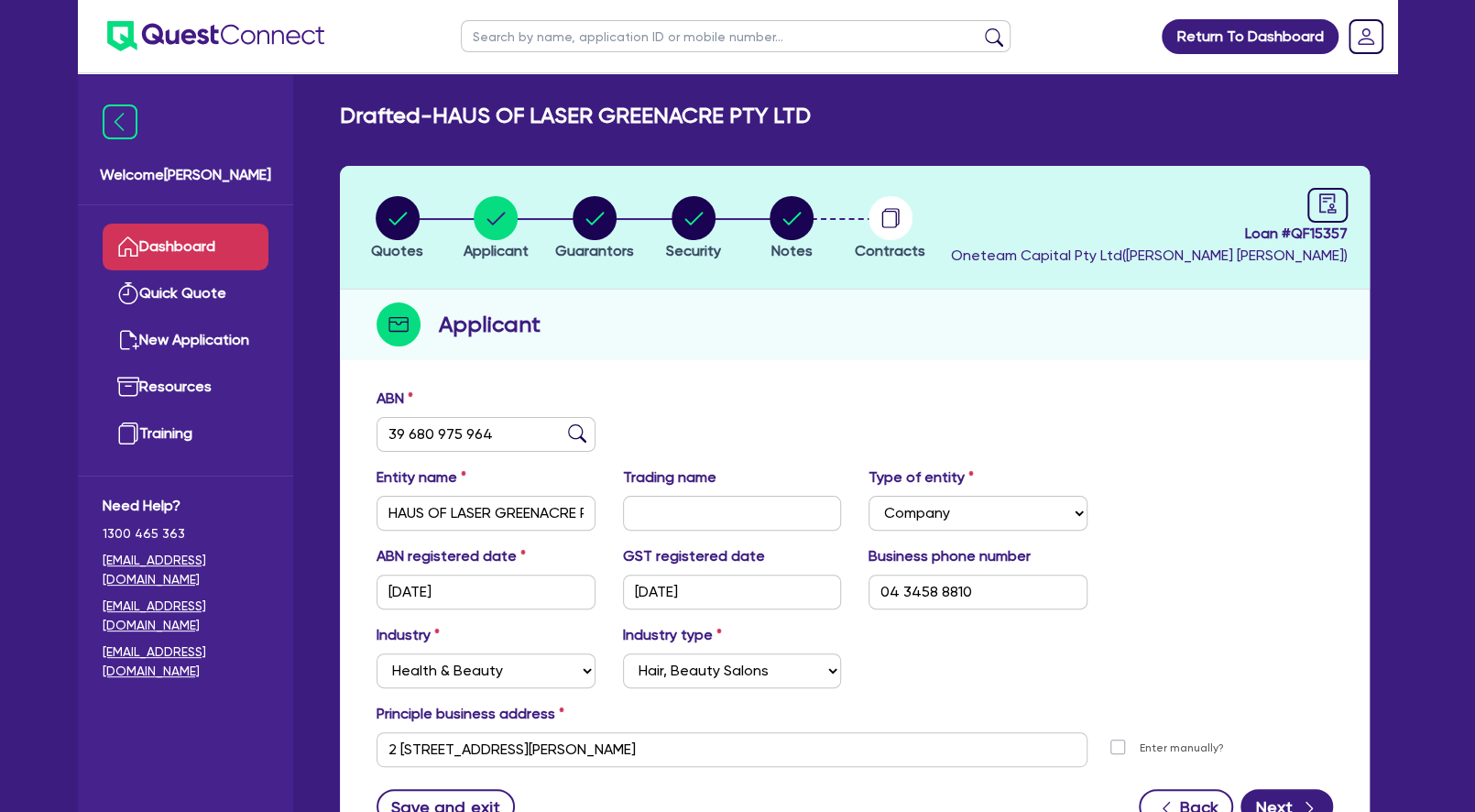
click at [220, 245] on link "Dashboard" at bounding box center [185, 247] width 166 height 47
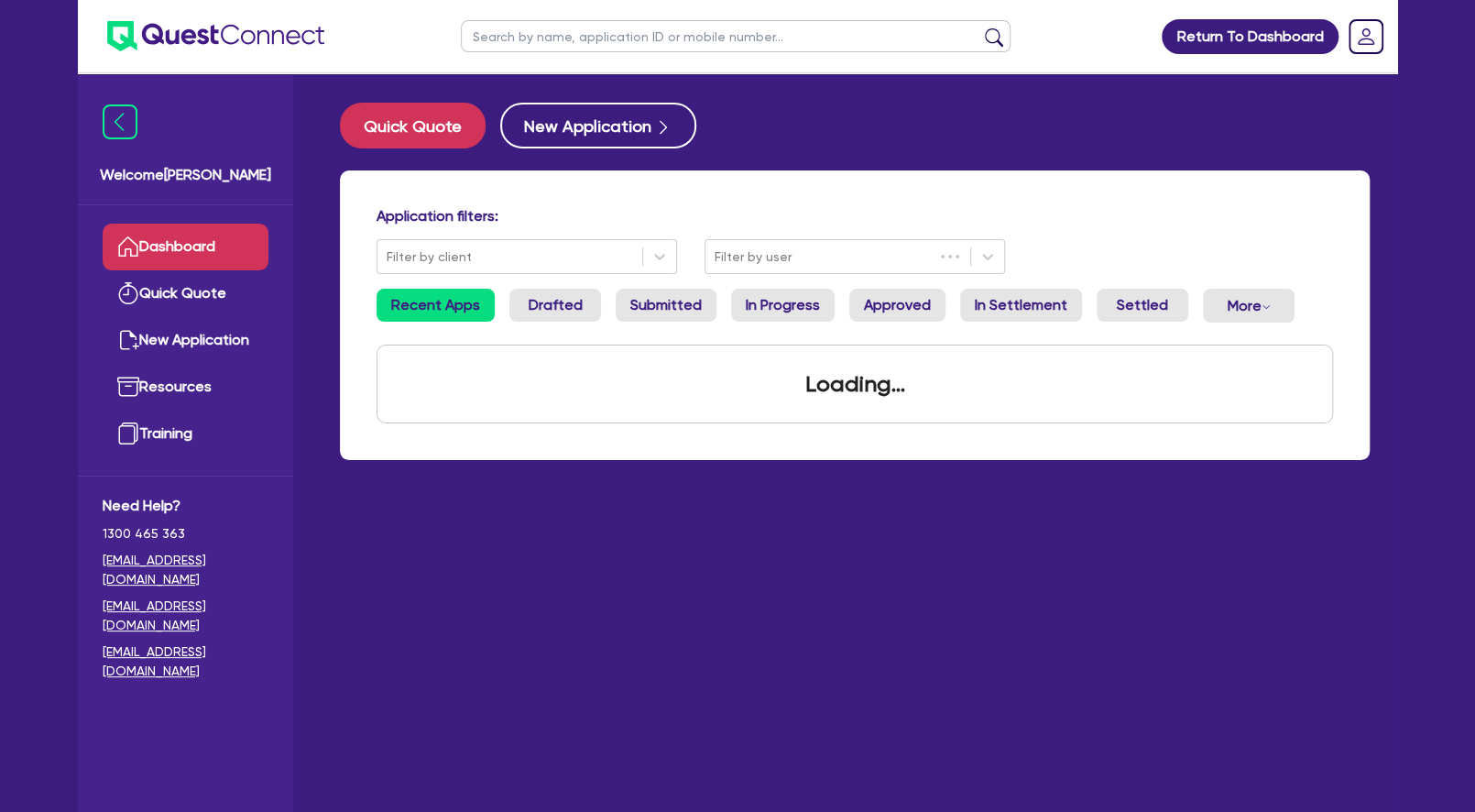
click at [570, 37] on input "text" at bounding box center [735, 37] width 550 height 32
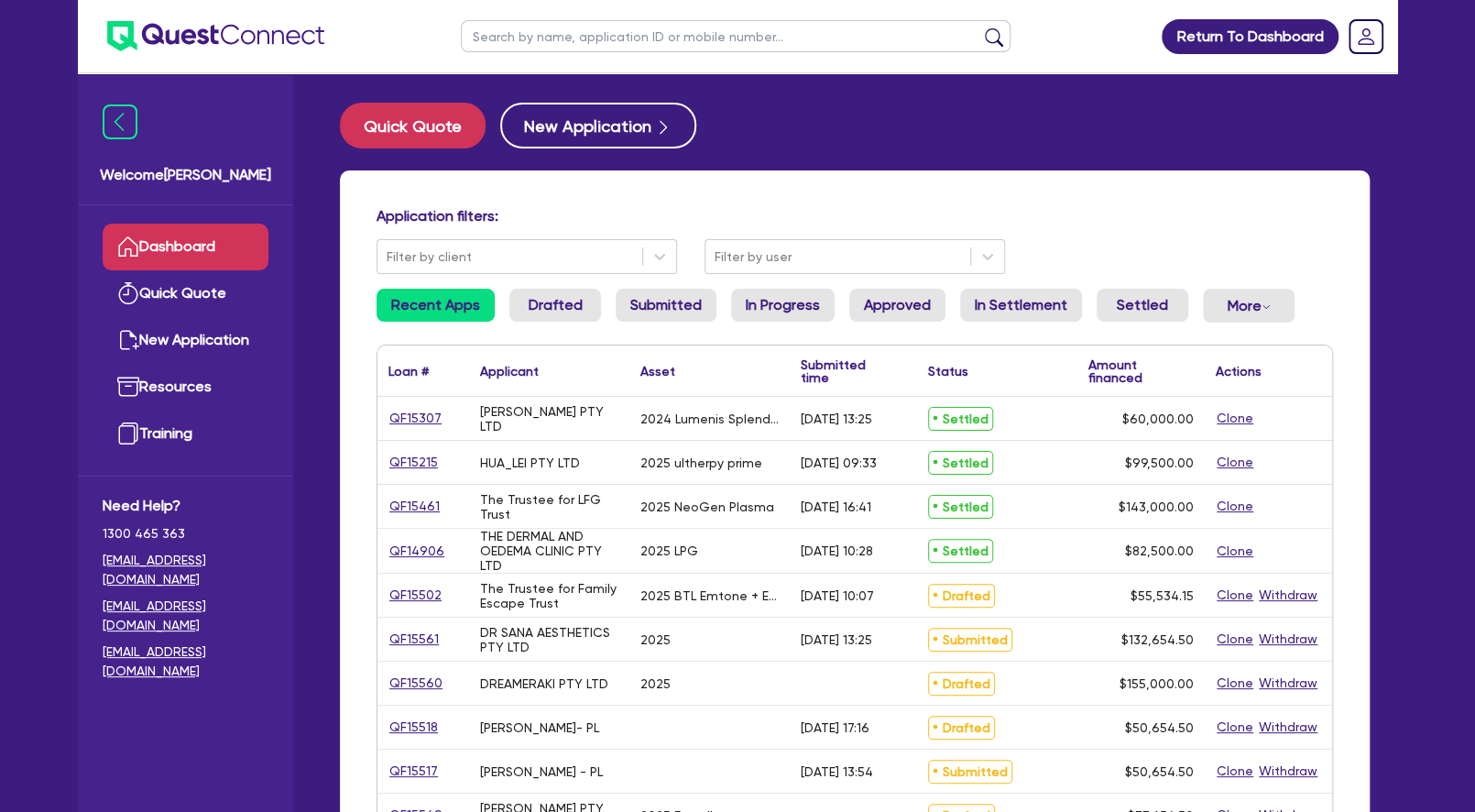
click at [636, 30] on input "text" at bounding box center [735, 37] width 550 height 32
click at [980, 27] on button "submit" at bounding box center [994, 39] width 29 height 25
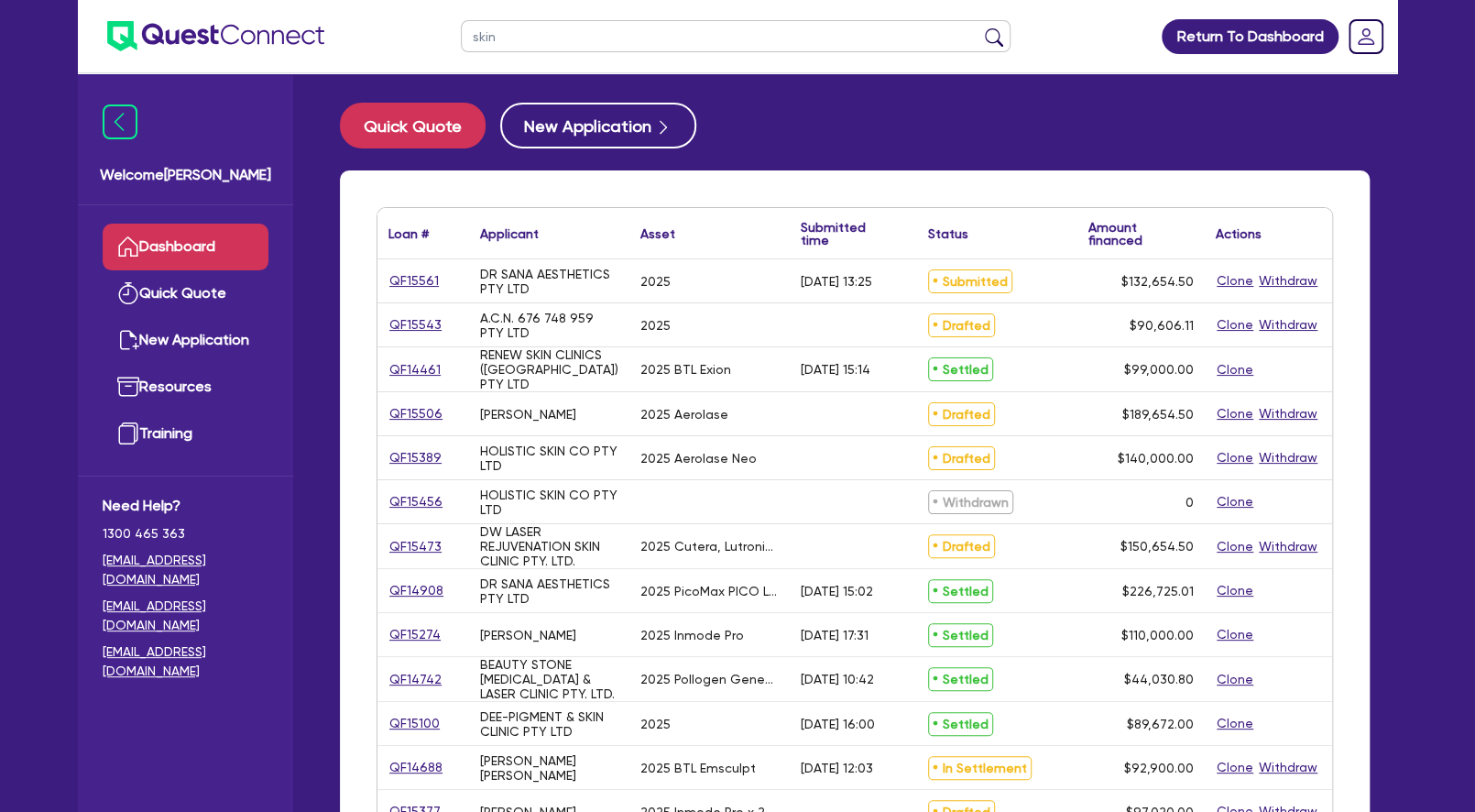
click at [540, 379] on div "RENEW SKIN CLINICS ([GEOGRAPHIC_DATA]) PTY LTD" at bounding box center [550, 369] width 139 height 44
drag, startPoint x: 527, startPoint y: 442, endPoint x: 560, endPoint y: 493, distance: 60.7
click at [560, 493] on div "QF15561 DR [PERSON_NAME] AESTHETICS PTY LTD 2025 [DATE] 13:25 Submitted $132,65…" at bounding box center [854, 701] width 954 height 882
click at [560, 493] on div "HOLISTIC SKIN CO PTY LTD" at bounding box center [550, 501] width 139 height 29
drag, startPoint x: 562, startPoint y: 40, endPoint x: 383, endPoint y: 43, distance: 179.0
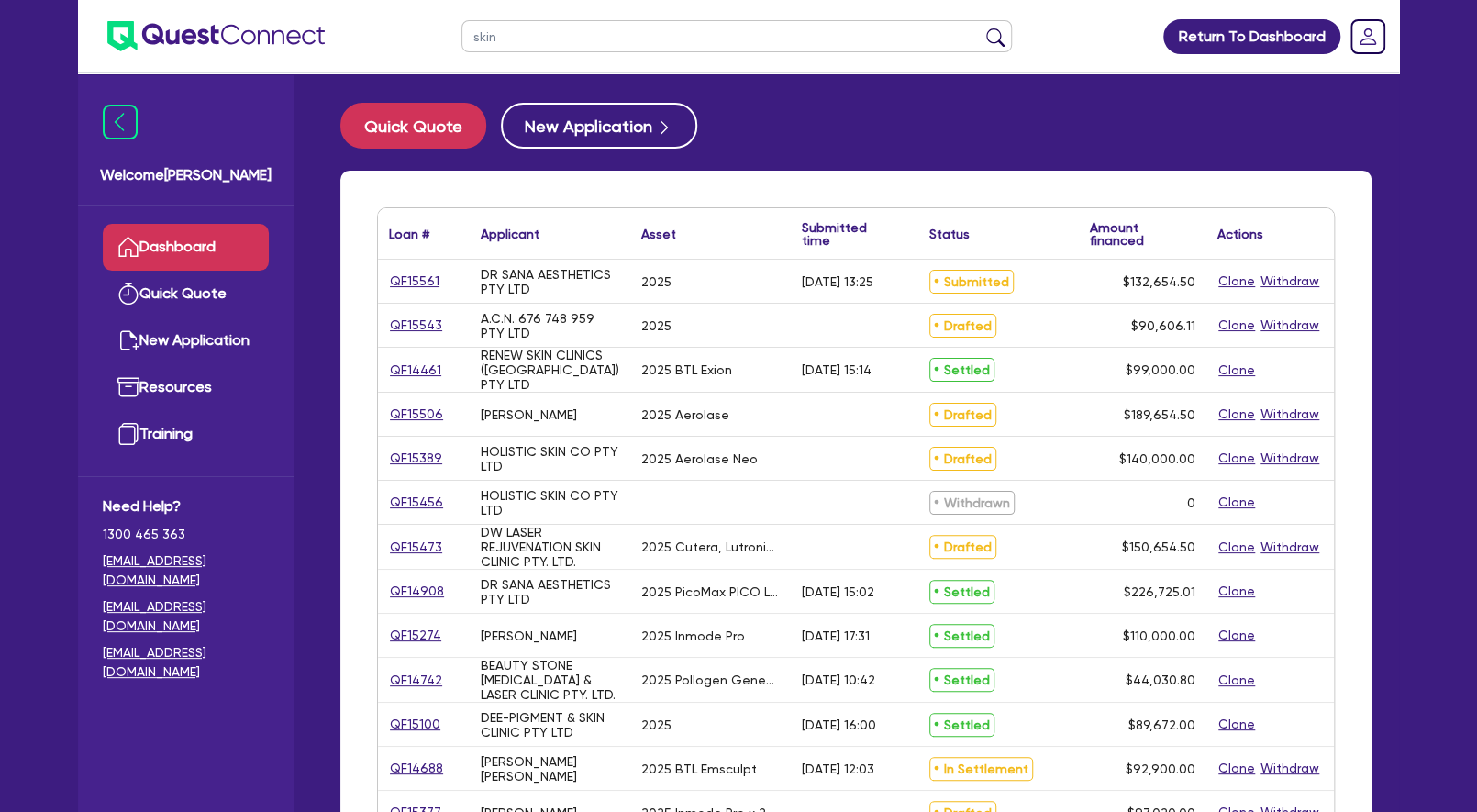
click at [461, 43] on input "skin" at bounding box center [736, 37] width 550 height 32
paste input "Achi"
type input "Achi"
click at [981, 27] on button "submit" at bounding box center [995, 39] width 29 height 25
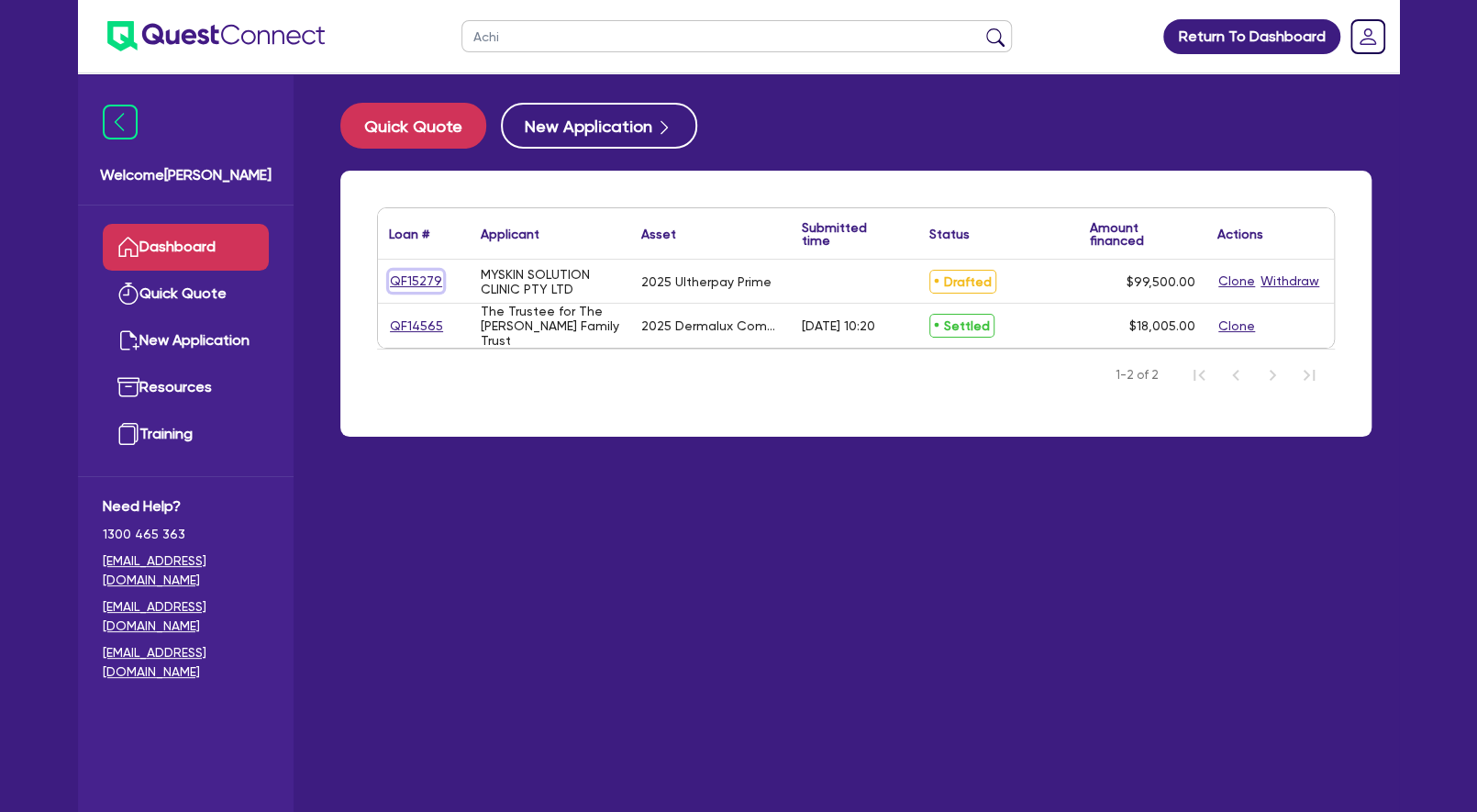
click at [424, 282] on link "QF15279" at bounding box center [416, 281] width 54 height 21
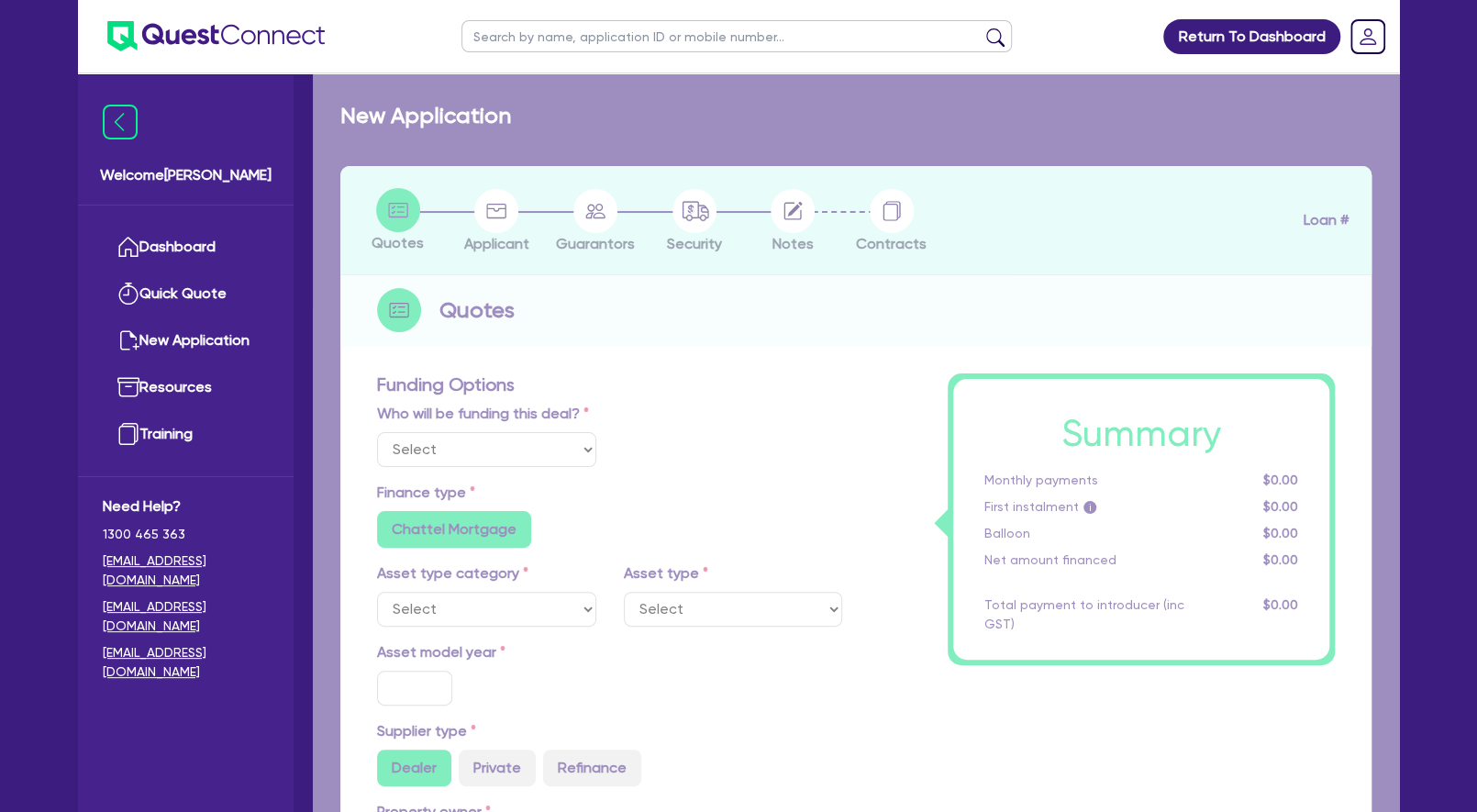
select select "Other"
select select "TERTIARY_ASSETS"
type input "2025"
radio input "true"
type input "104,500"
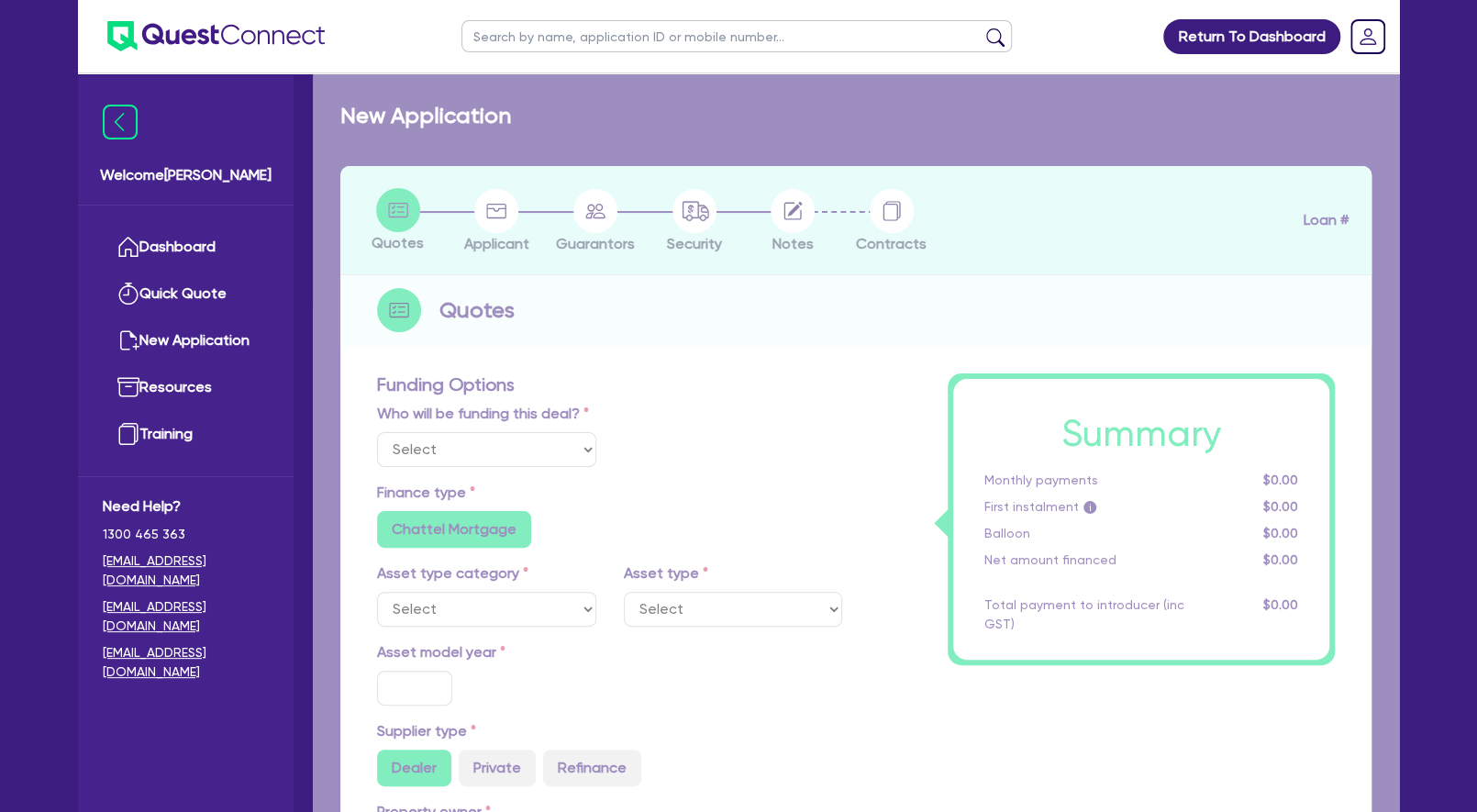
type input "5,000"
type input "4"
type input "3,980"
type input "8.49"
radio input "false"
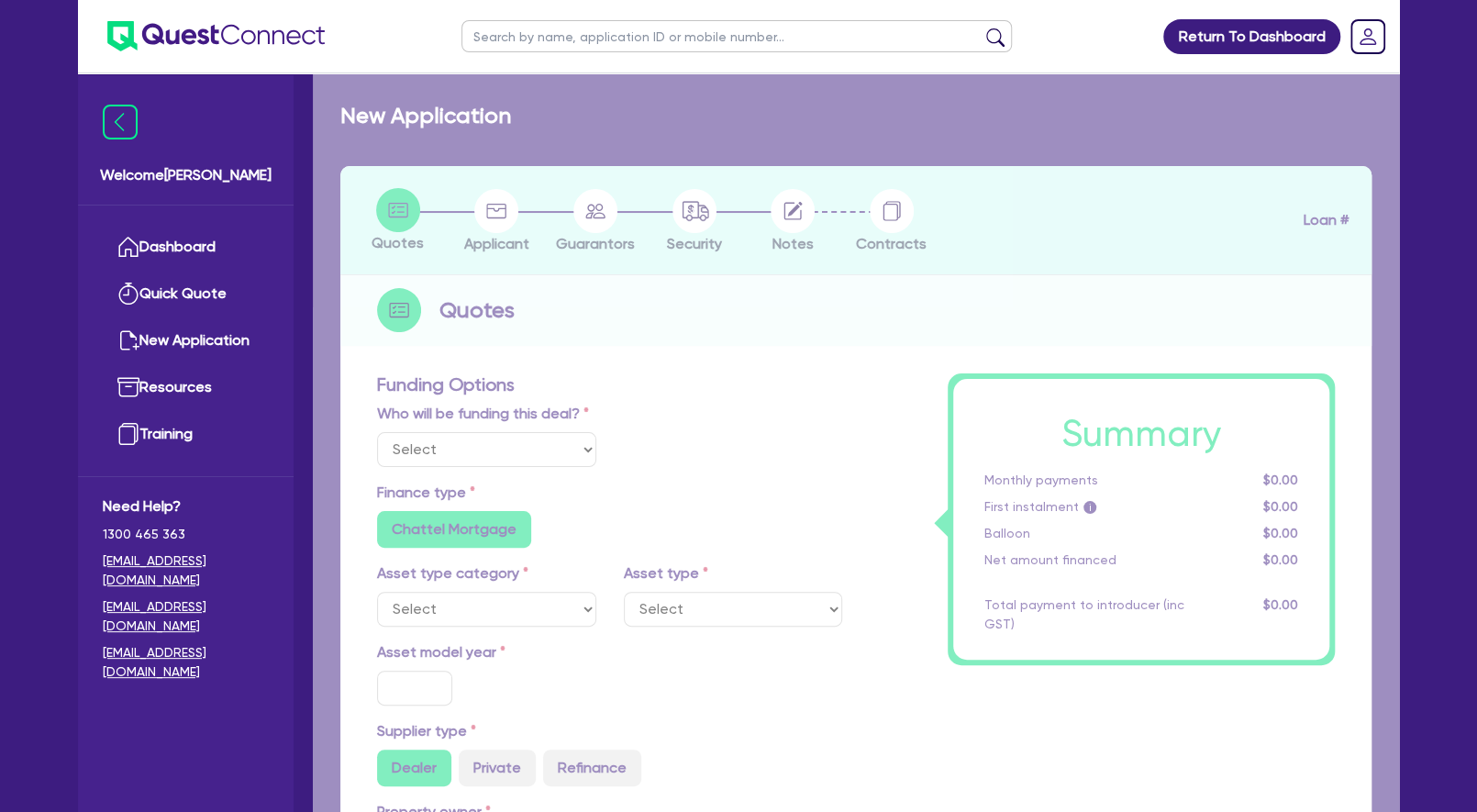
type input "900"
radio input "false"
select select "BEAUTY_EQUIPMENT"
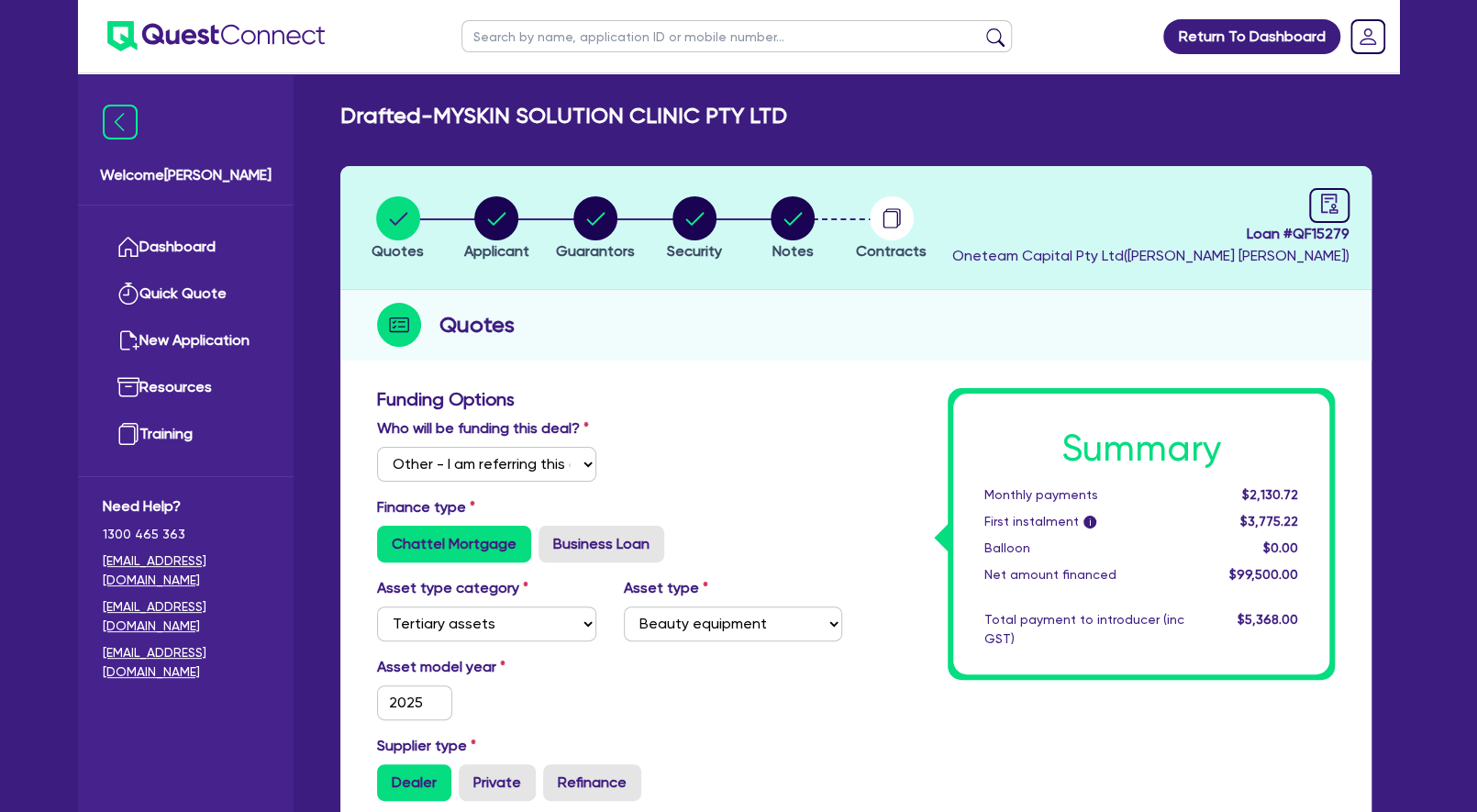
drag, startPoint x: 636, startPoint y: 117, endPoint x: 443, endPoint y: 114, distance: 193.0
click at [443, 114] on h2 "Drafted - MYSKIN SOLUTION CLINIC PTY LTD" at bounding box center [564, 116] width 446 height 26
copy h2 "MYSKIN SOLUTION"
click at [587, 118] on h2 "Drafted - MYSKIN SOLUTION CLINIC PTY LTD" at bounding box center [564, 116] width 446 height 26
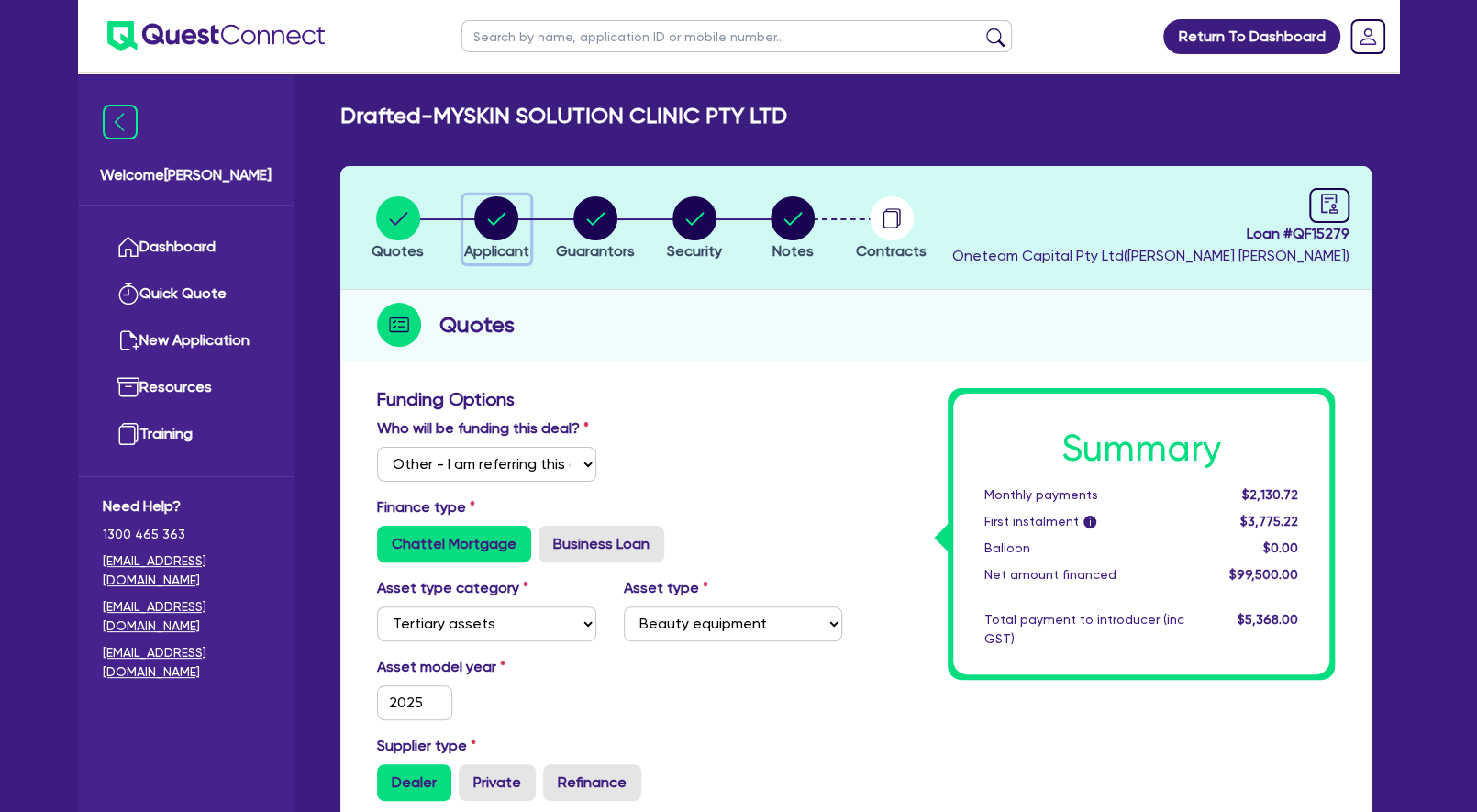
click at [502, 215] on icon "button" at bounding box center [497, 218] width 19 height 13
select select "COMPANY"
select select "HEALTH_BEAUTY"
select select "HAIR_BEAUTY_SALONS"
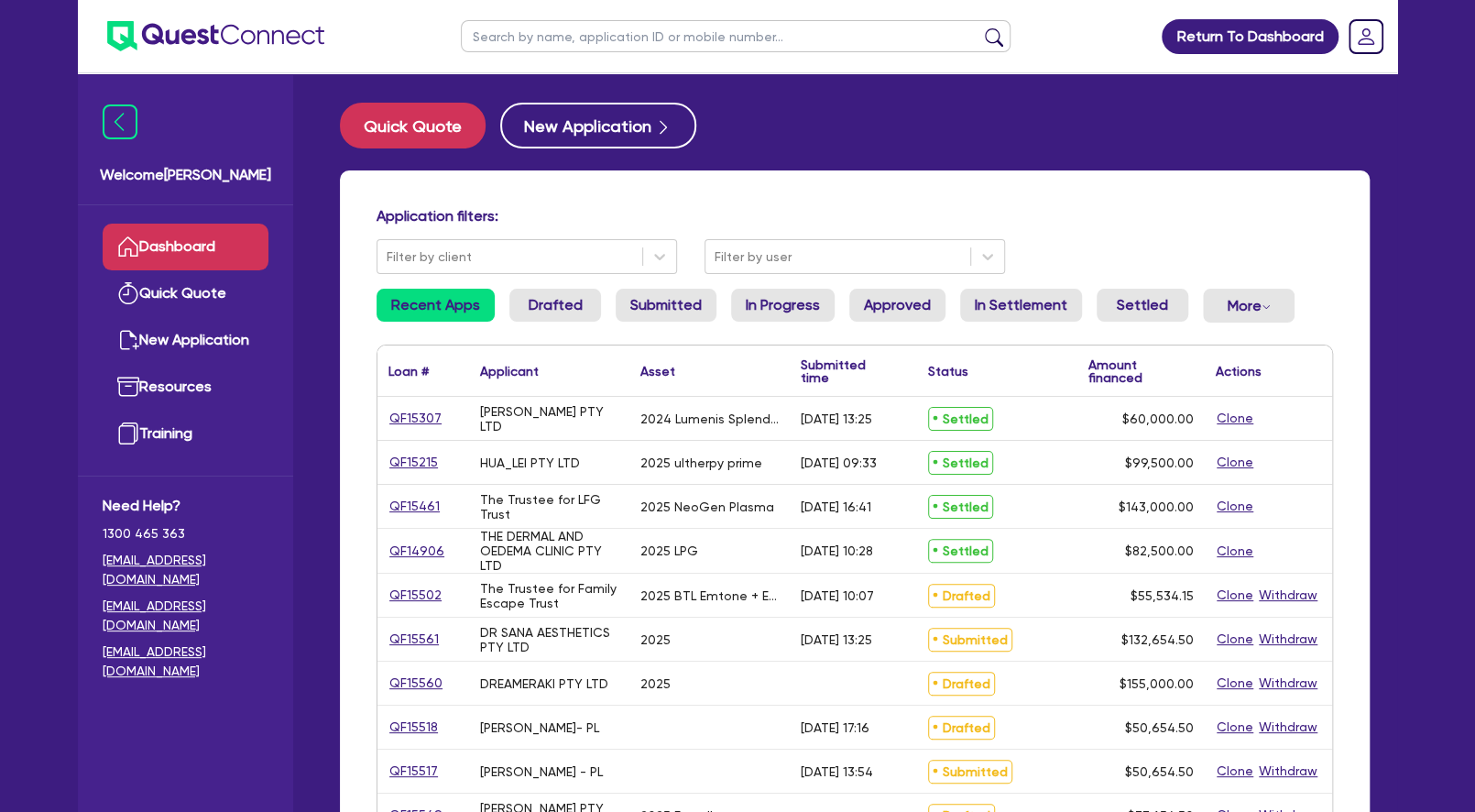
click at [684, 41] on input "text" at bounding box center [735, 37] width 550 height 32
type input "spa sublime"
click at [980, 27] on button "submit" at bounding box center [994, 39] width 29 height 25
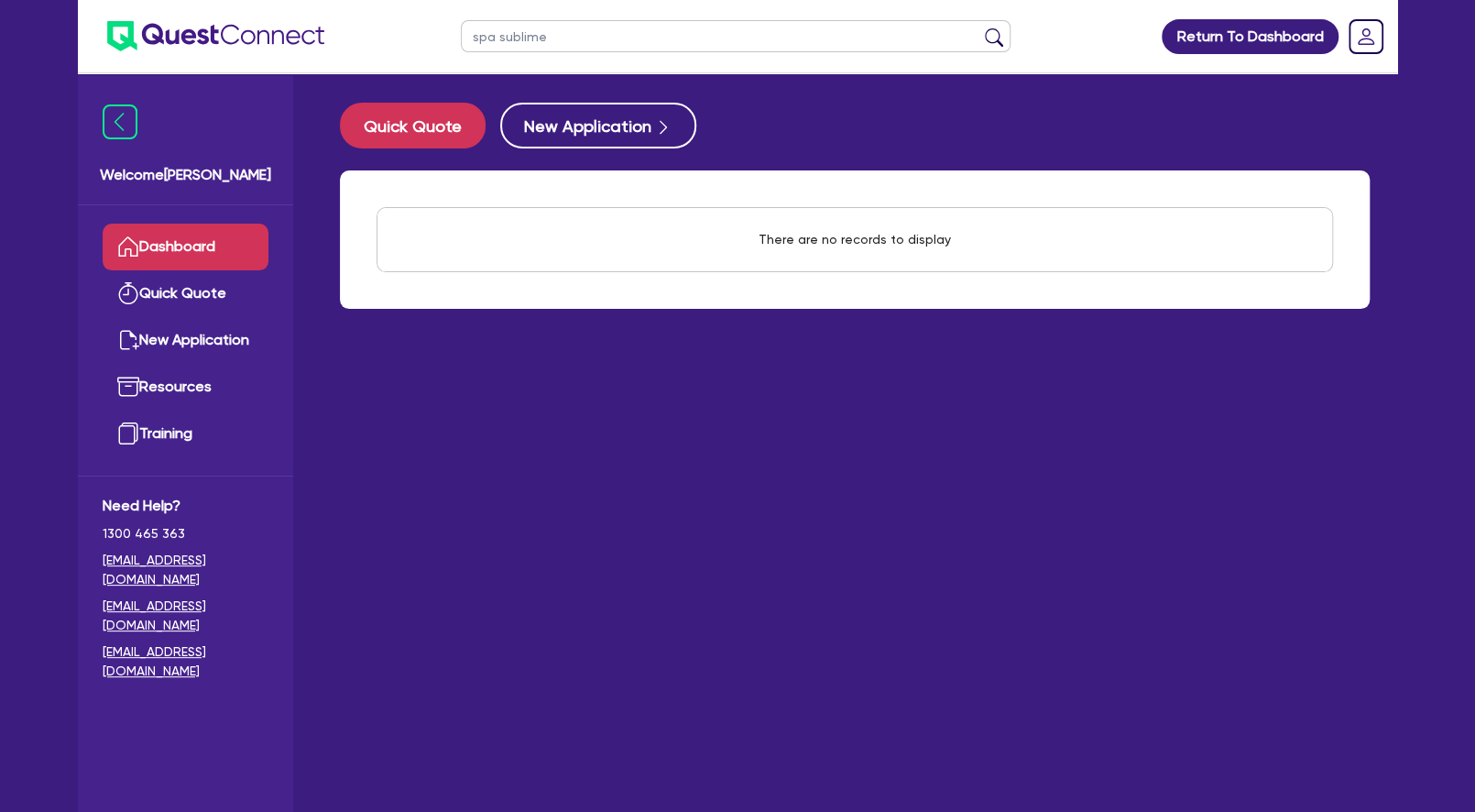
drag, startPoint x: 602, startPoint y: 48, endPoint x: 450, endPoint y: 41, distance: 152.2
click at [461, 41] on input "spa sublime" at bounding box center [735, 37] width 550 height 32
click at [499, 46] on input "spa sublime" at bounding box center [735, 37] width 550 height 32
drag, startPoint x: 599, startPoint y: 35, endPoint x: 425, endPoint y: 45, distance: 174.3
click at [461, 47] on input "spa sublime" at bounding box center [735, 37] width 550 height 32
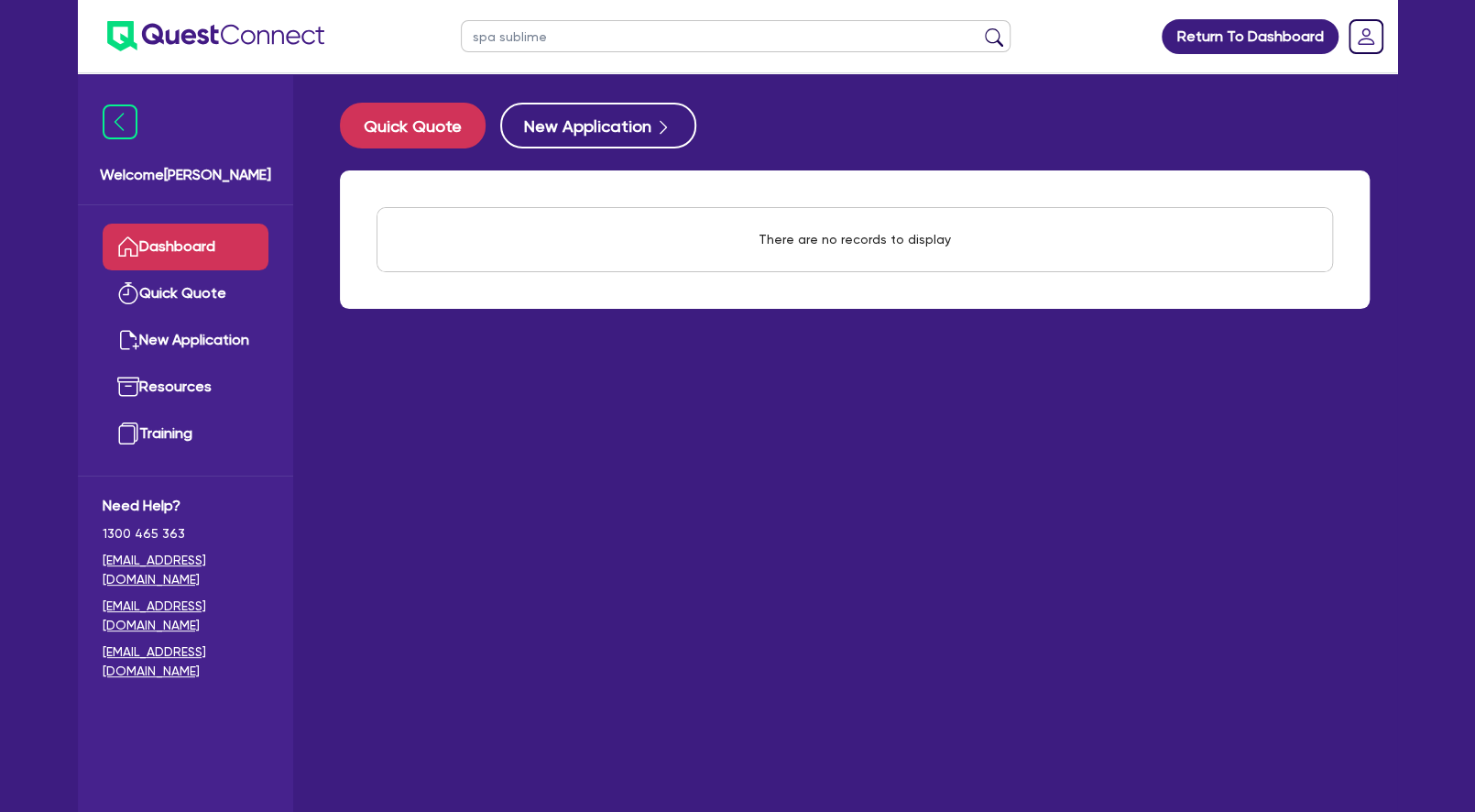
click at [980, 27] on button "submit" at bounding box center [994, 39] width 29 height 25
drag, startPoint x: 576, startPoint y: 43, endPoint x: 410, endPoint y: 26, distance: 166.9
click at [461, 26] on input "spa sublime" at bounding box center [735, 37] width 550 height 32
click at [536, 38] on input "spa sublime" at bounding box center [735, 37] width 550 height 32
drag, startPoint x: 573, startPoint y: 43, endPoint x: 412, endPoint y: 37, distance: 161.1
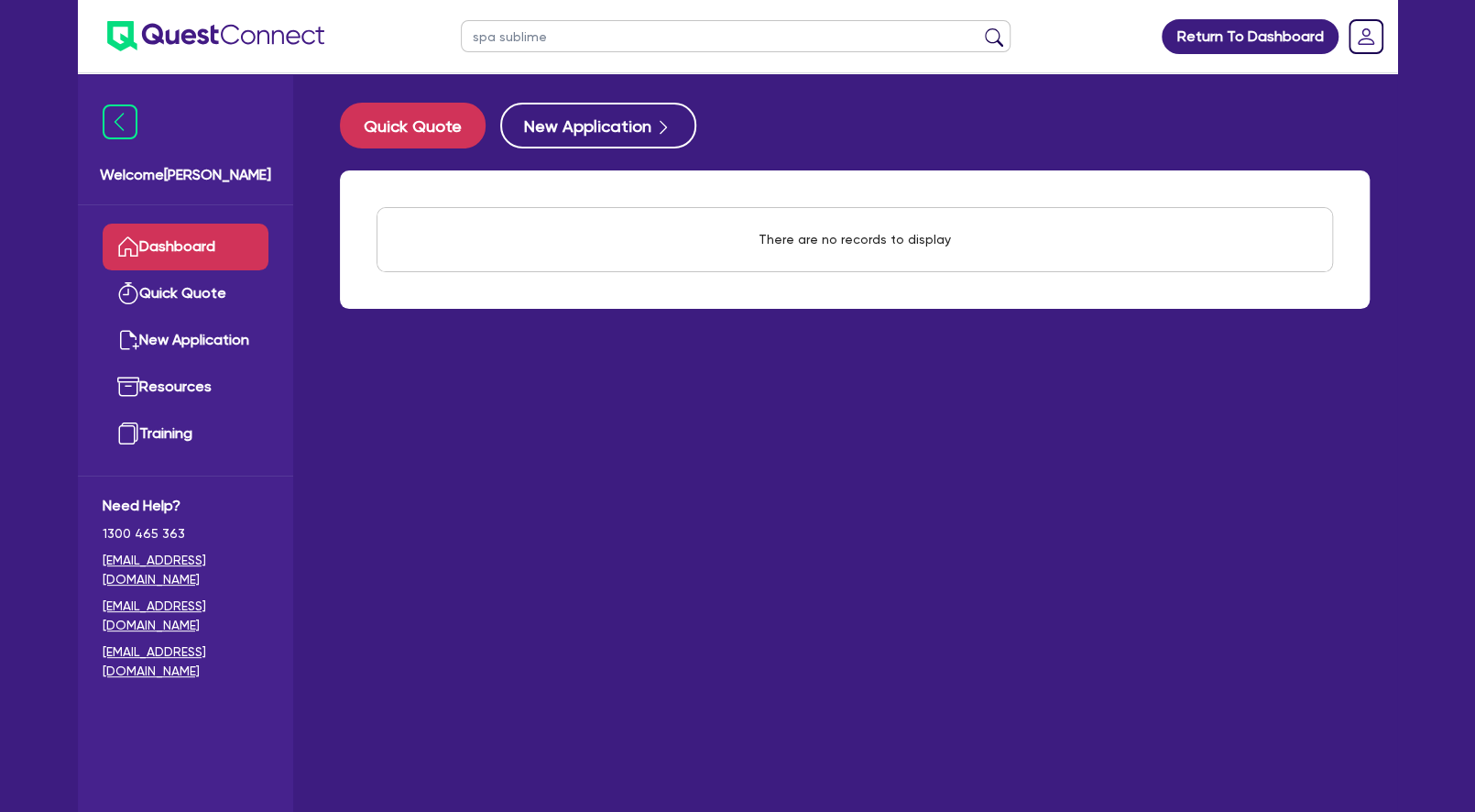
click at [461, 44] on input "spa sublime" at bounding box center [735, 37] width 550 height 32
click at [216, 299] on link "Quick Quote" at bounding box center [185, 294] width 166 height 47
select select "Other"
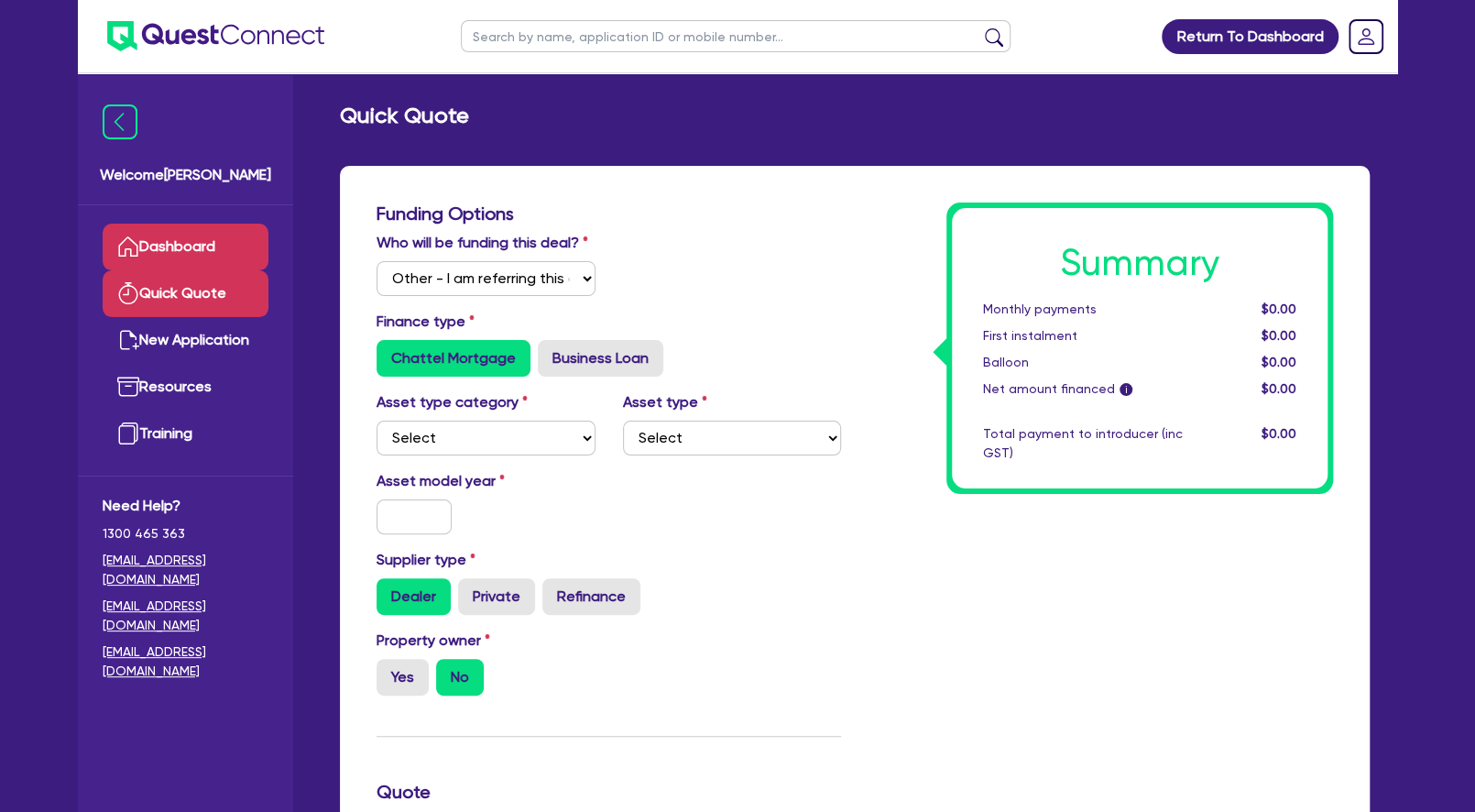
click at [208, 244] on link "Dashboard" at bounding box center [185, 247] width 166 height 47
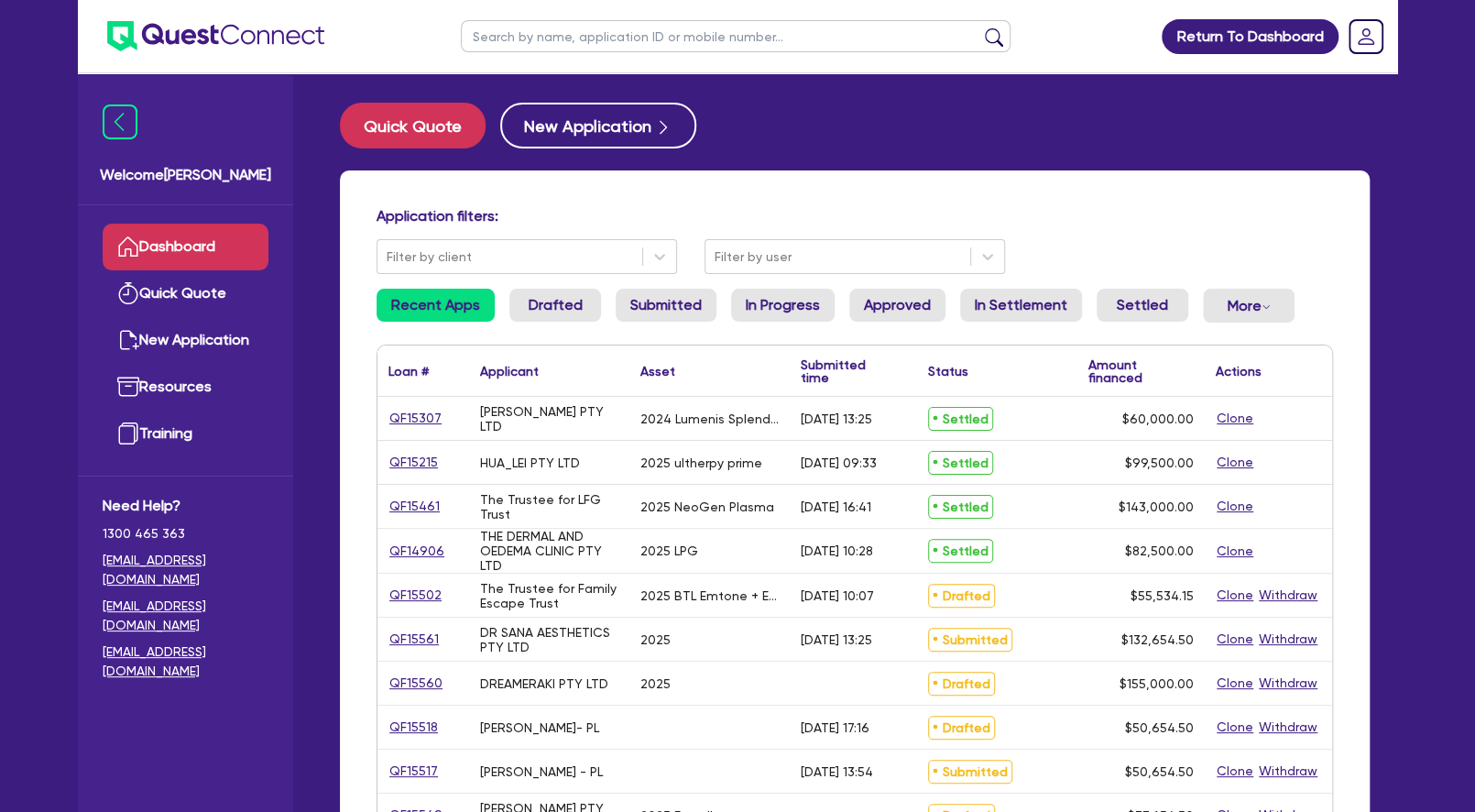
click at [549, 37] on input "text" at bounding box center [735, 37] width 550 height 32
type input "haus"
click at [980, 27] on button "submit" at bounding box center [994, 39] width 29 height 25
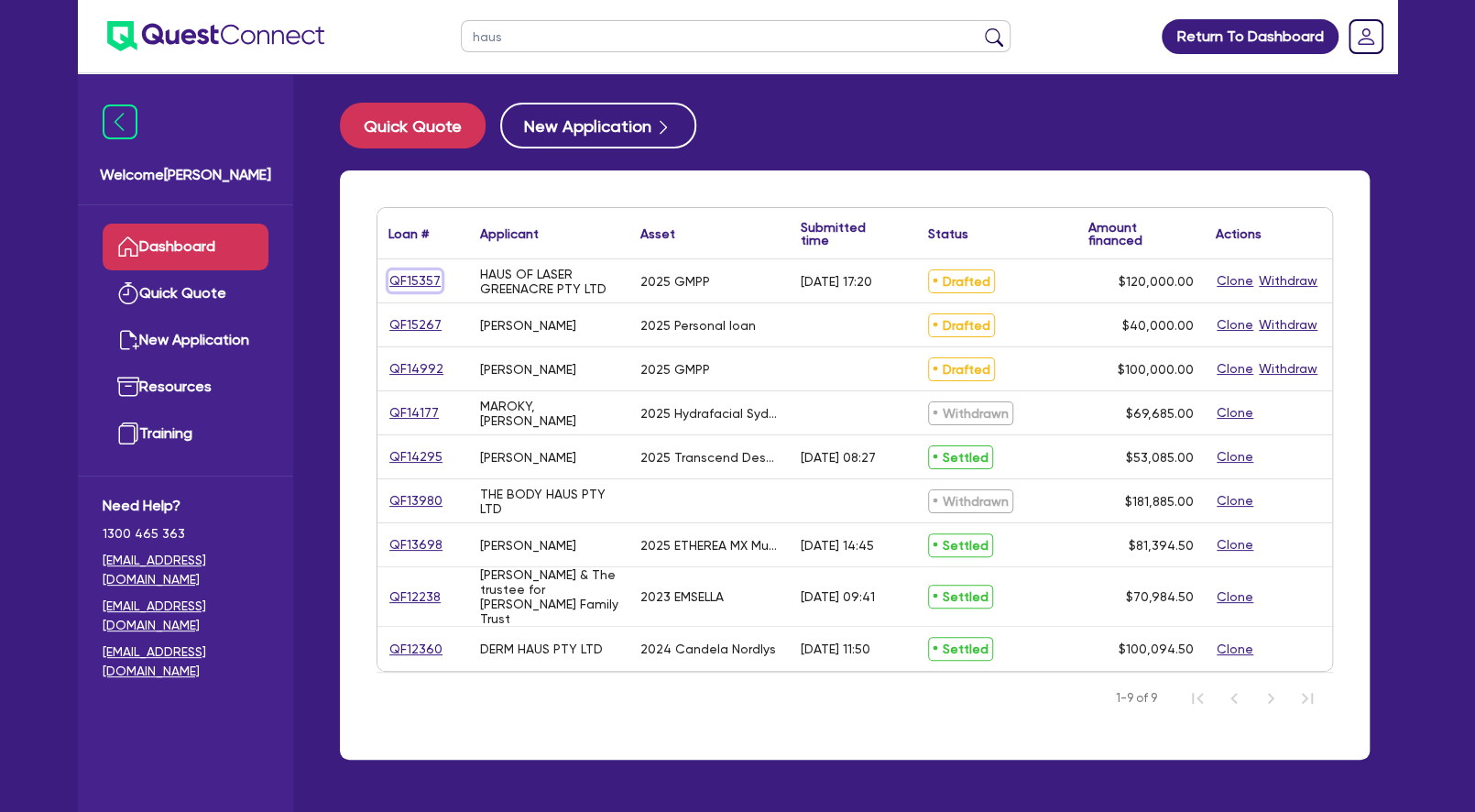
click at [425, 283] on link "QF15357" at bounding box center [415, 281] width 53 height 21
select select "Other"
select select "TERTIARY_ASSETS"
select select "BEAUTY_EQUIPMENT"
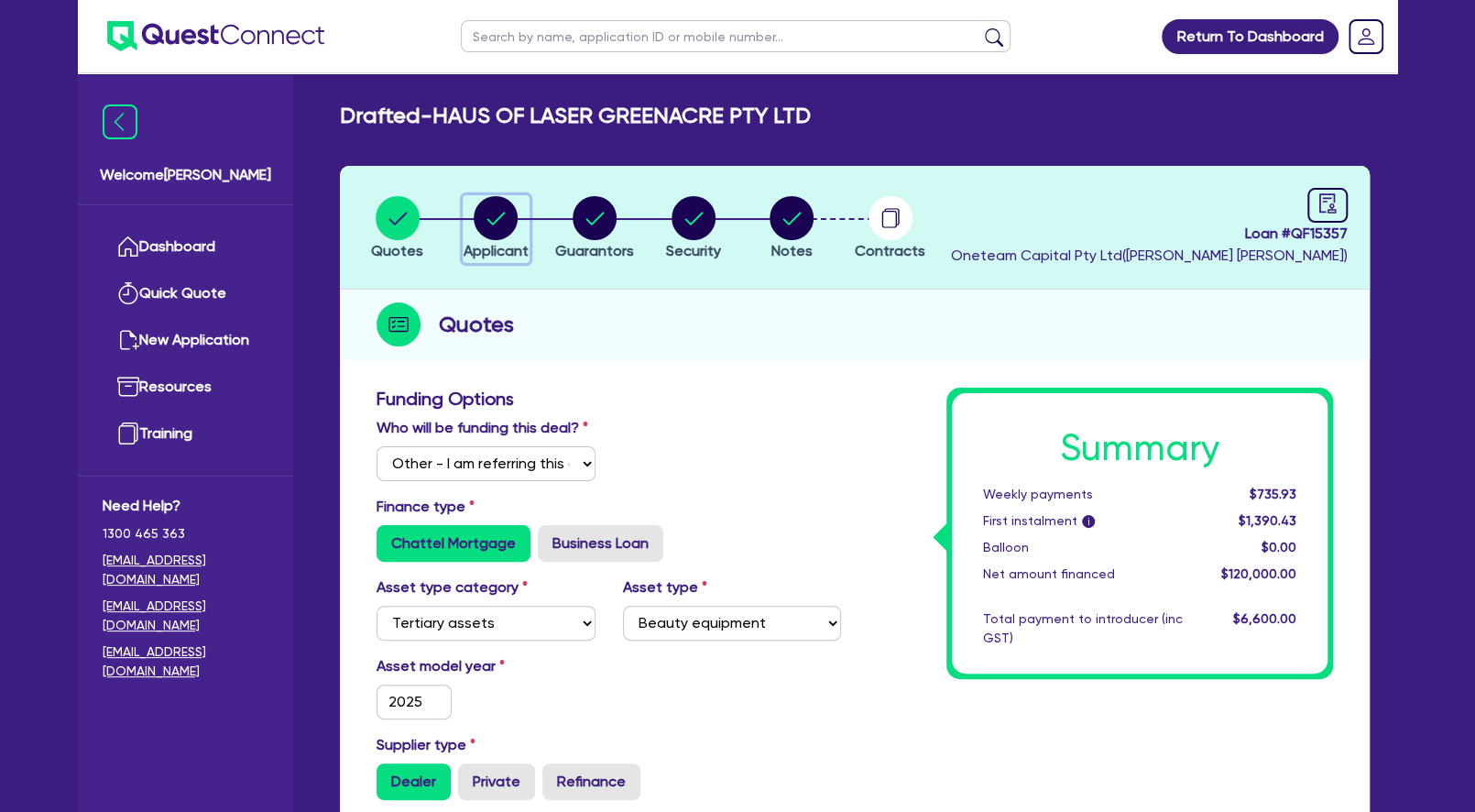
click at [503, 215] on circle "button" at bounding box center [495, 217] width 44 height 44
select select "COMPANY"
select select "HEALTH_BEAUTY"
select select "HAIR_BEAUTY_SALONS"
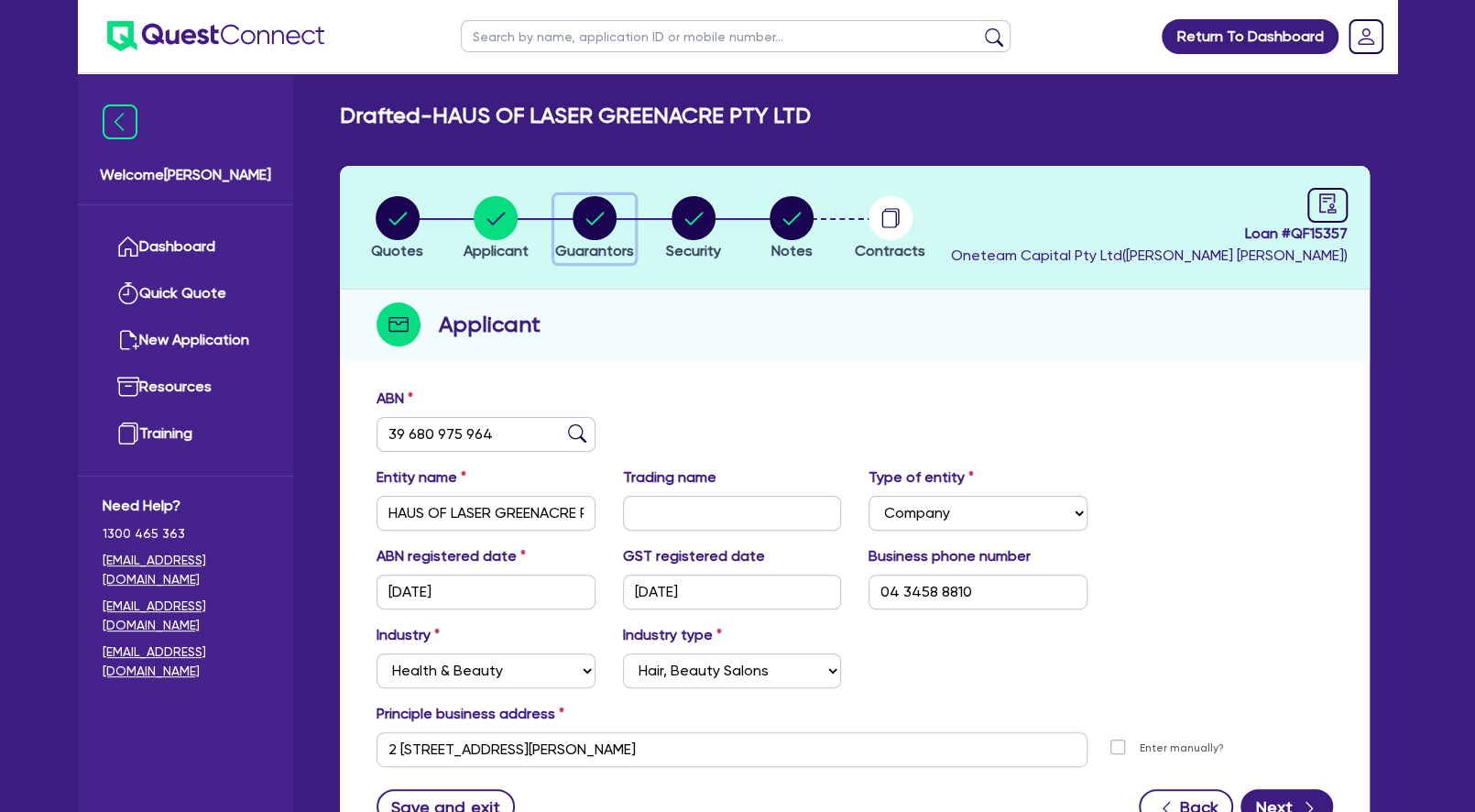
click at [599, 221] on circle "button" at bounding box center [594, 217] width 44 height 44
select select "MRS"
select select "[GEOGRAPHIC_DATA]"
select select "DE_FACTO"
select select "VEHICLE"
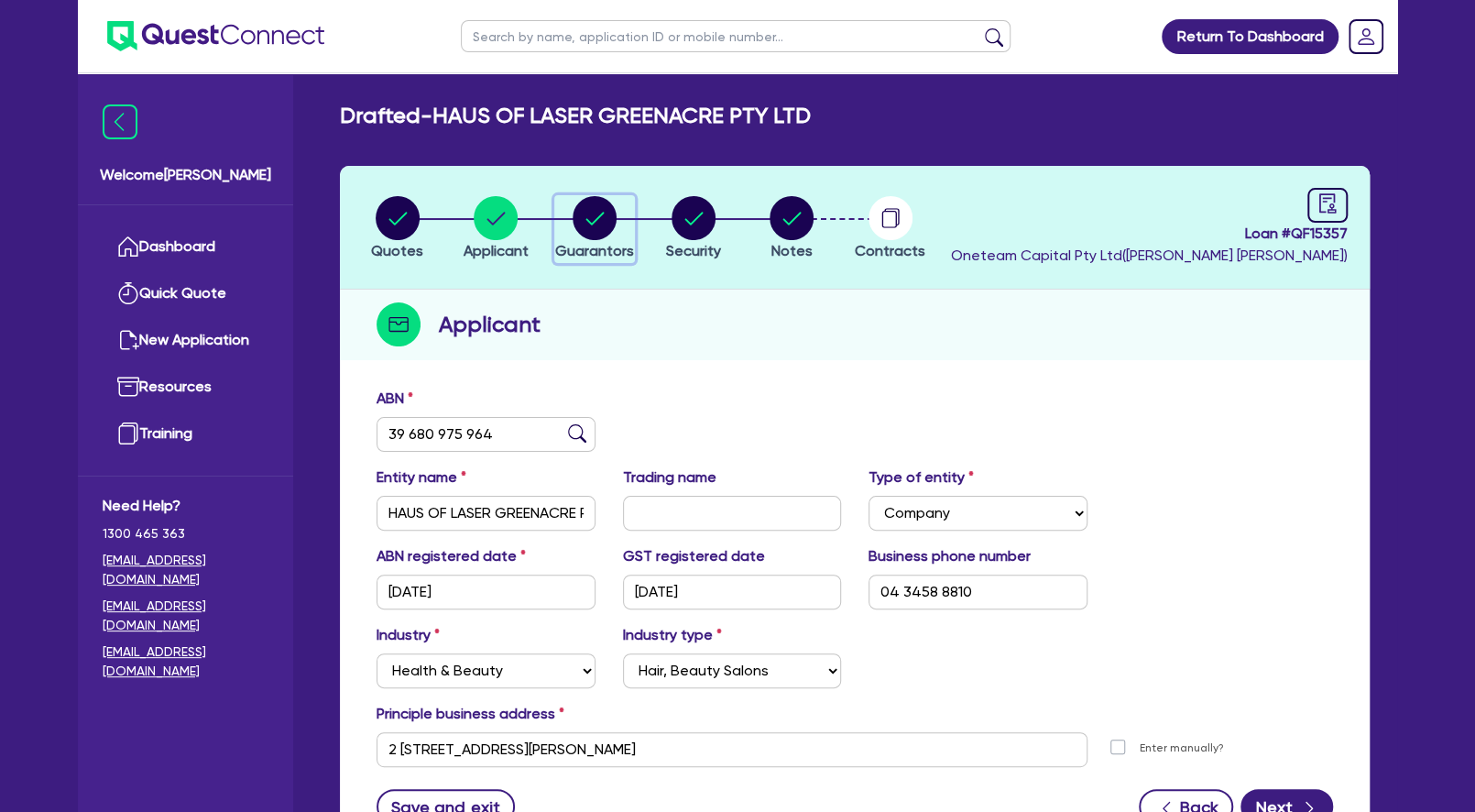
select select "CASH"
select select "HOUSEHOLD_PERSONAL"
select select "OTHER"
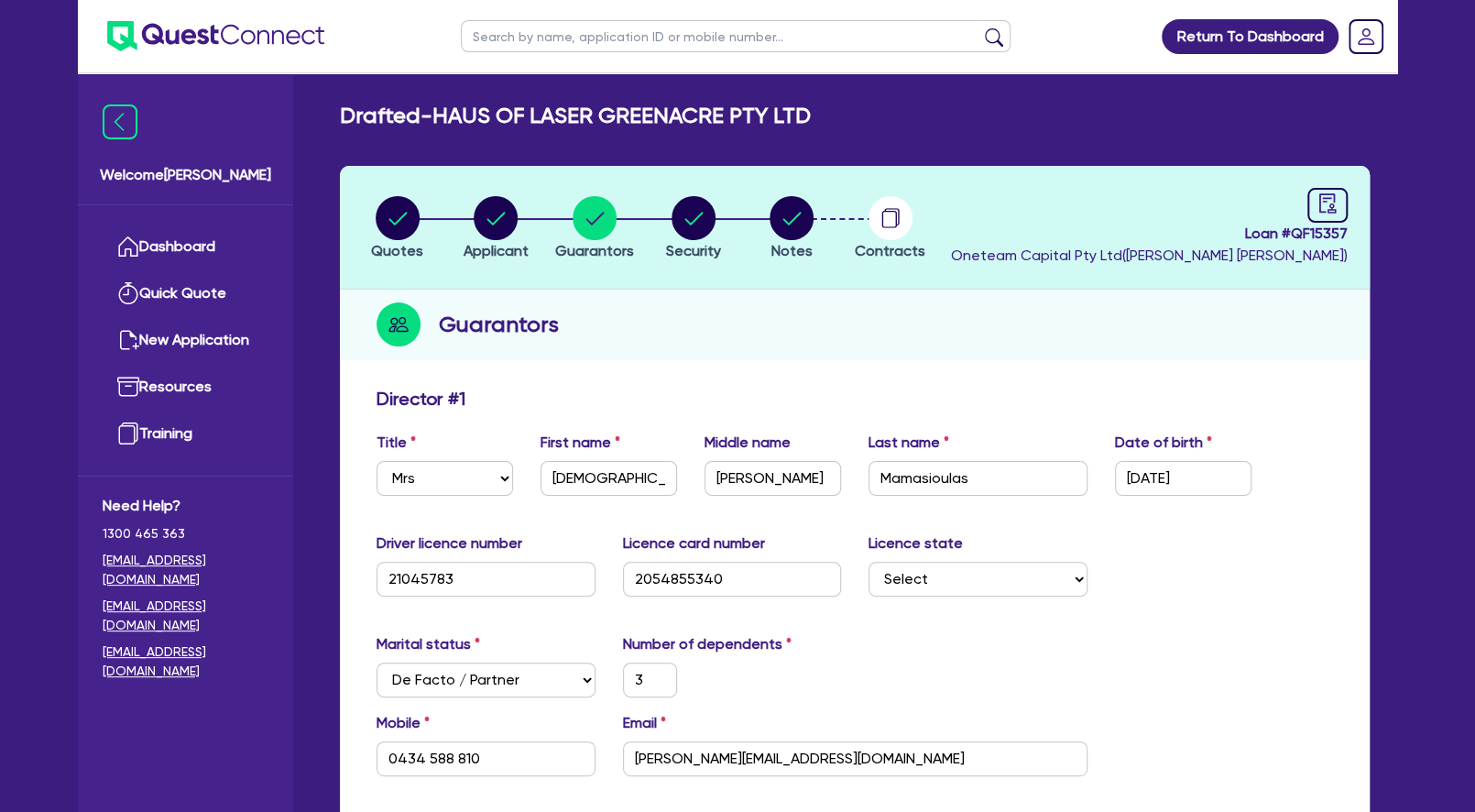
click at [635, 329] on div "Guarantors" at bounding box center [855, 324] width 1030 height 70
